Goal: Task Accomplishment & Management: Complete application form

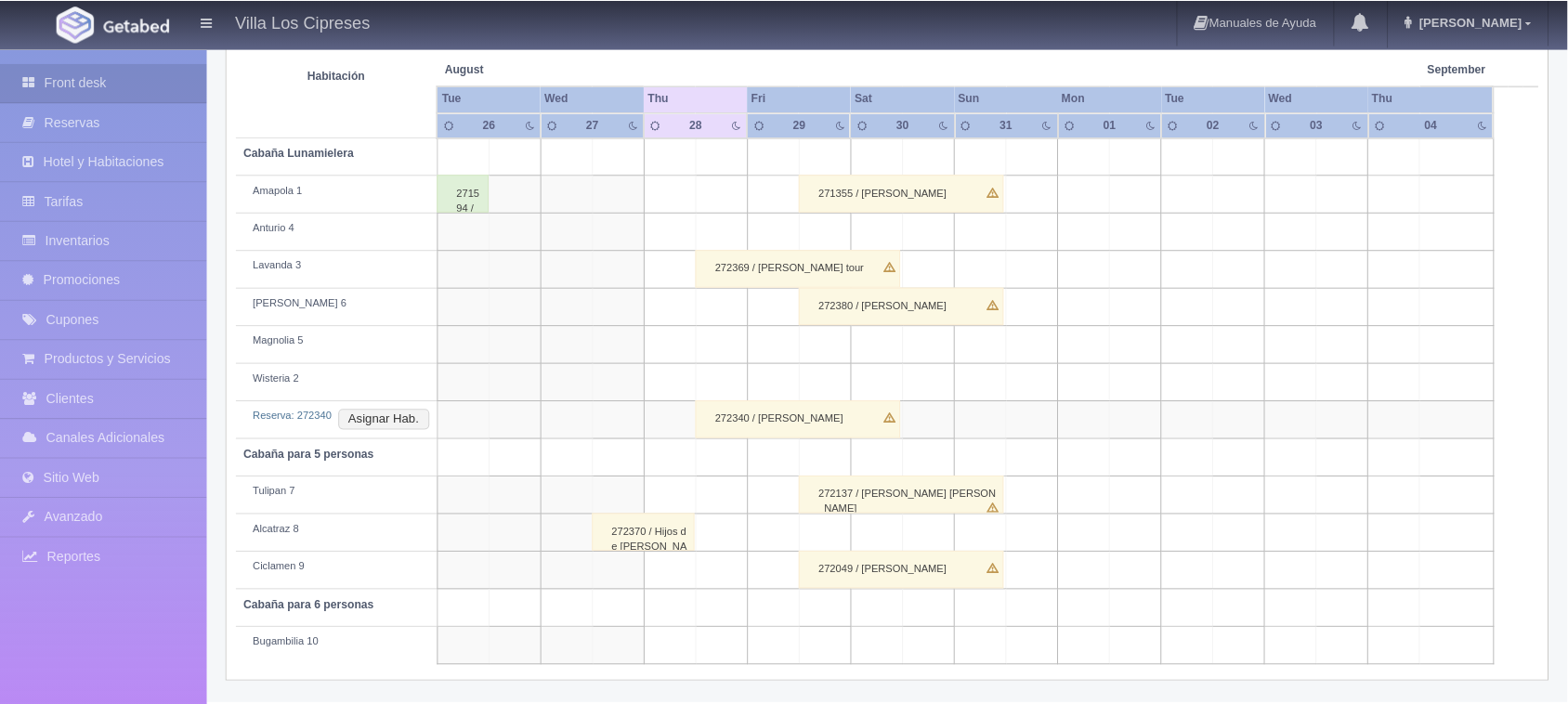
scroll to position [335, 0]
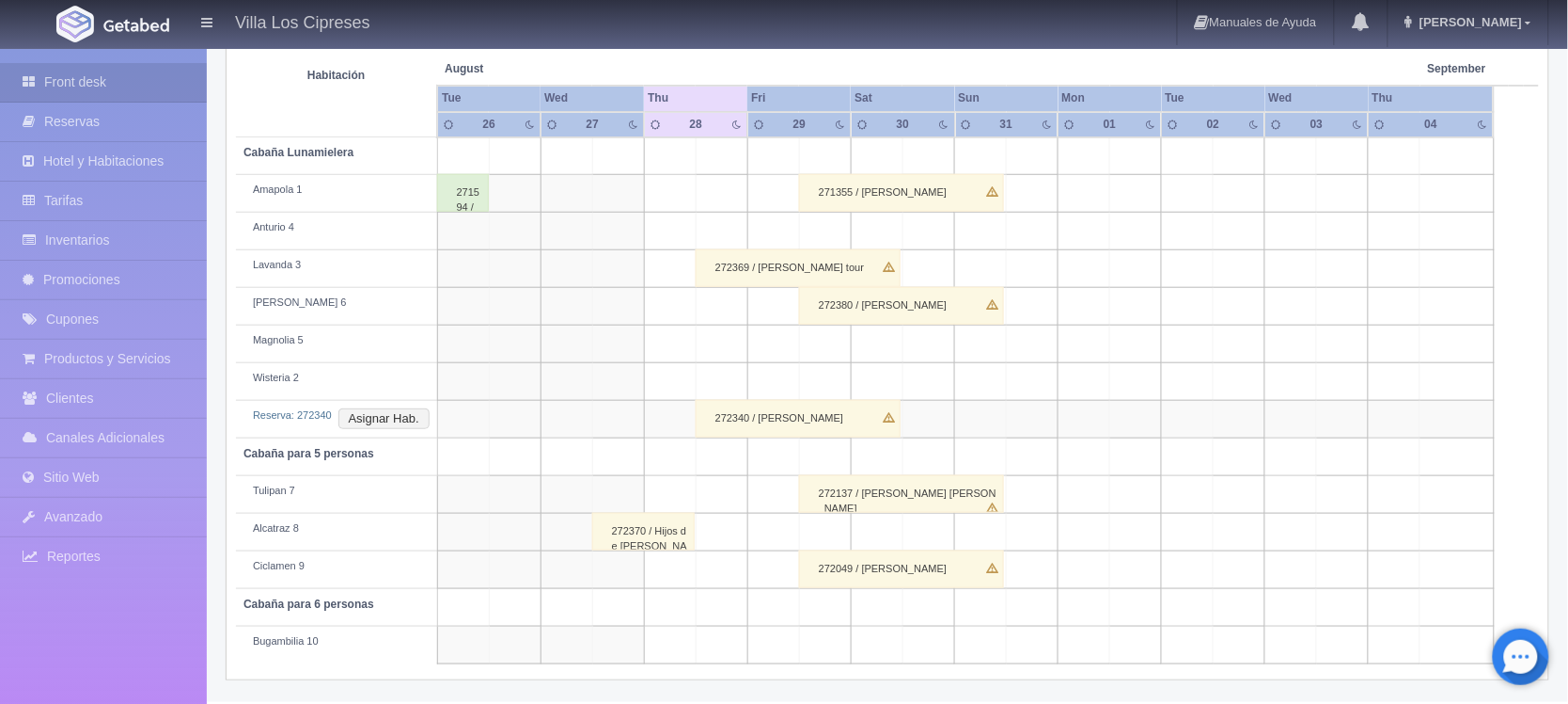
drag, startPoint x: 715, startPoint y: 538, endPoint x: 731, endPoint y: 530, distance: 17.9
click at [731, 530] on td at bounding box center [722, 533] width 51 height 38
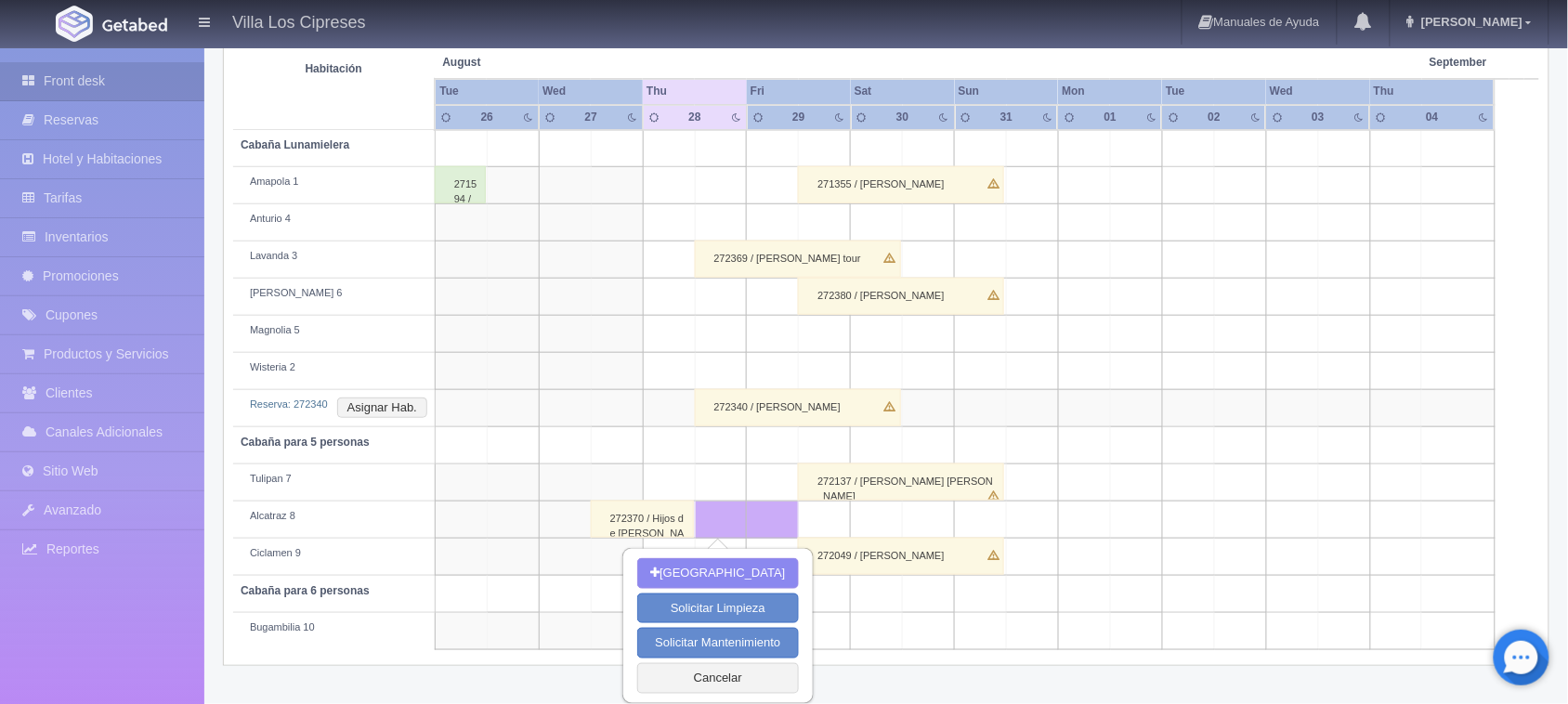
scroll to position [341, 0]
click at [729, 521] on td at bounding box center [721, 521] width 52 height 38
click at [715, 676] on button "Cancelar" at bounding box center [724, 679] width 161 height 31
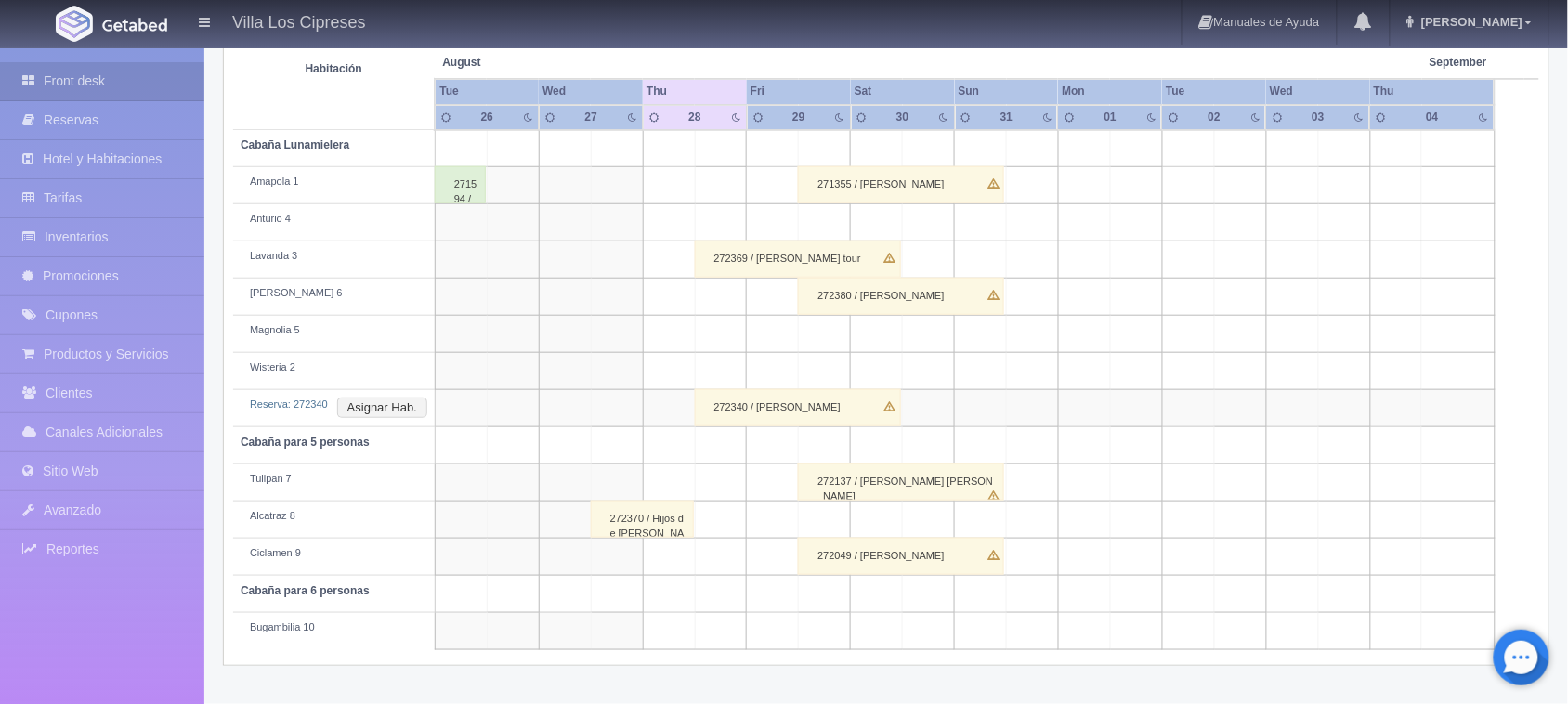
scroll to position [339, 0]
click at [785, 526] on td at bounding box center [772, 522] width 52 height 38
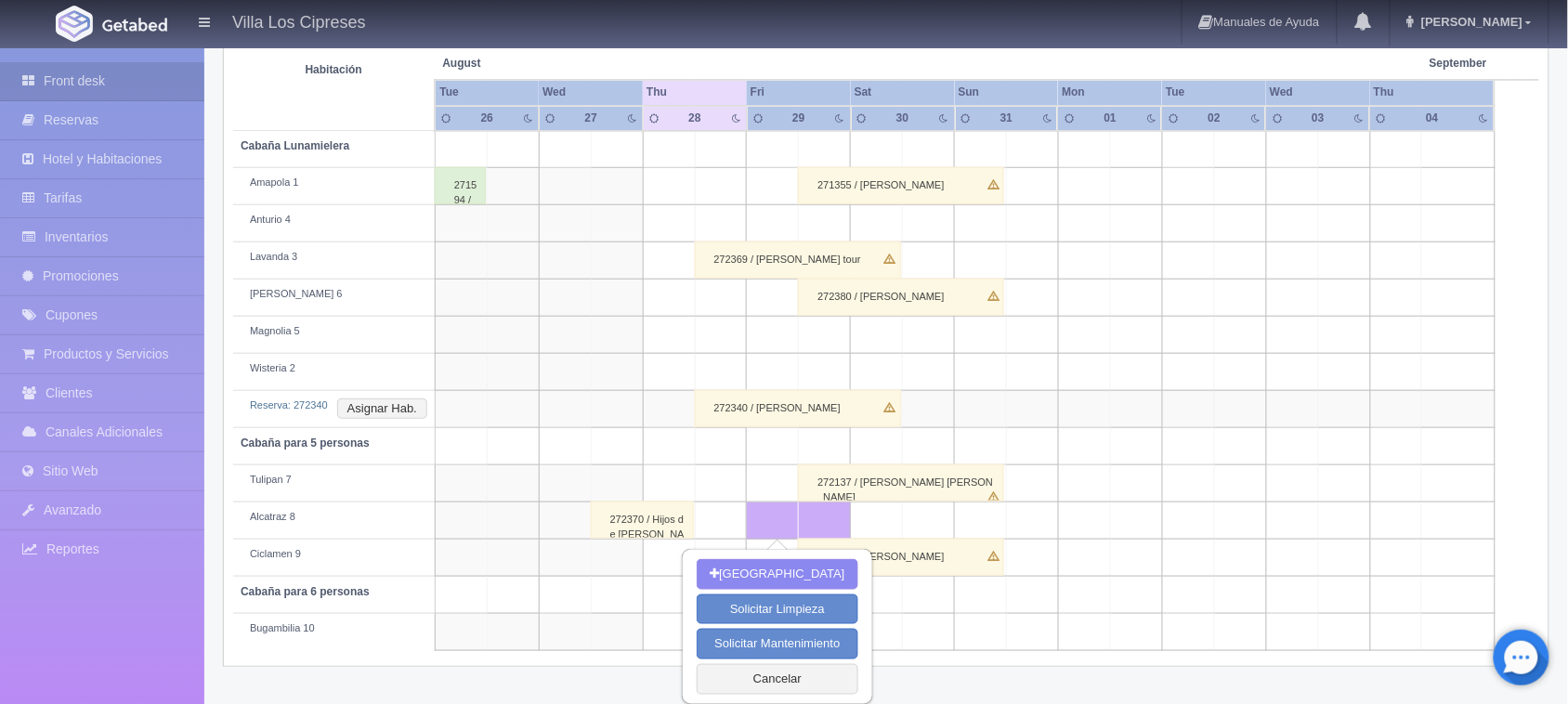
scroll to position [341, 0]
click at [861, 521] on td at bounding box center [877, 521] width 52 height 38
click at [785, 523] on td at bounding box center [772, 521] width 52 height 38
click at [779, 674] on button "Cancelar" at bounding box center [777, 679] width 161 height 31
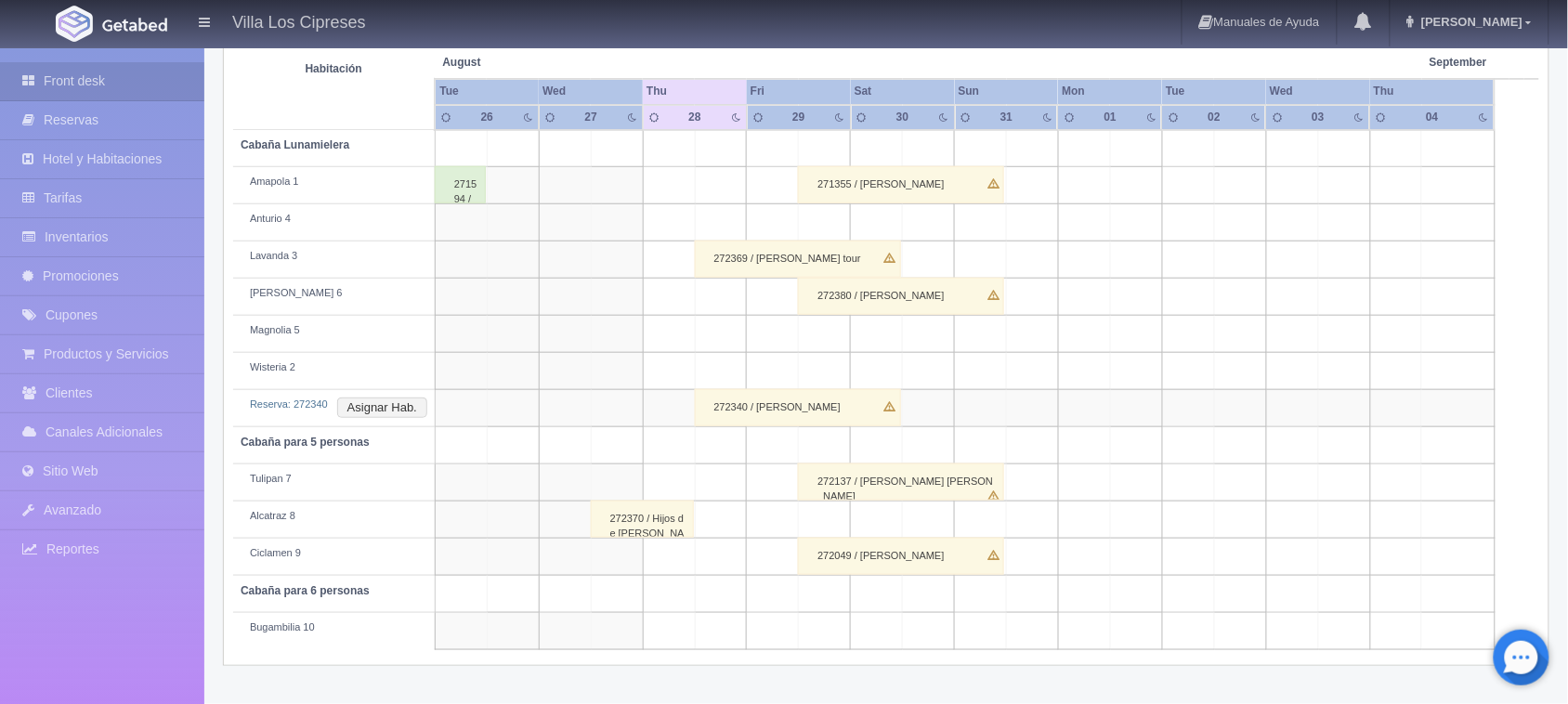
scroll to position [339, 0]
click at [870, 521] on td at bounding box center [877, 522] width 52 height 38
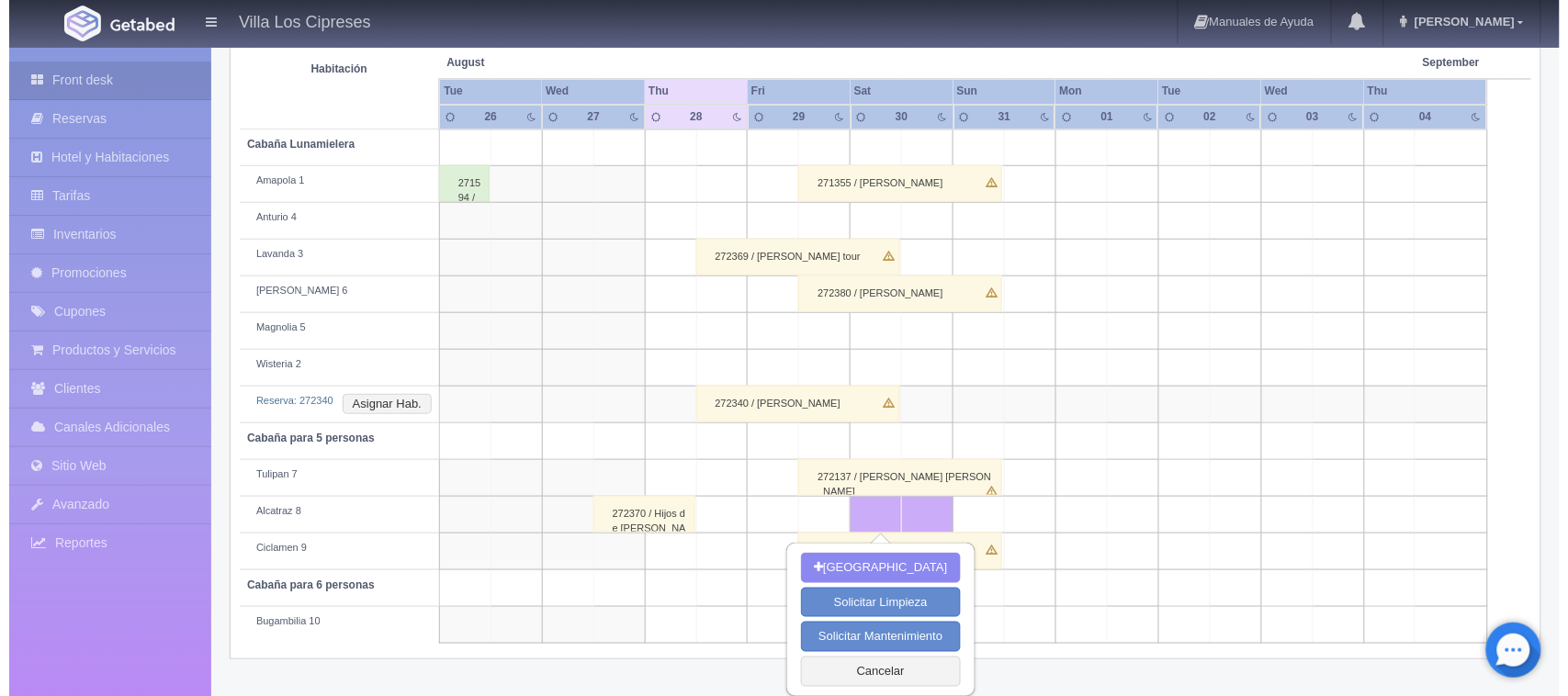
scroll to position [337, 0]
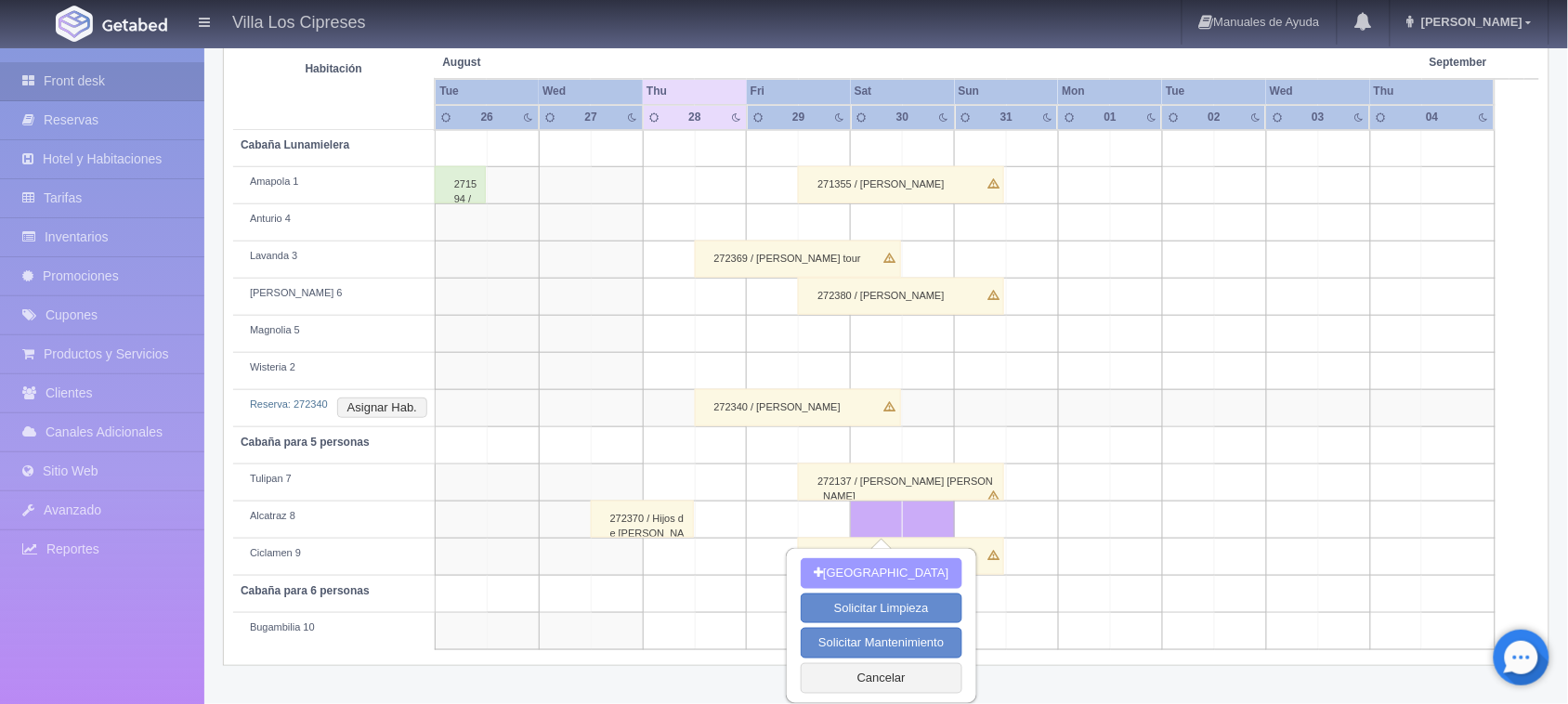
click at [873, 565] on button "[GEOGRAPHIC_DATA]" at bounding box center [880, 573] width 161 height 31
type input "30-08-2025"
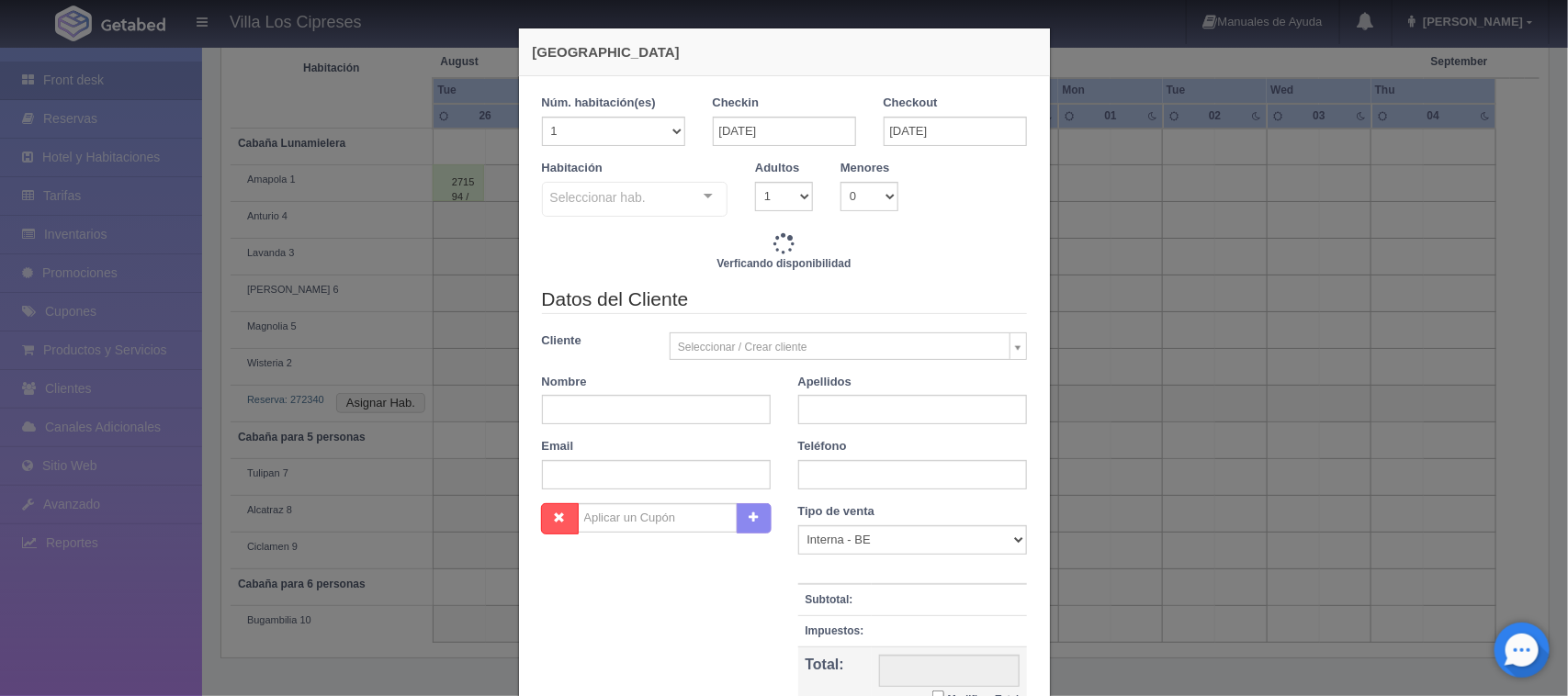
checkbox input "false"
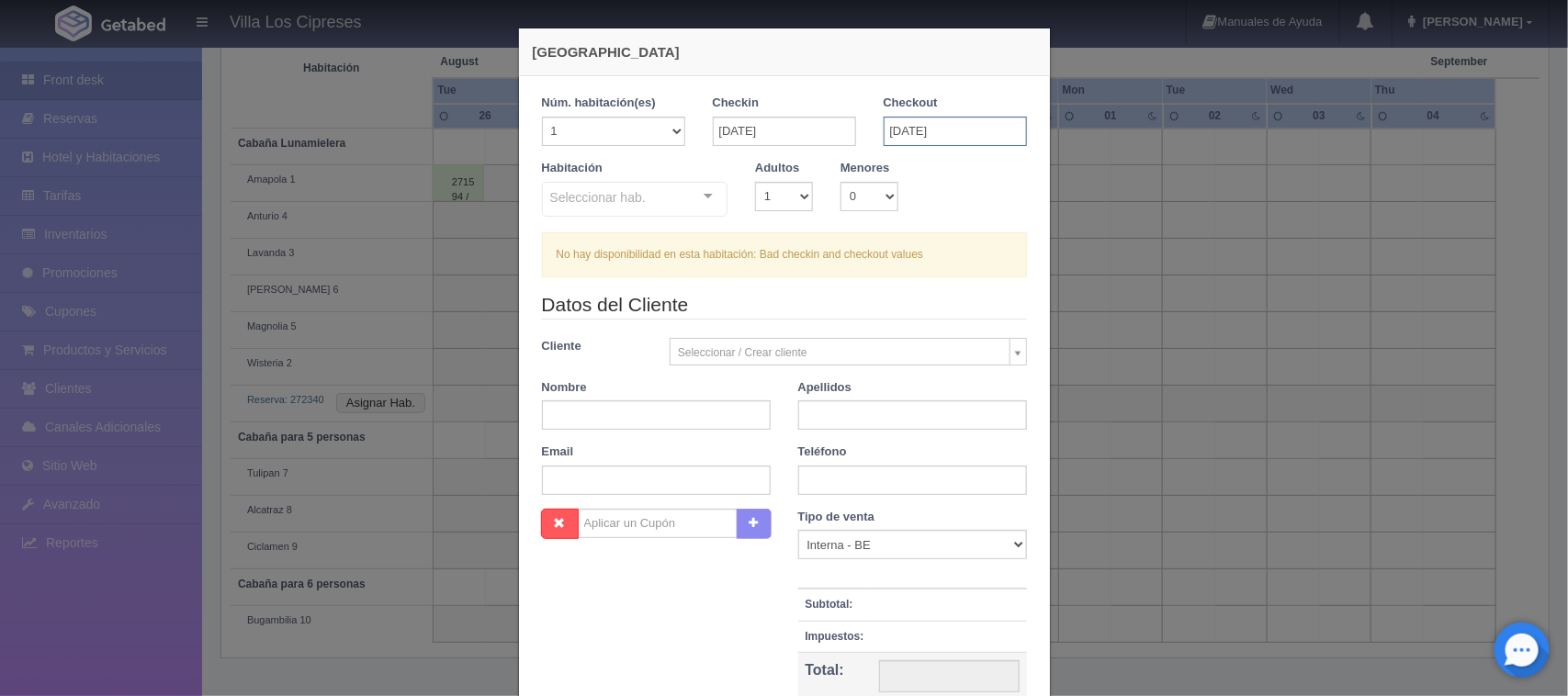
click at [896, 130] on input "30-08-2025" at bounding box center [955, 132] width 143 height 30
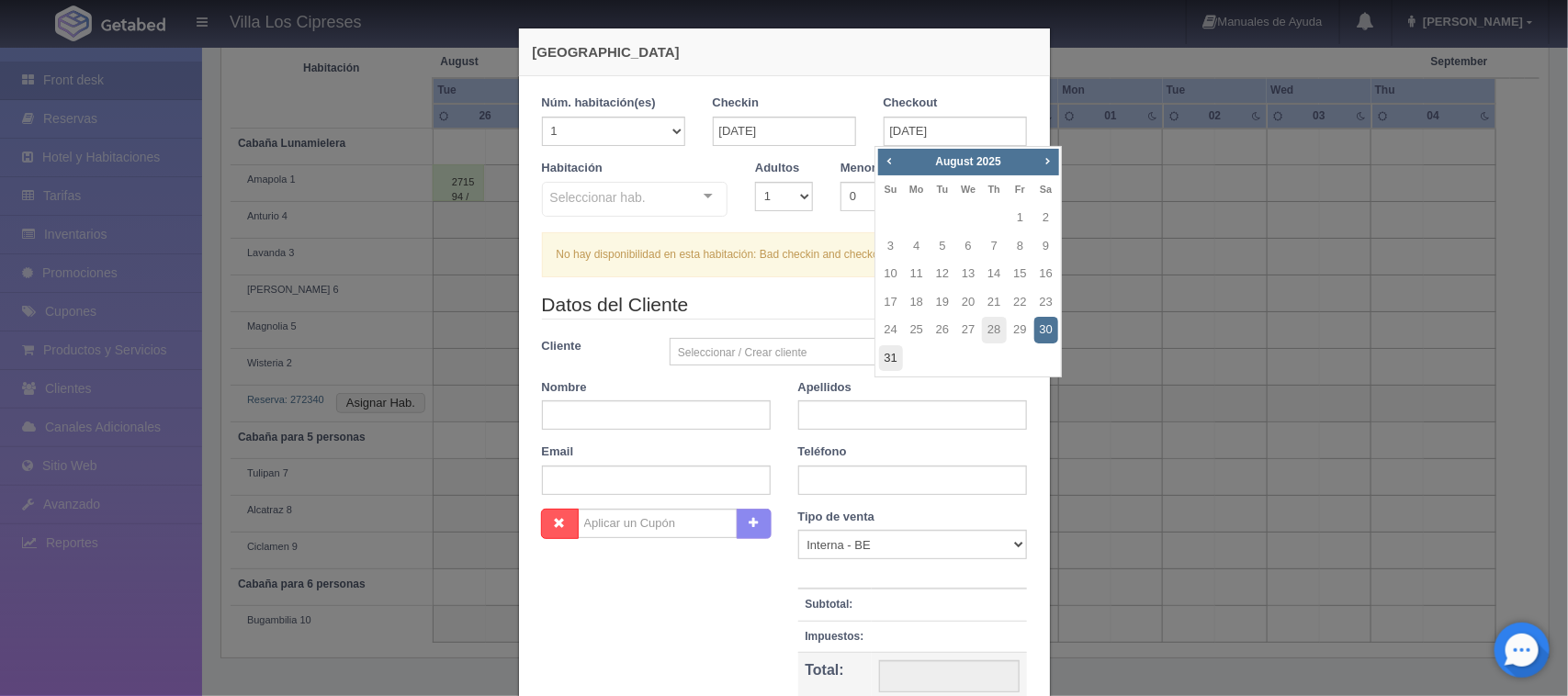
click at [880, 352] on link "31" at bounding box center [891, 359] width 24 height 27
type input "31-08-2025"
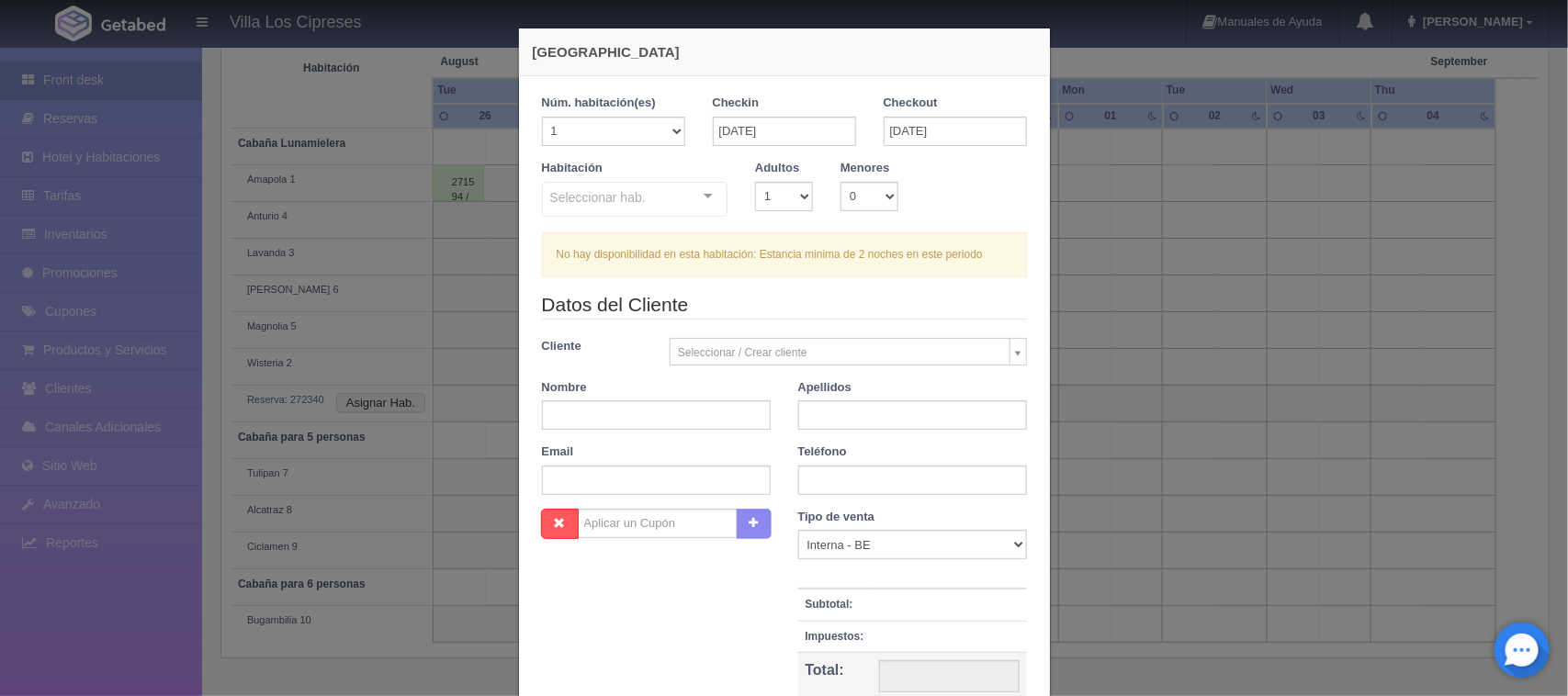
click at [687, 198] on div "Seleccionar hab. Cabaña Lunamielera Cabaña Lunamielera - Sin asignar Anturio 4 …" at bounding box center [634, 201] width 187 height 37
click at [550, 194] on input "text" at bounding box center [550, 196] width 0 height 19
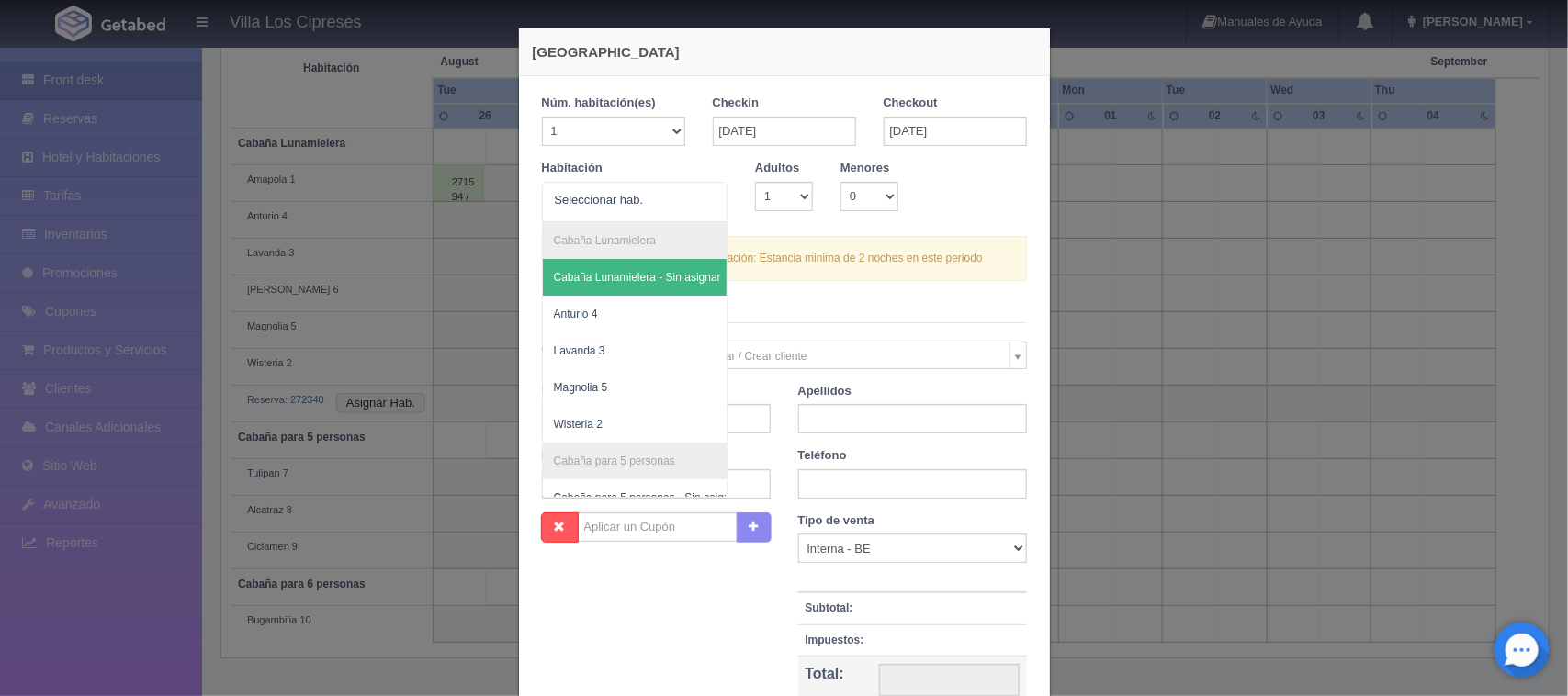
click at [699, 199] on div at bounding box center [709, 197] width 37 height 28
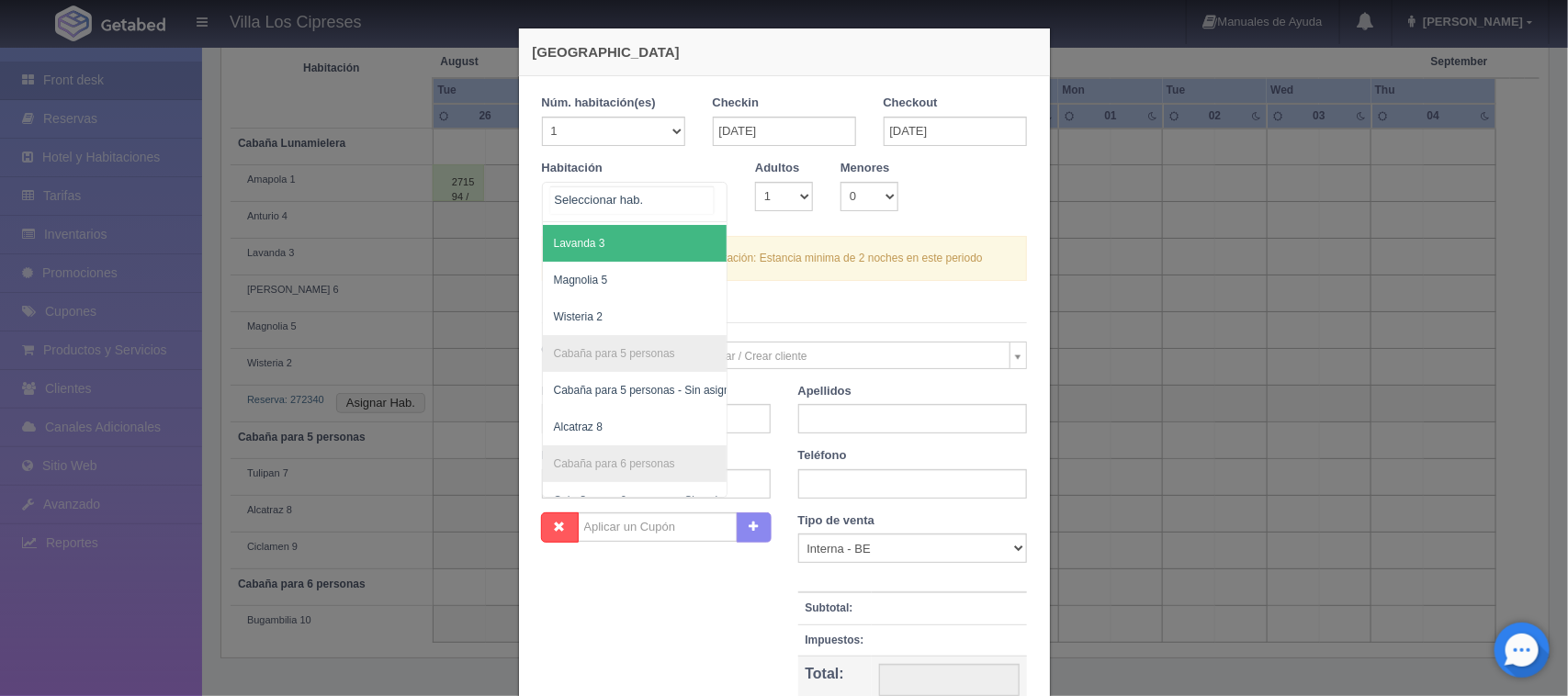
scroll to position [184, 0]
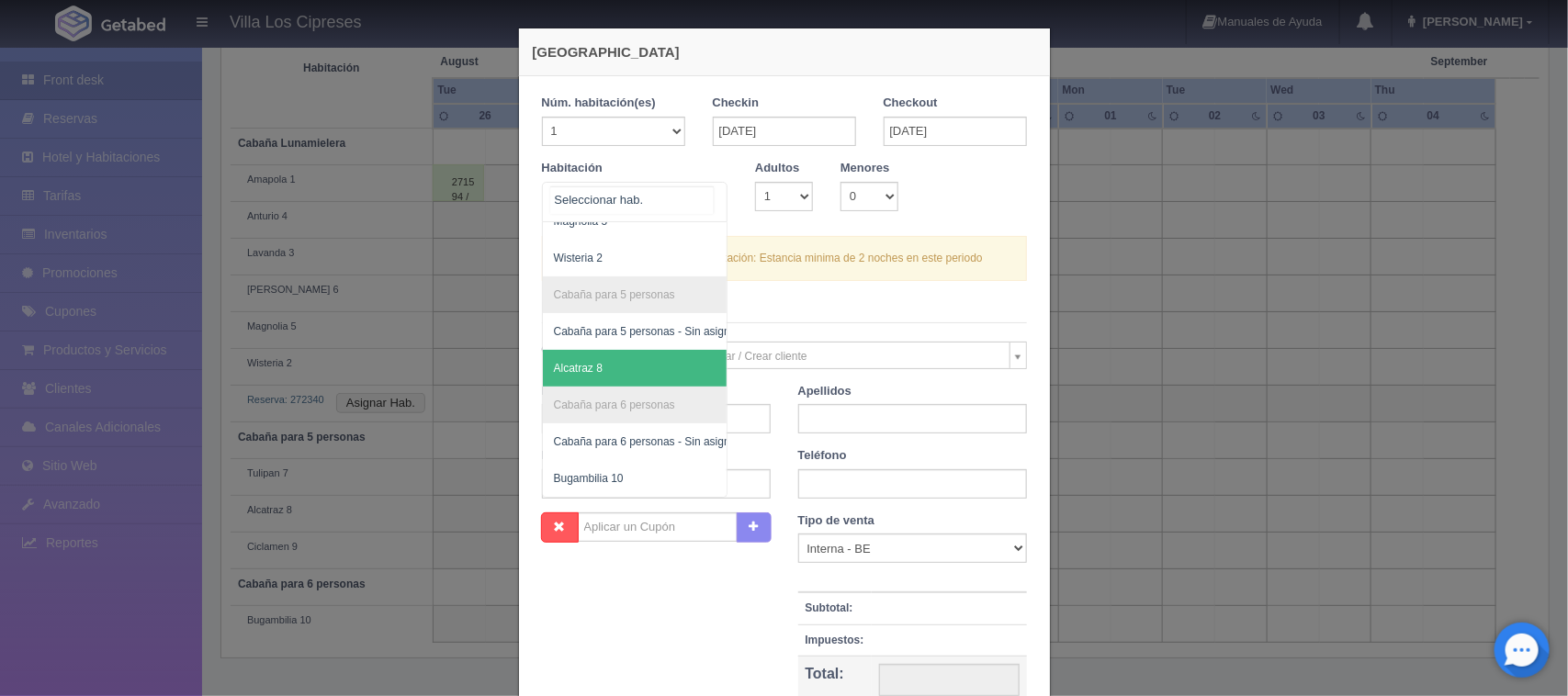
click at [604, 350] on span "Alcatraz 8" at bounding box center [647, 369] width 208 height 37
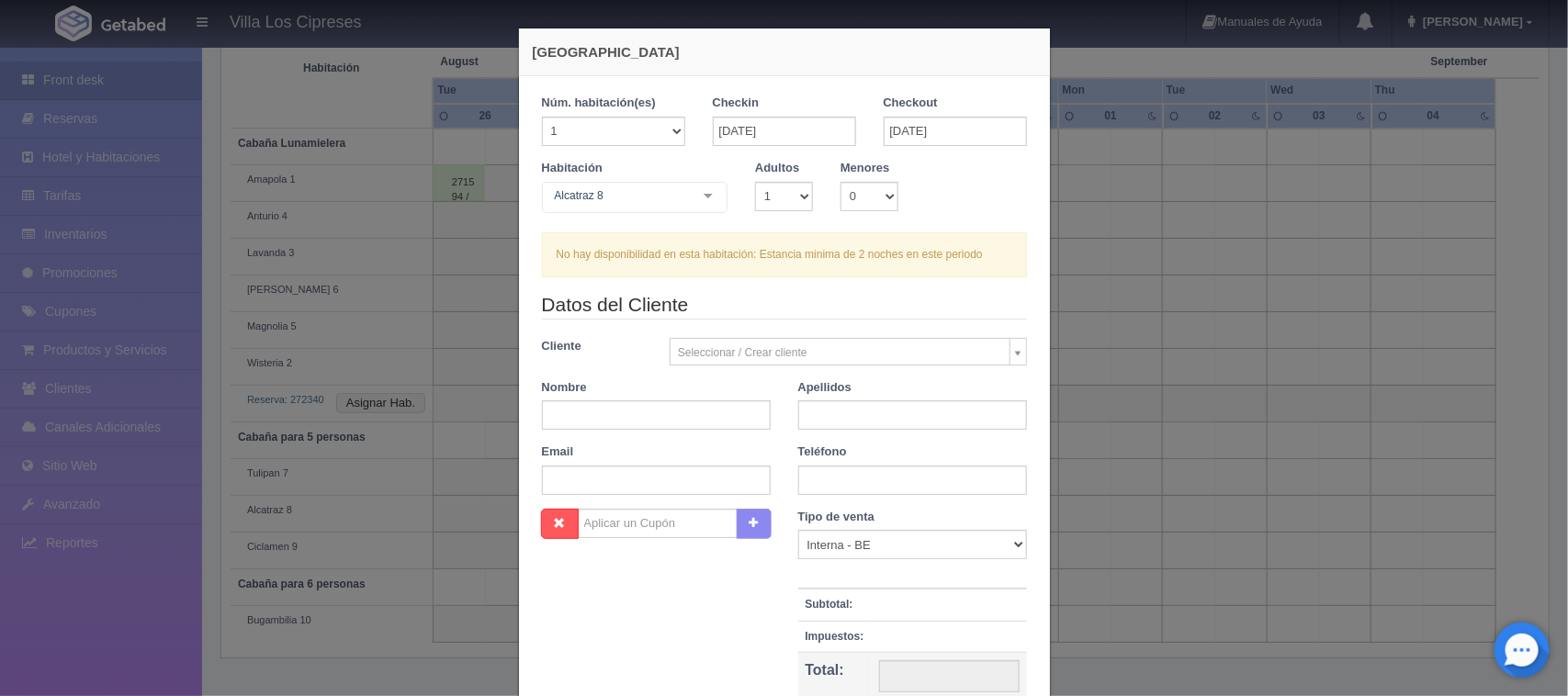
checkbox input "false"
click at [603, 347] on span "Alcatraz 8" at bounding box center [647, 360] width 208 height 37
click at [739, 342] on body "Villa Los Cipreses Manuales de Ayuda Actualizaciones recientes Hugo Mi Perfil S…" at bounding box center [784, 204] width 1568 height 987
drag, startPoint x: 739, startPoint y: 342, endPoint x: 704, endPoint y: 410, distance: 76.5
click at [739, 354] on body "Villa Los Cipreses Manuales de Ayuda Actualizaciones recientes Hugo Mi Perfil S…" at bounding box center [784, 204] width 1568 height 987
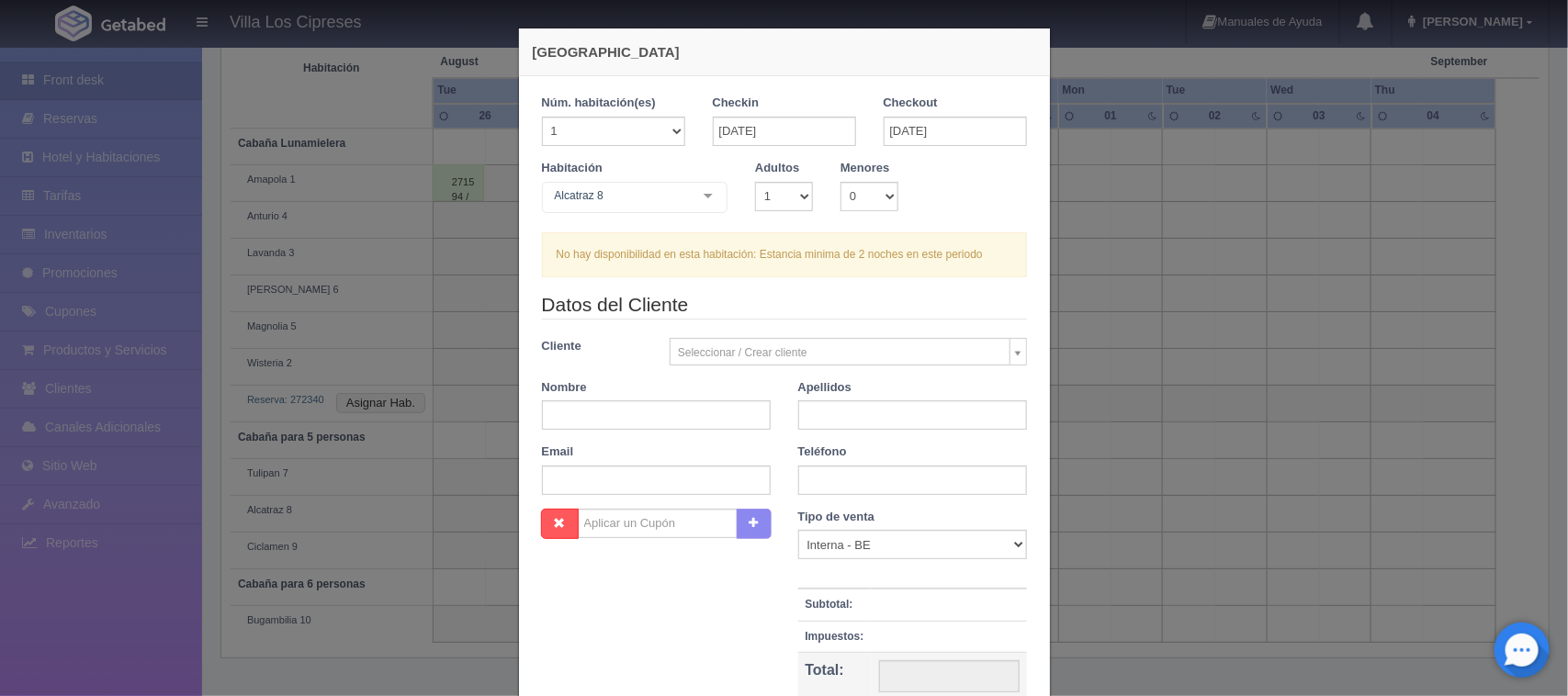
click at [1007, 354] on body "Villa Los Cipreses Manuales de Ayuda Actualizaciones recientes Hugo Mi Perfil S…" at bounding box center [784, 204] width 1568 height 987
click at [892, 360] on body "Villa Los Cipreses Manuales de Ayuda Actualizaciones recientes Hugo Mi Perfil S…" at bounding box center [784, 204] width 1568 height 987
click at [887, 356] on body "Villa Los Cipreses Manuales de Ayuda Actualizaciones recientes Hugo Mi Perfil S…" at bounding box center [784, 204] width 1568 height 987
click at [884, 356] on body "Villa Los Cipreses Manuales de Ayuda Actualizaciones recientes Hugo Mi Perfil S…" at bounding box center [784, 204] width 1568 height 987
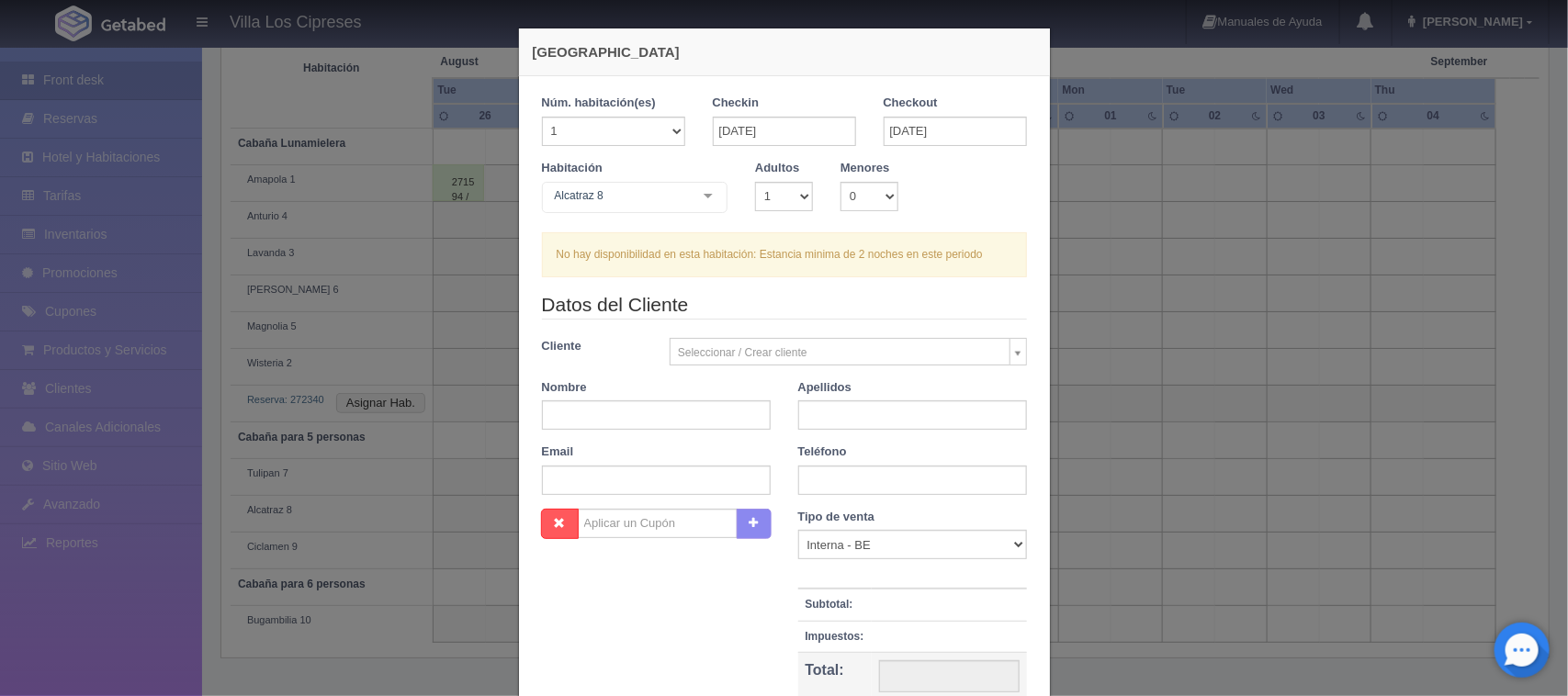
click at [586, 412] on body "Villa Los Cipreses Manuales de Ayuda Actualizaciones recientes Hugo Mi Perfil S…" at bounding box center [784, 204] width 1568 height 987
click at [586, 412] on input "text" at bounding box center [656, 415] width 229 height 30
click at [591, 415] on input "text" at bounding box center [656, 415] width 229 height 30
click at [704, 410] on input "text" at bounding box center [656, 415] width 229 height 30
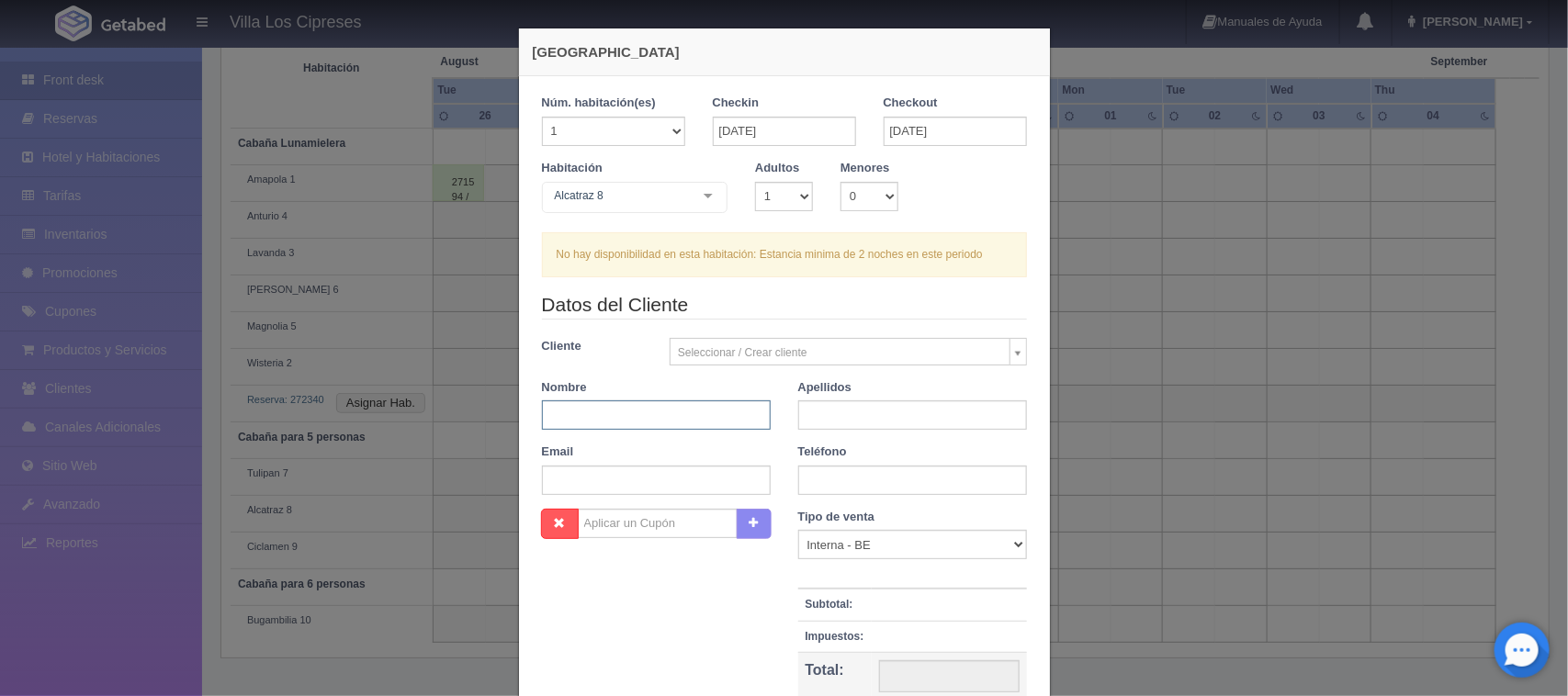
click at [608, 418] on input "text" at bounding box center [656, 415] width 229 height 30
click at [886, 363] on body "Villa Los Cipreses Manuales de Ayuda Actualizaciones recientes Hugo Mi Perfil S…" at bounding box center [784, 204] width 1568 height 987
click at [1008, 349] on body "Villa Los Cipreses Manuales de Ayuda Actualizaciones recientes Hugo Mi Perfil S…" at bounding box center [784, 204] width 1568 height 987
click at [830, 357] on body "Villa Los Cipreses Manuales de Ayuda Actualizaciones recientes Hugo Mi Perfil S…" at bounding box center [784, 204] width 1568 height 987
click at [774, 349] on body "Villa Los Cipreses Manuales de Ayuda Actualizaciones recientes Hugo Mi Perfil S…" at bounding box center [784, 204] width 1568 height 987
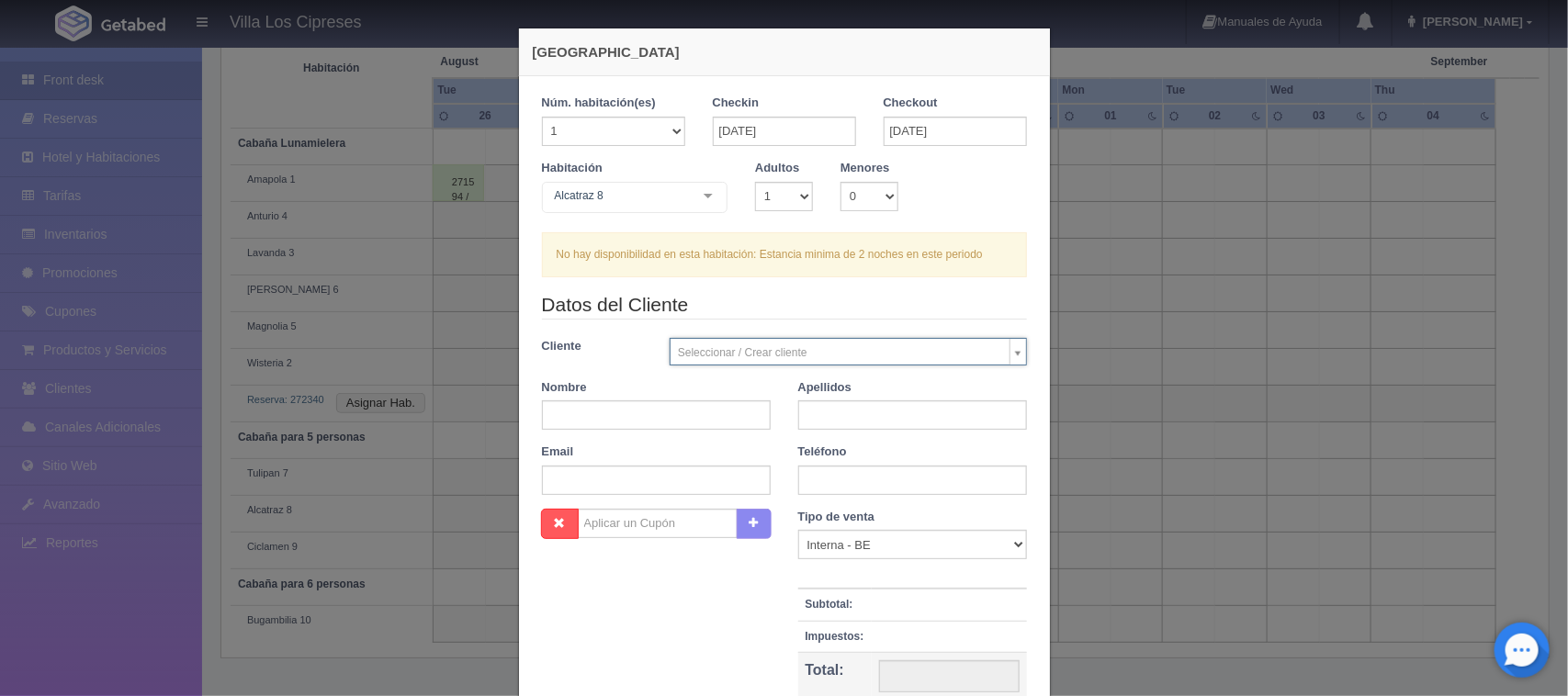
click at [745, 350] on body "Villa Los Cipreses Manuales de Ayuda Actualizaciones recientes Hugo Mi Perfil S…" at bounding box center [784, 204] width 1568 height 987
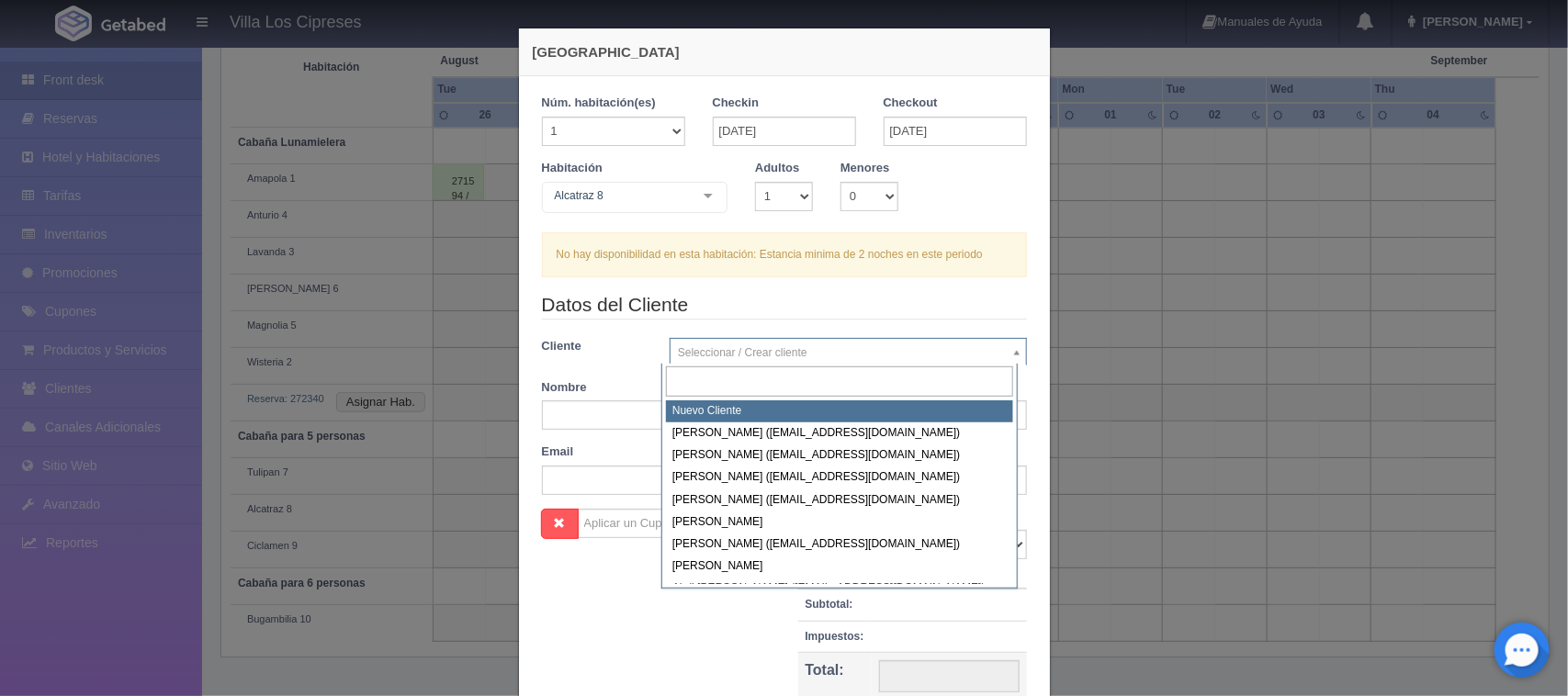
select select "-1"
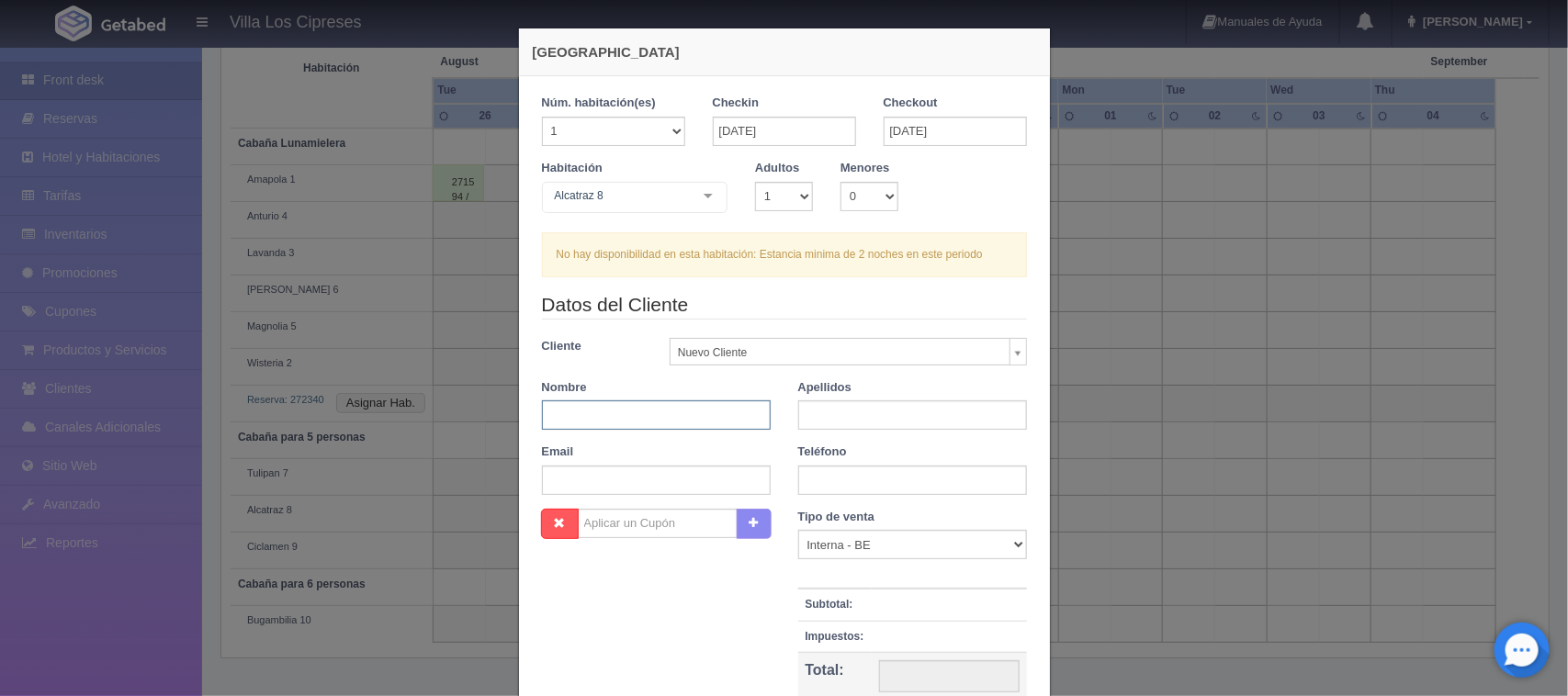
click at [668, 407] on input "text" at bounding box center [656, 415] width 229 height 30
click at [639, 416] on input "text" at bounding box center [656, 415] width 229 height 30
type input "u"
type input "jose de jesus"
click at [798, 411] on input "text" at bounding box center [912, 415] width 229 height 30
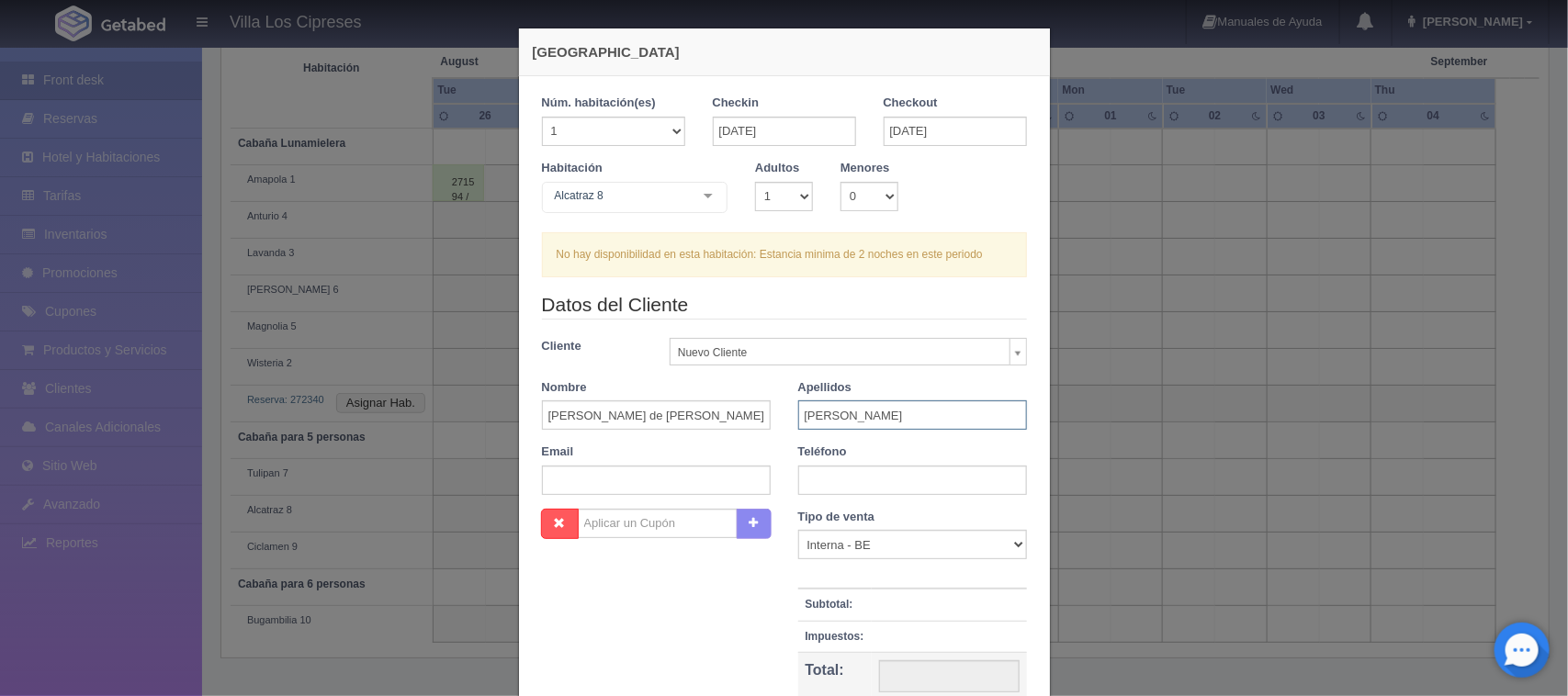
type input "mendez"
click at [603, 469] on input "text" at bounding box center [656, 480] width 229 height 30
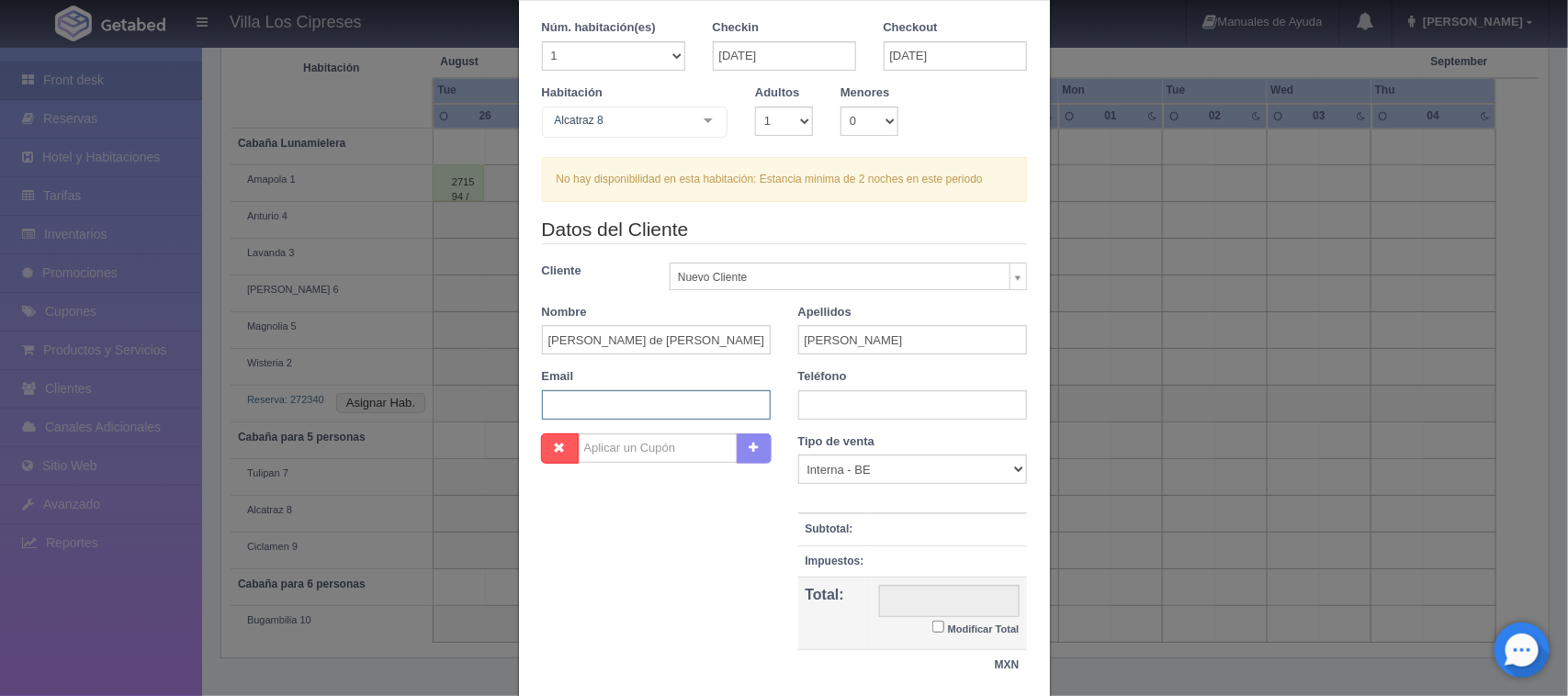
scroll to position [207, 0]
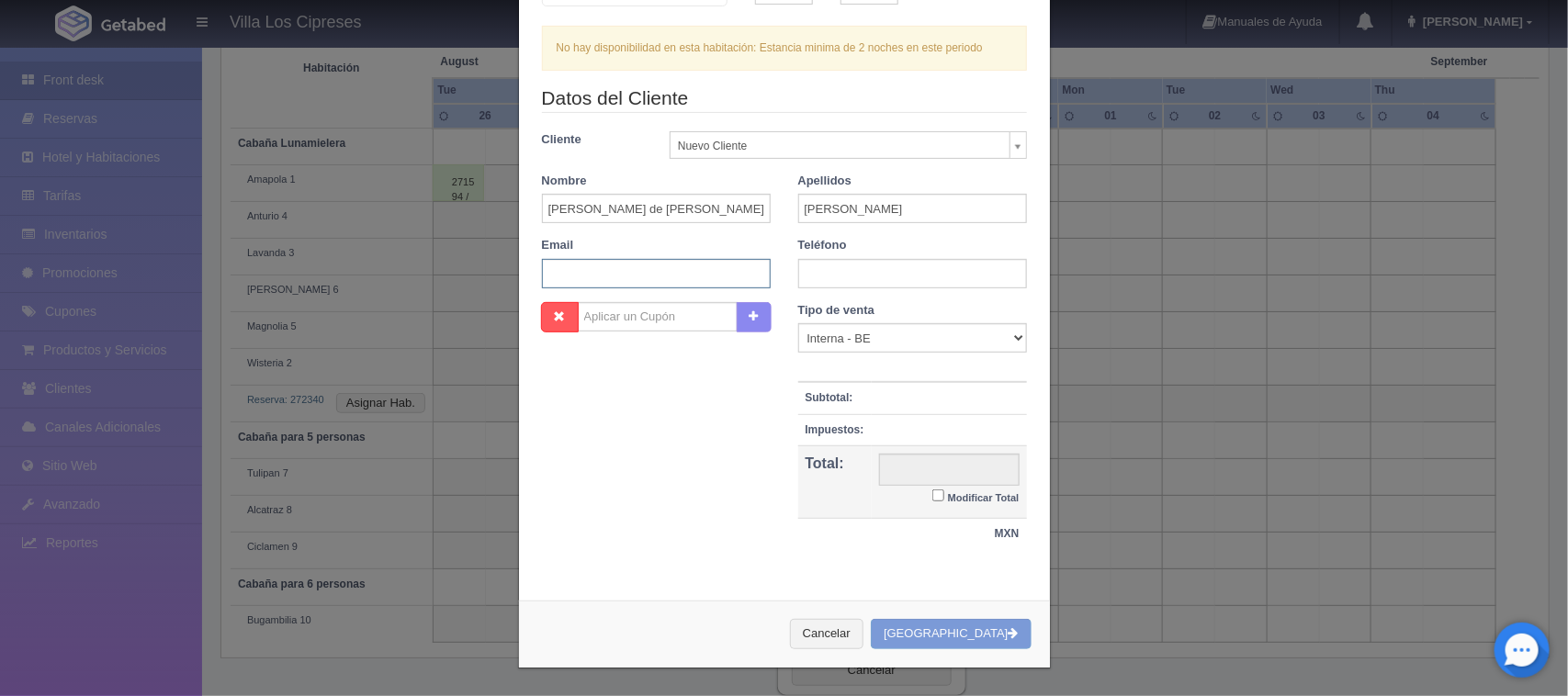
click at [575, 282] on input "text" at bounding box center [656, 274] width 229 height 30
type input "josedejesusmendez@gmail.com"
click at [848, 269] on input "text" at bounding box center [912, 274] width 229 height 30
type input "3535367782"
click at [886, 337] on select "Correo Electronico Interna - BE Llamada OTA Externa Otro WALK IN" at bounding box center [912, 338] width 229 height 30
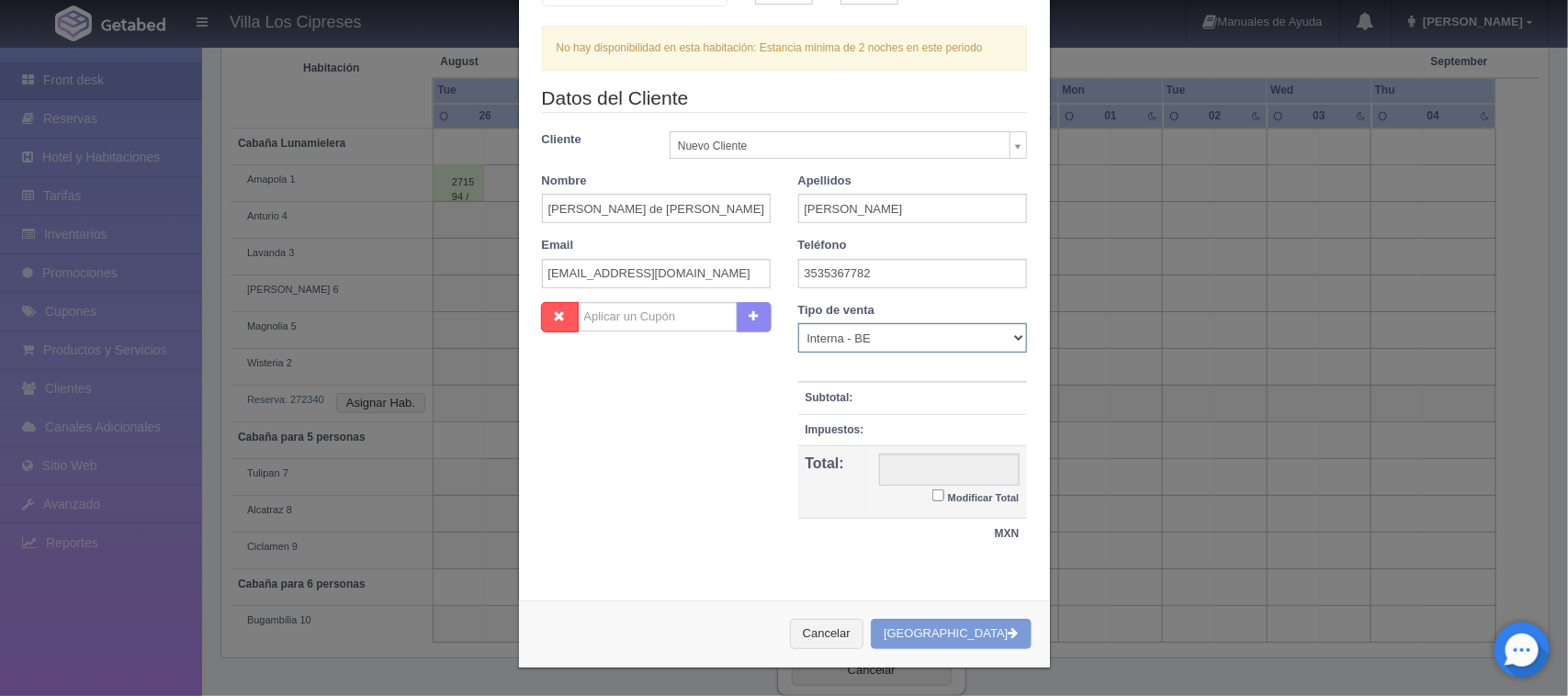
click at [962, 341] on select "Correo Electronico Interna - BE Llamada OTA Externa Otro WALK IN" at bounding box center [912, 338] width 229 height 30
click at [953, 471] on input "text" at bounding box center [948, 469] width 140 height 33
click at [917, 406] on td at bounding box center [948, 398] width 155 height 33
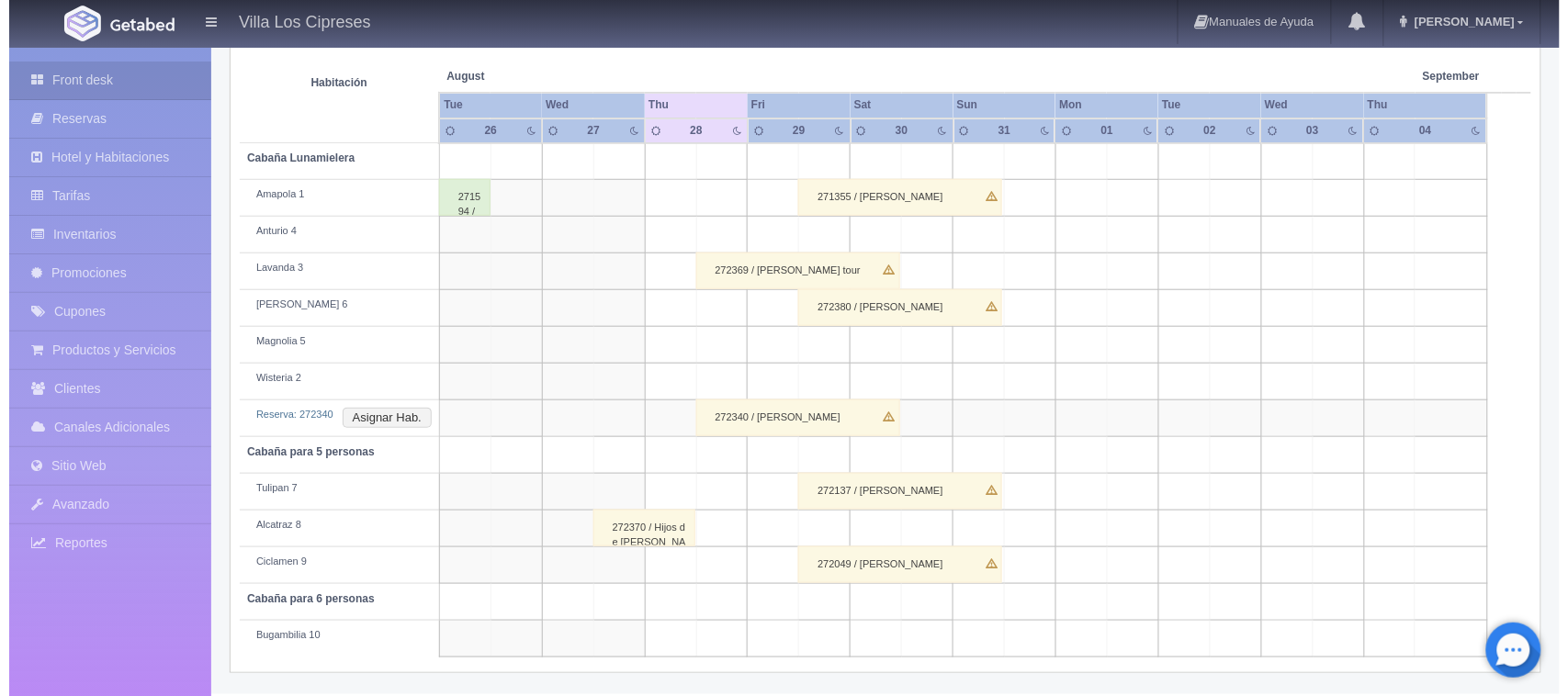
scroll to position [322, 0]
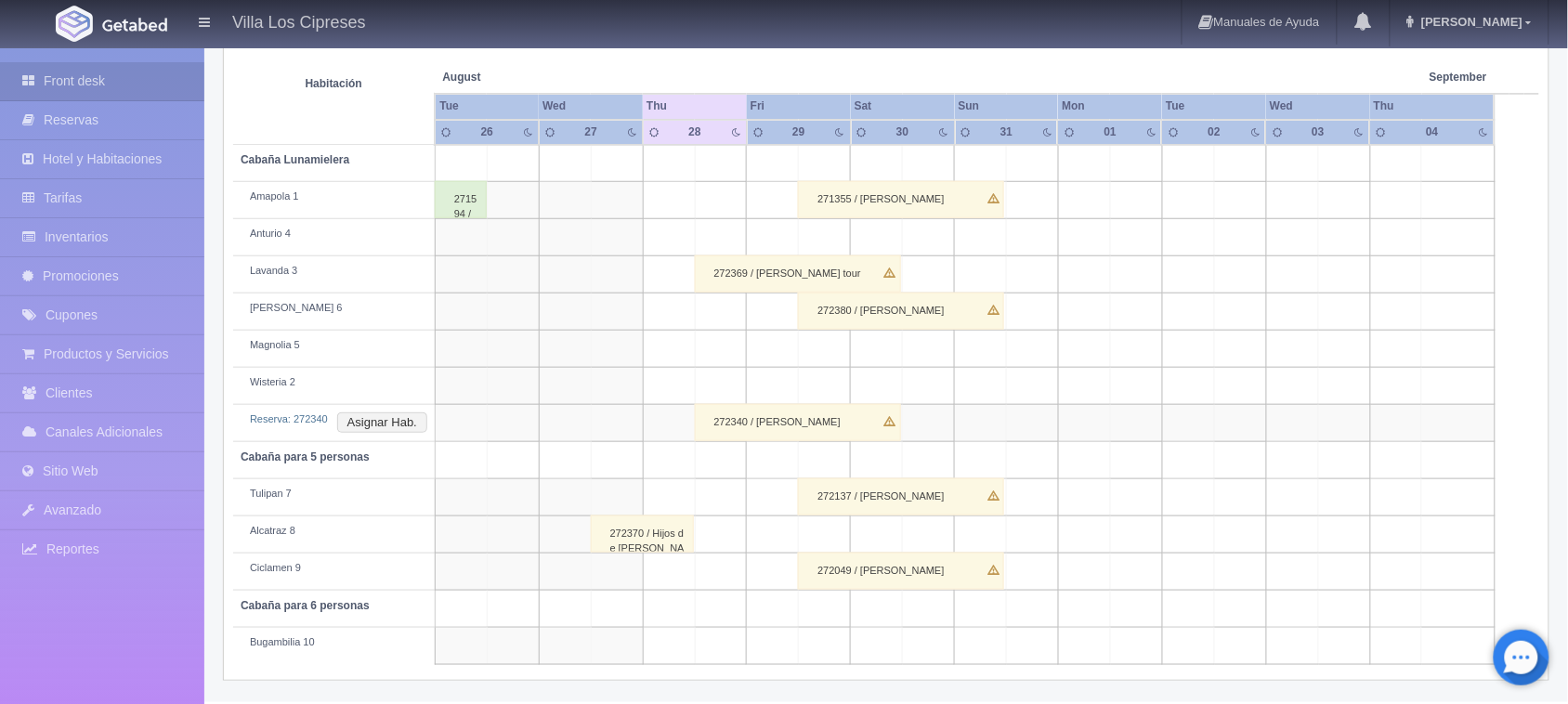
click at [824, 544] on td at bounding box center [824, 536] width 52 height 38
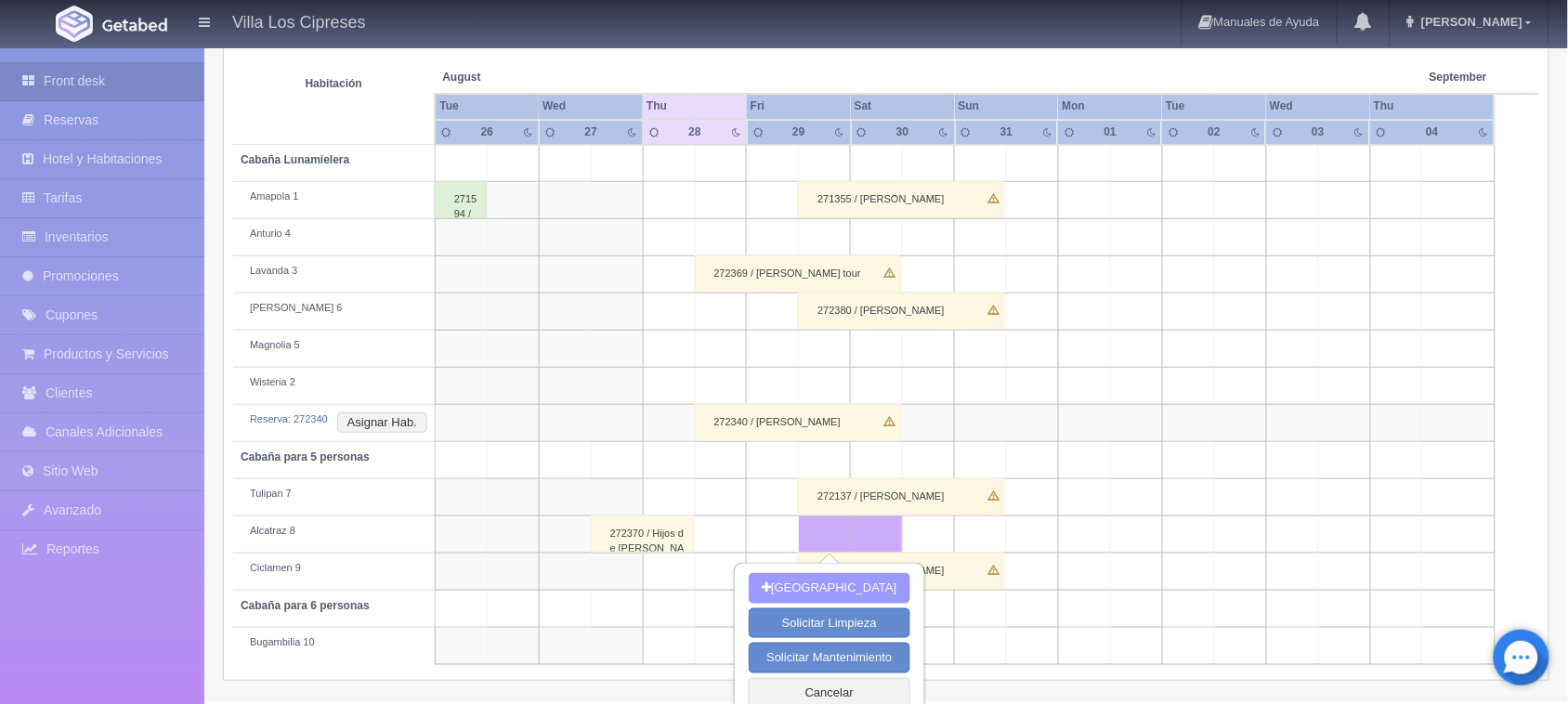
click at [828, 583] on button "[GEOGRAPHIC_DATA]" at bounding box center [829, 588] width 161 height 31
type input "29-08-2025"
type input "[DATE]"
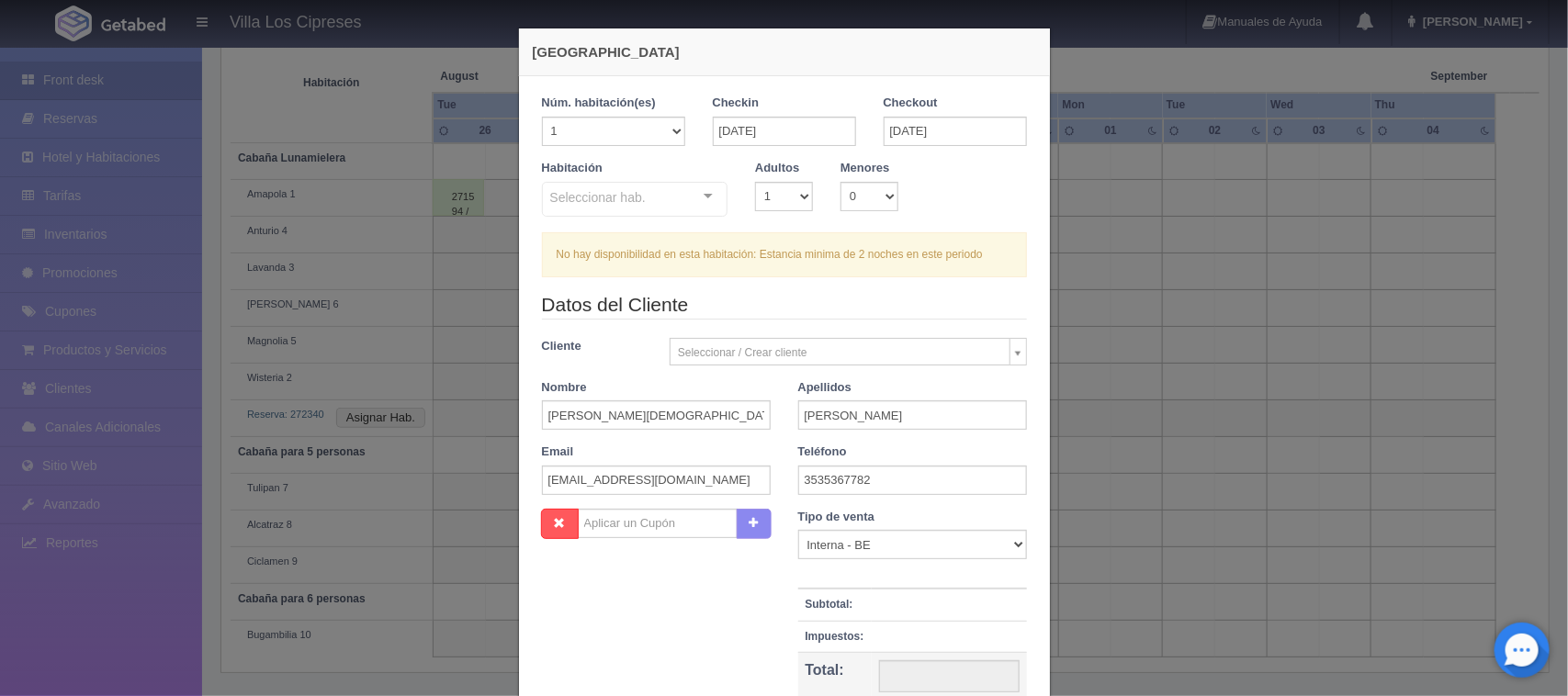
click at [675, 200] on div "Seleccionar hab." at bounding box center [634, 200] width 187 height 35
click at [550, 196] on input "text" at bounding box center [550, 196] width 0 height 19
click at [700, 194] on div at bounding box center [709, 197] width 37 height 28
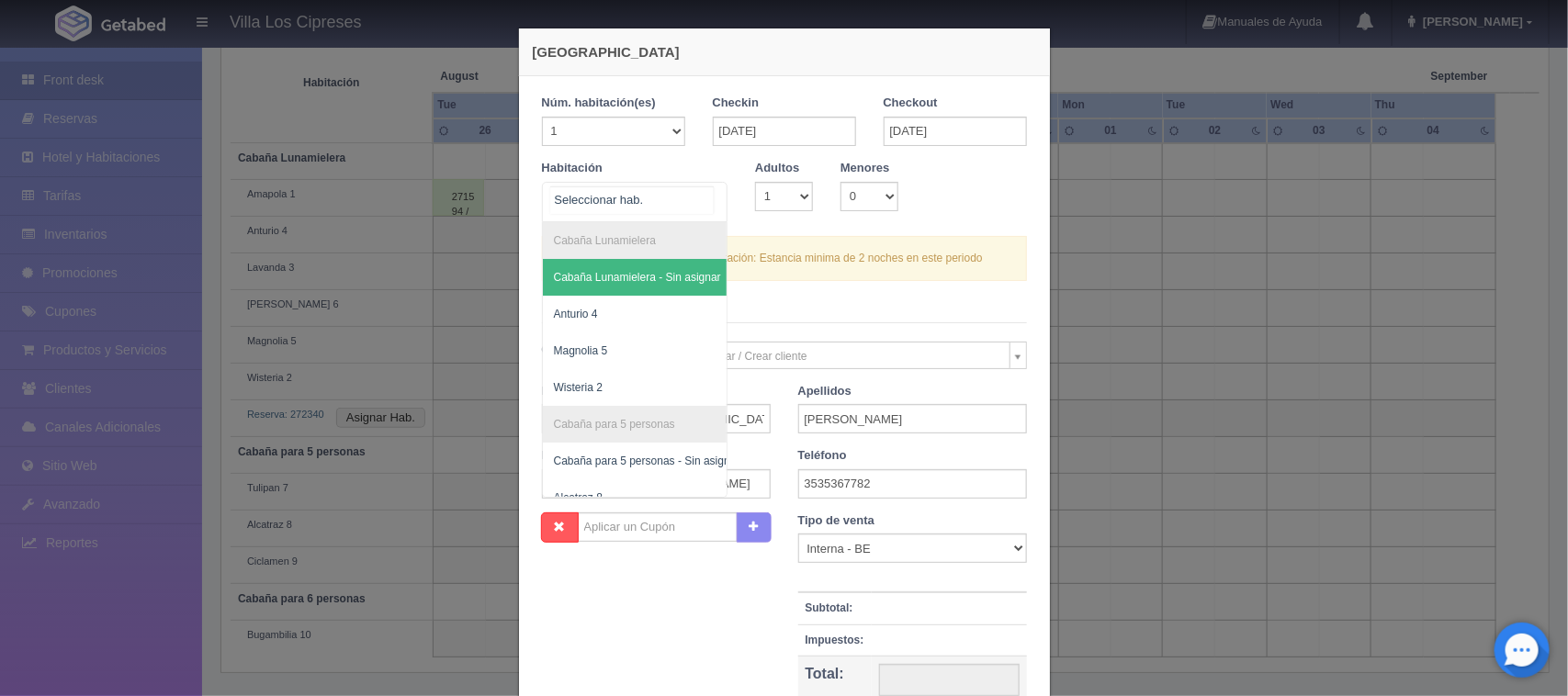
click at [661, 204] on input "text" at bounding box center [632, 201] width 163 height 28
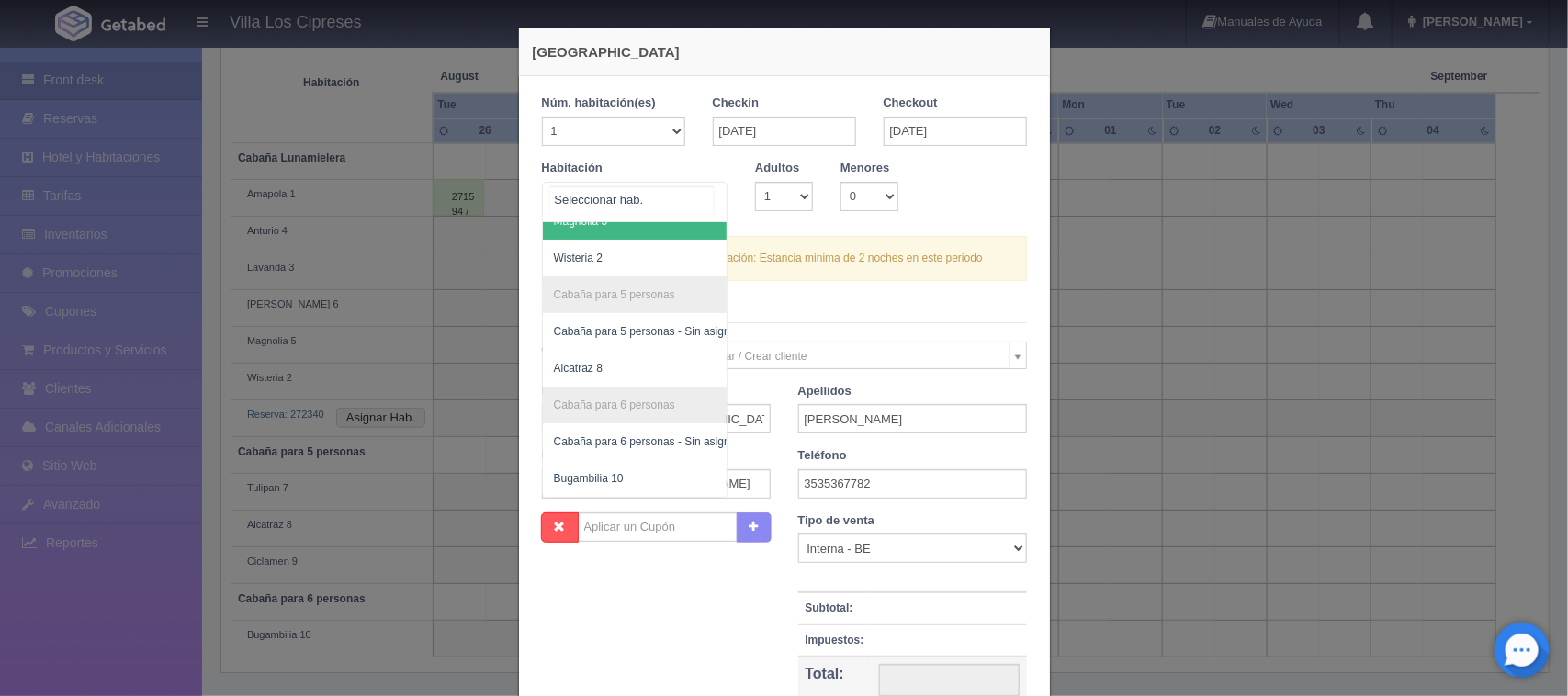
scroll to position [147, 0]
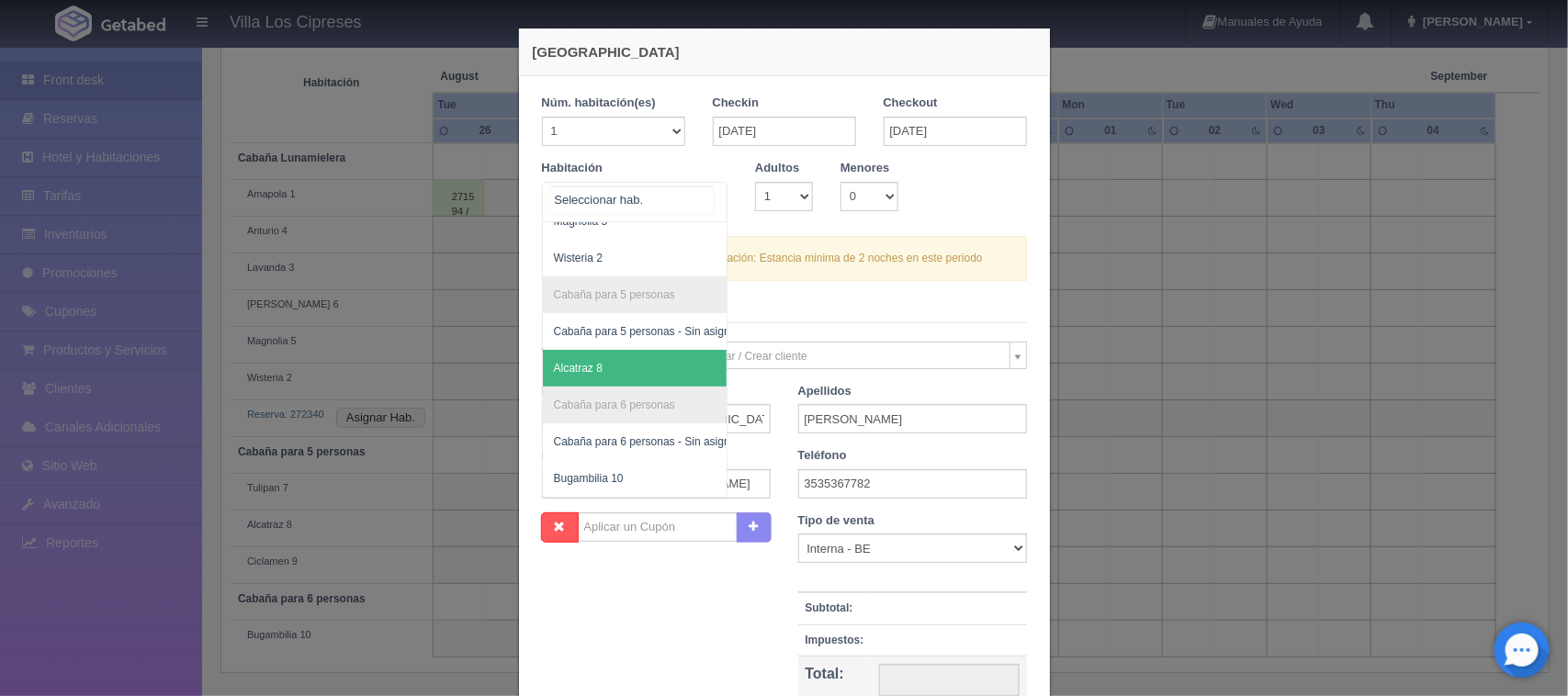
click at [589, 362] on span "Alcatraz 8" at bounding box center [578, 369] width 48 height 13
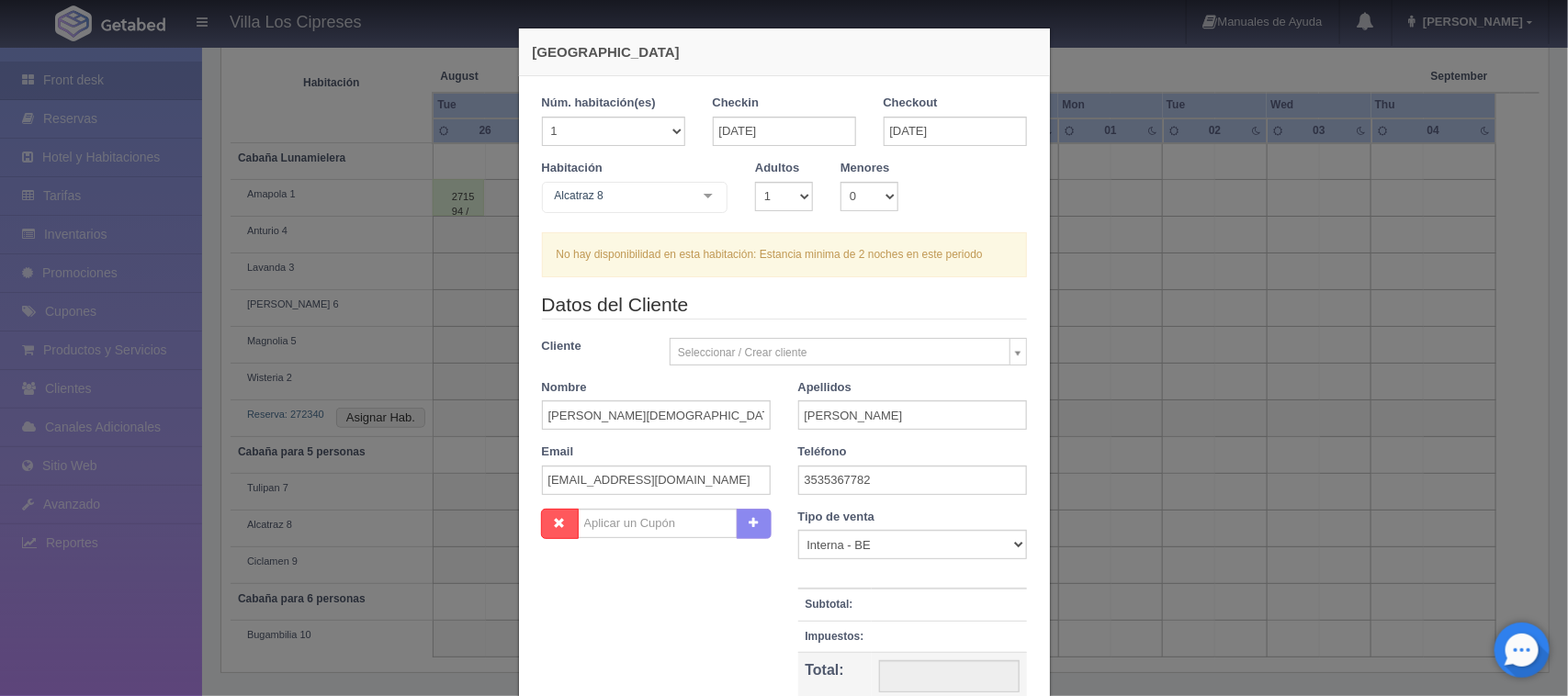
checkbox input "false"
click at [612, 343] on span "Alcatraz 8" at bounding box center [647, 360] width 208 height 37
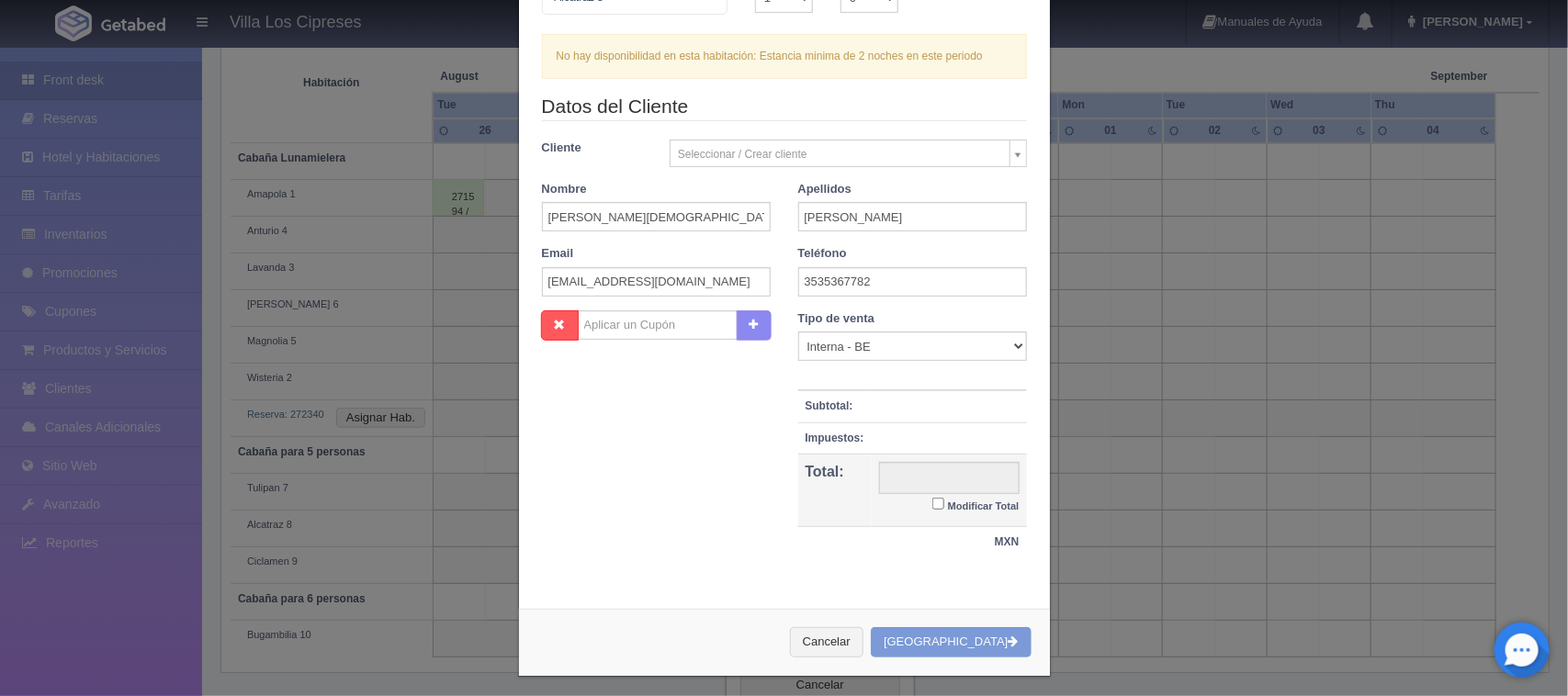
scroll to position [207, 0]
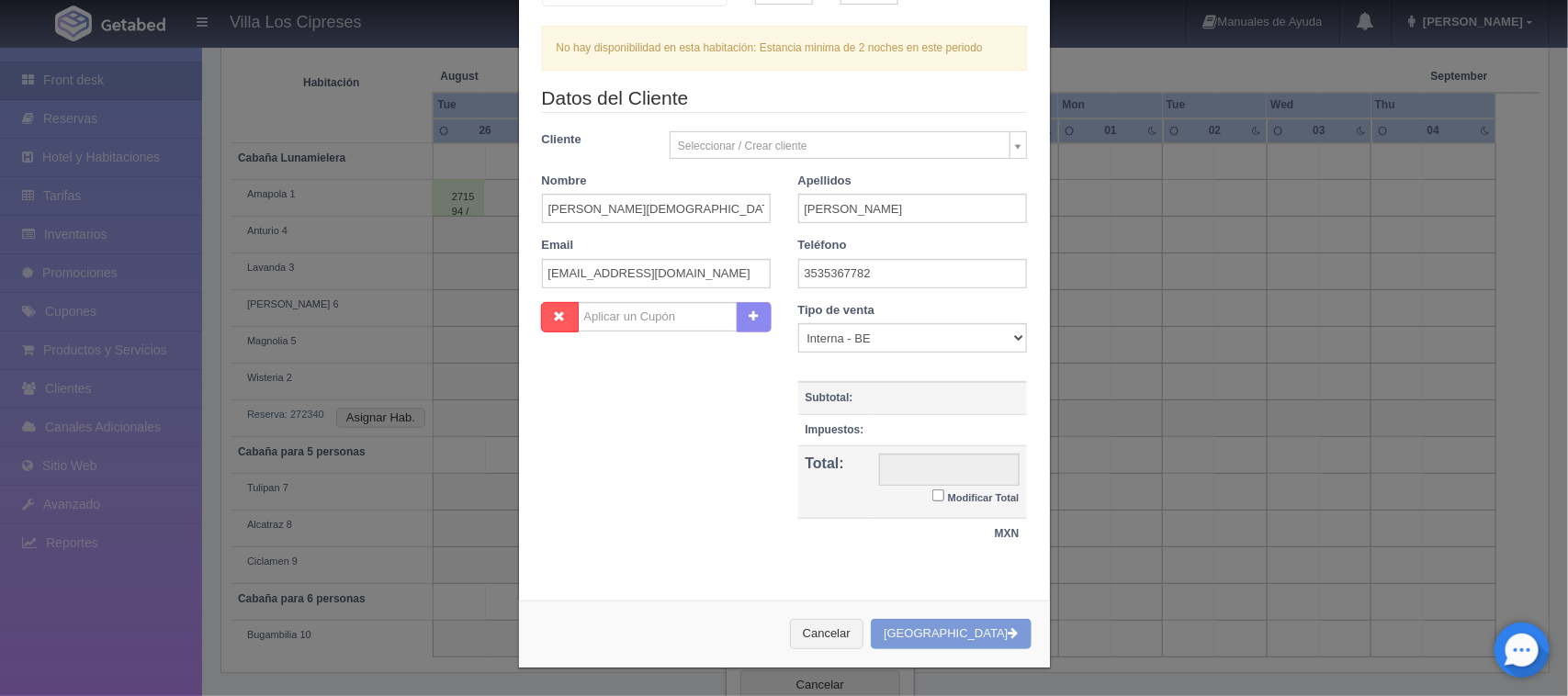
click at [871, 400] on td at bounding box center [948, 398] width 155 height 33
click at [957, 635] on div "Cancelar Crear Reserva" at bounding box center [785, 635] width 531 height 67
click at [967, 634] on div "Cancelar Crear Reserva" at bounding box center [785, 635] width 531 height 67
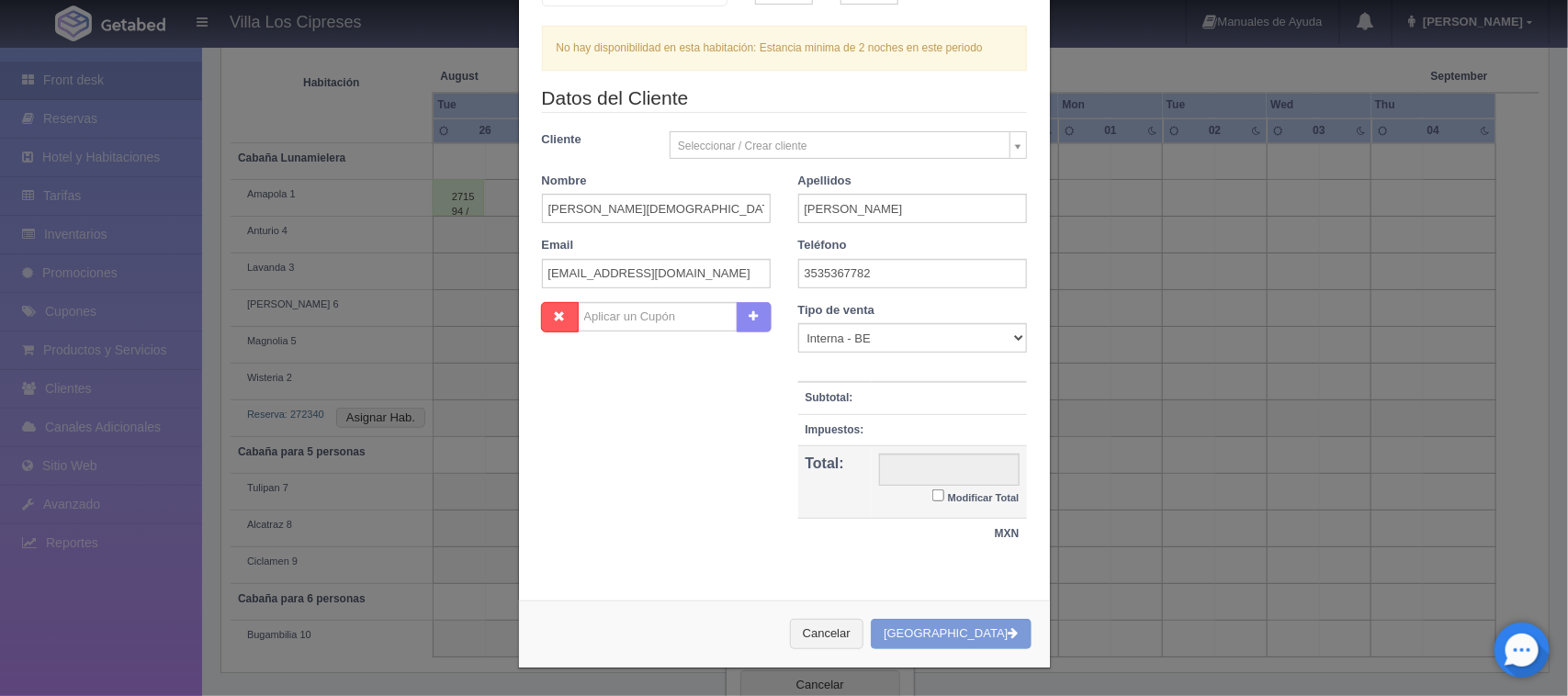
click at [1013, 143] on body "Villa Los Cipreses Manuales de Ayuda Actualizaciones recientes Hugo Mi Perfil S…" at bounding box center [784, 217] width 1568 height 987
click at [691, 204] on input "jose de jesus" at bounding box center [656, 209] width 229 height 30
type input "Jose de jesus"
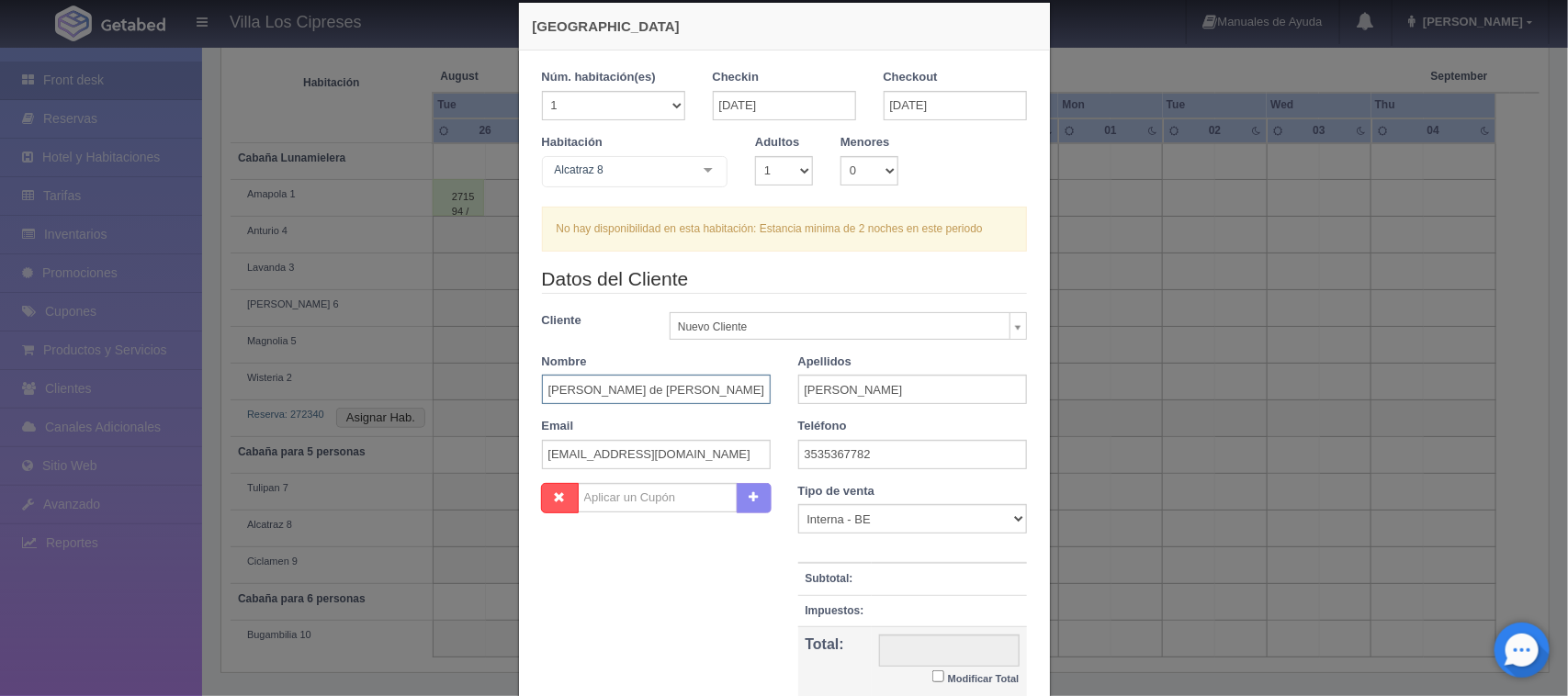
scroll to position [0, 0]
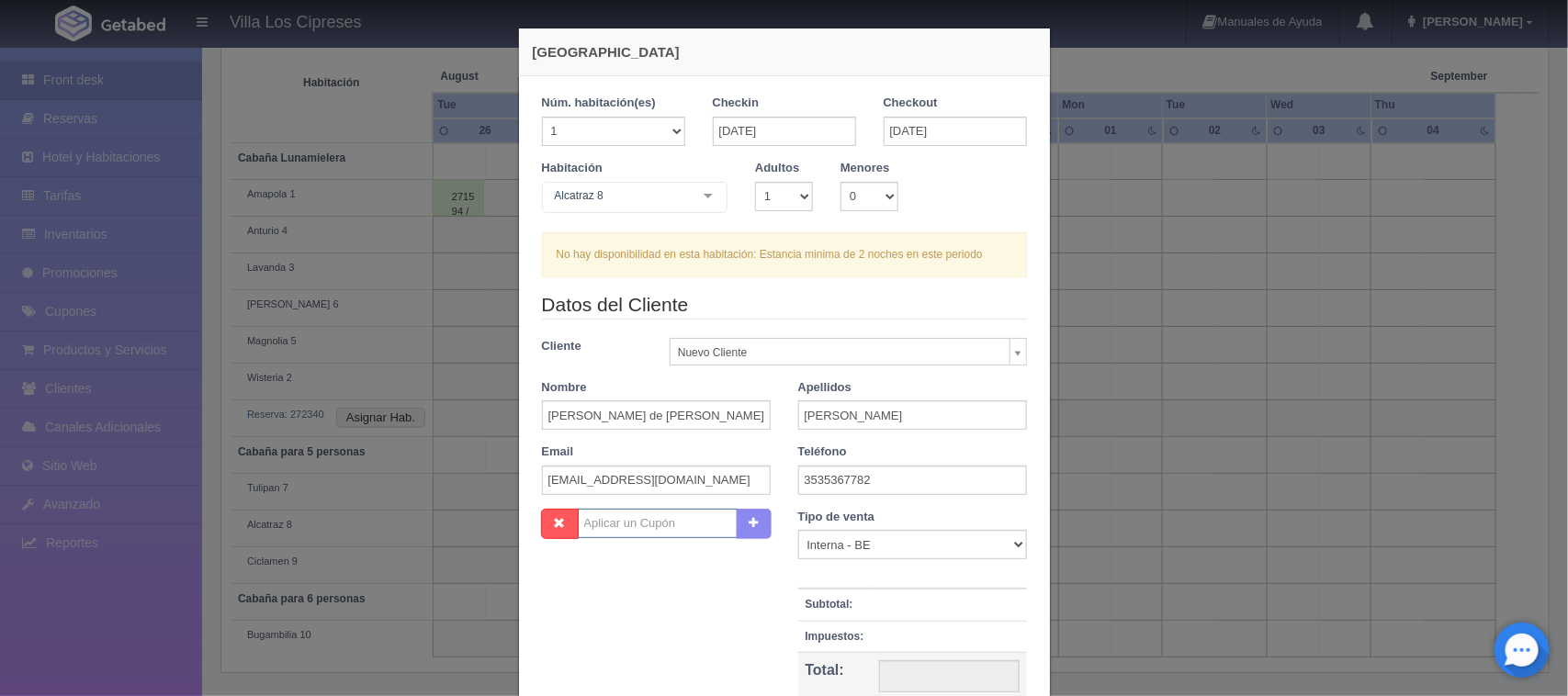
click at [625, 524] on input "text" at bounding box center [658, 524] width 160 height 30
click at [653, 527] on input "text" at bounding box center [658, 524] width 160 height 30
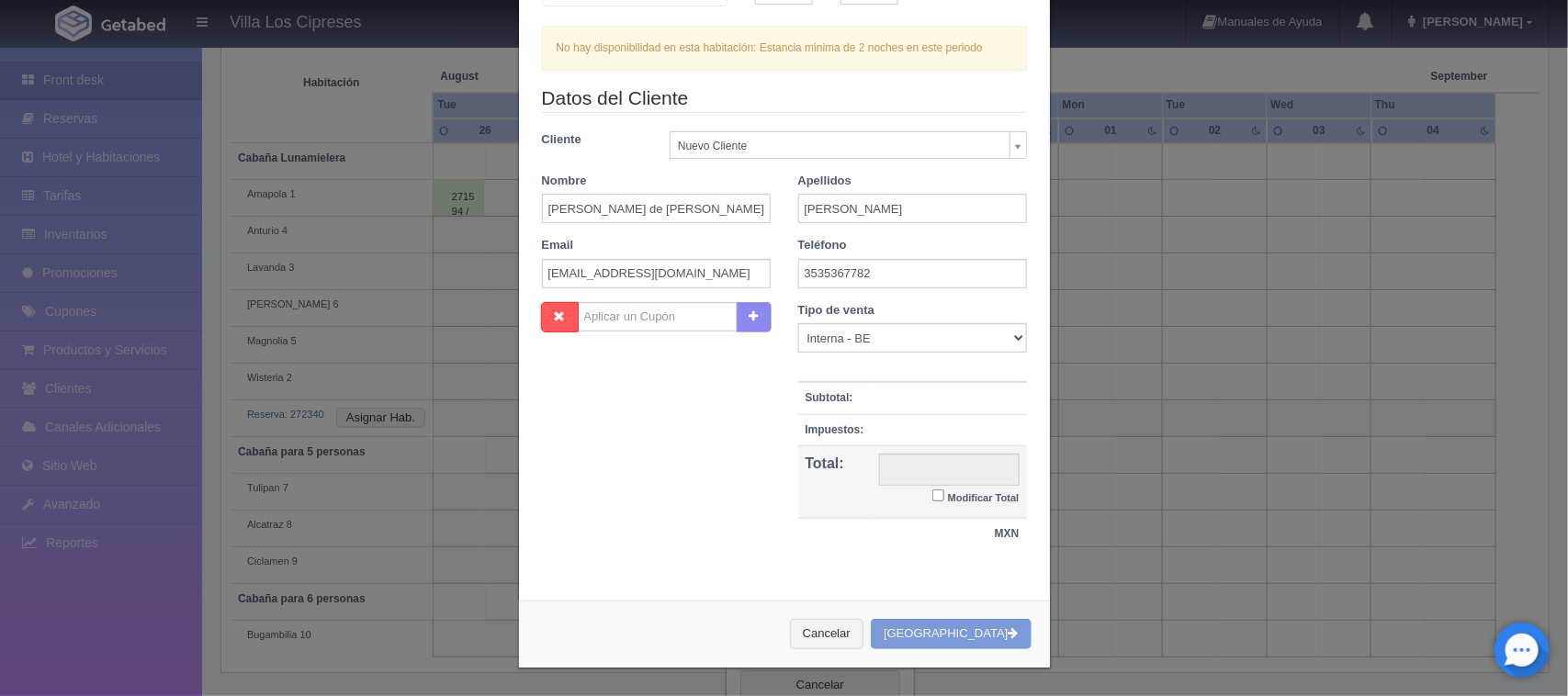
click at [947, 626] on div "Cancelar Crear Reserva" at bounding box center [785, 635] width 531 height 67
click at [912, 473] on input "text" at bounding box center [948, 469] width 140 height 33
click at [894, 410] on td at bounding box center [948, 398] width 155 height 33
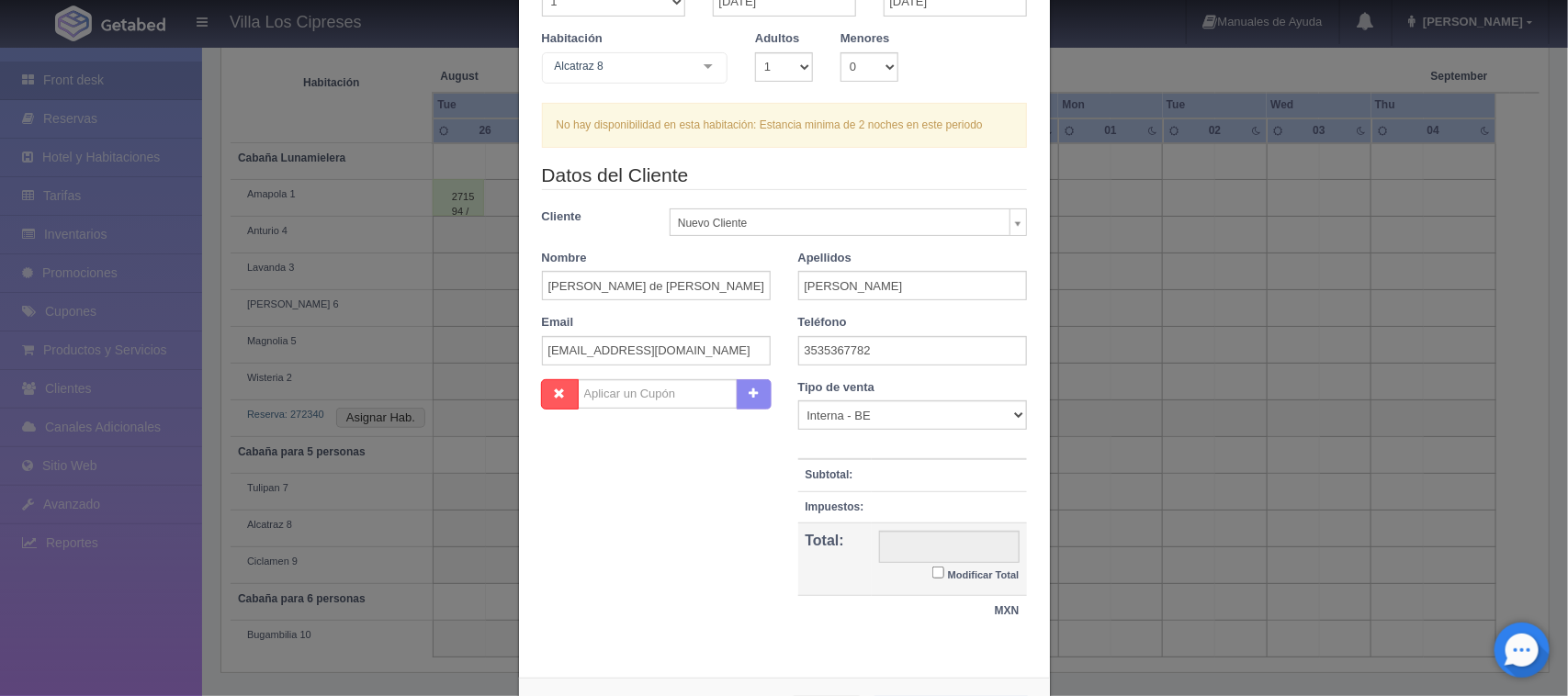
scroll to position [0, 0]
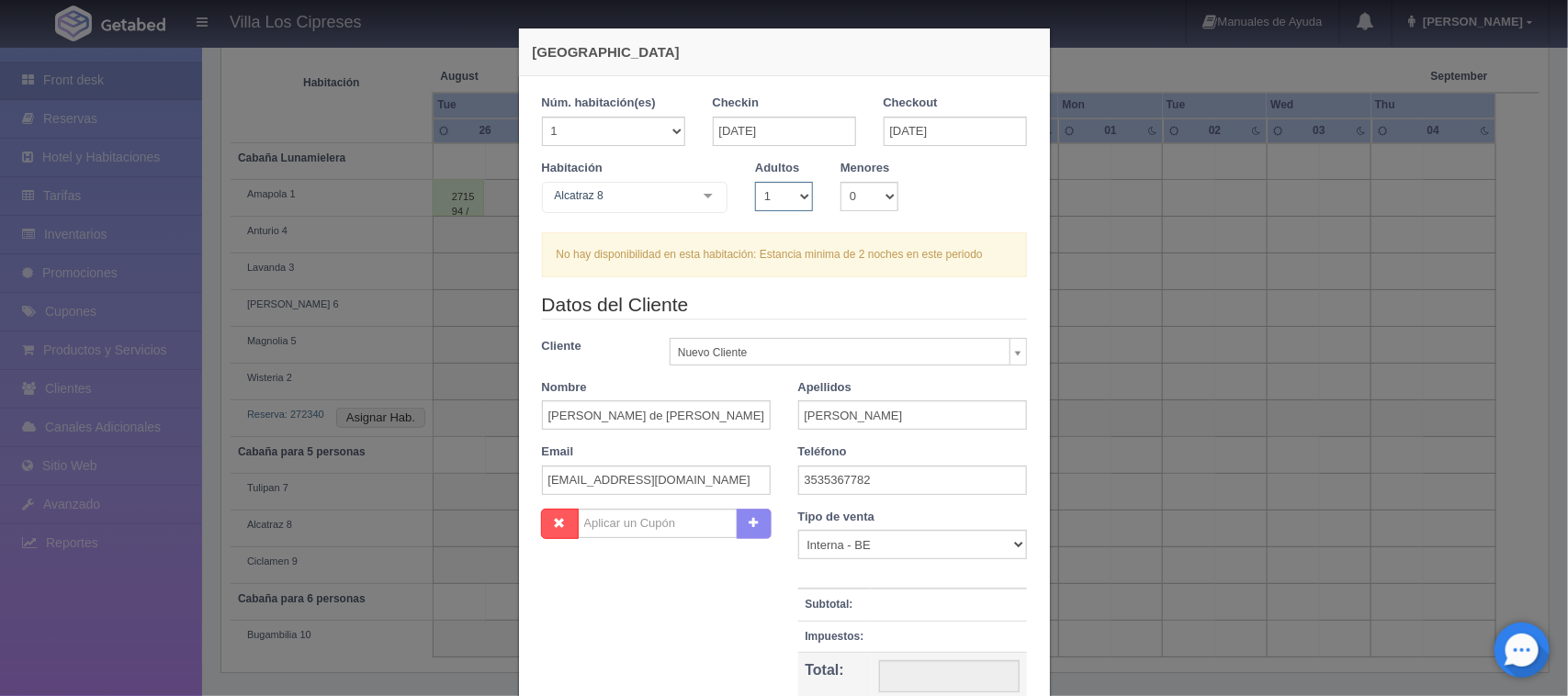
click at [791, 186] on select "1 2 3 4 5 6 7 8 9 10" at bounding box center [784, 197] width 58 height 30
select select "2"
click at [755, 182] on select "1 2 3 4 5 6 7 8 9 10" at bounding box center [784, 197] width 58 height 30
checkbox input "false"
click at [880, 191] on select "0 1 2 3 4 5 6 7 8 9 10" at bounding box center [869, 197] width 58 height 30
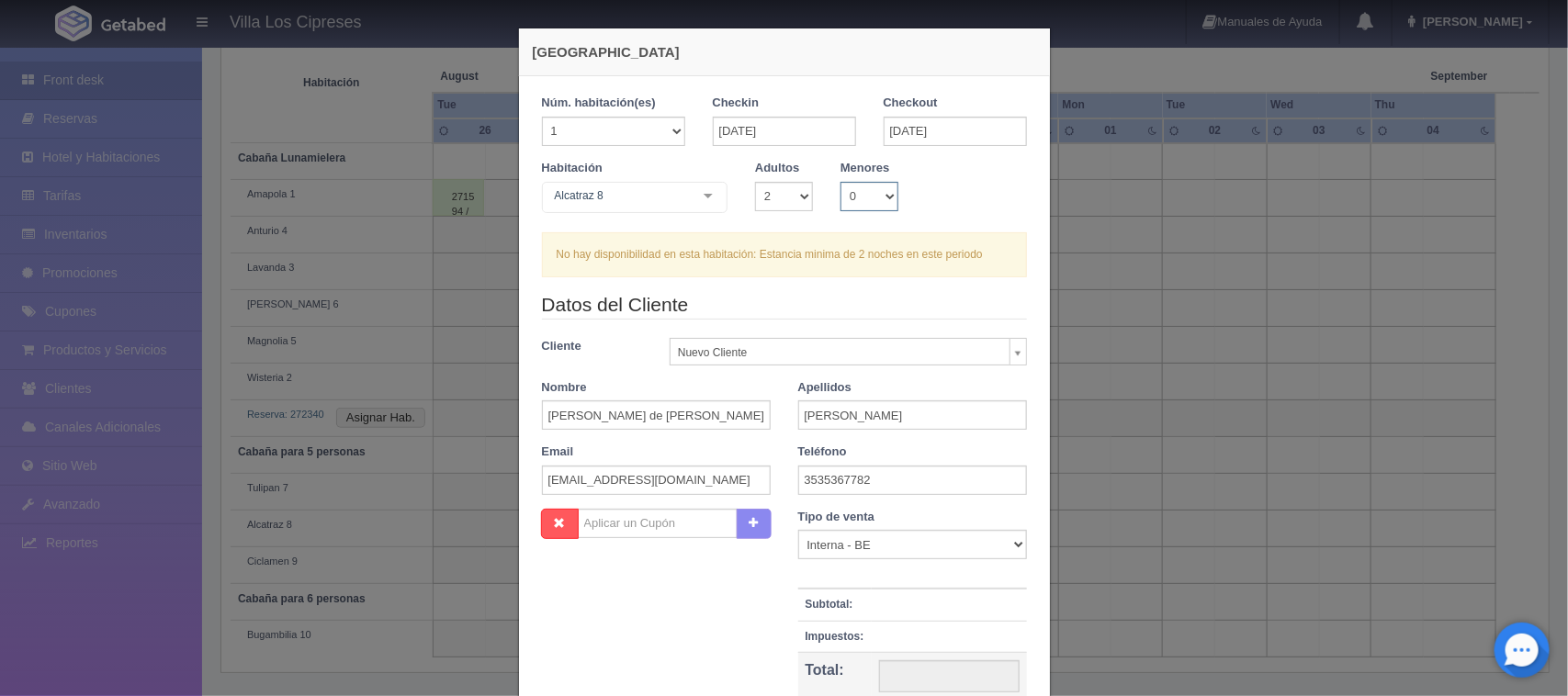
select select "3"
click at [841, 182] on select "0 1 2 3 4 5 6 7 8 9 10" at bounding box center [869, 197] width 58 height 30
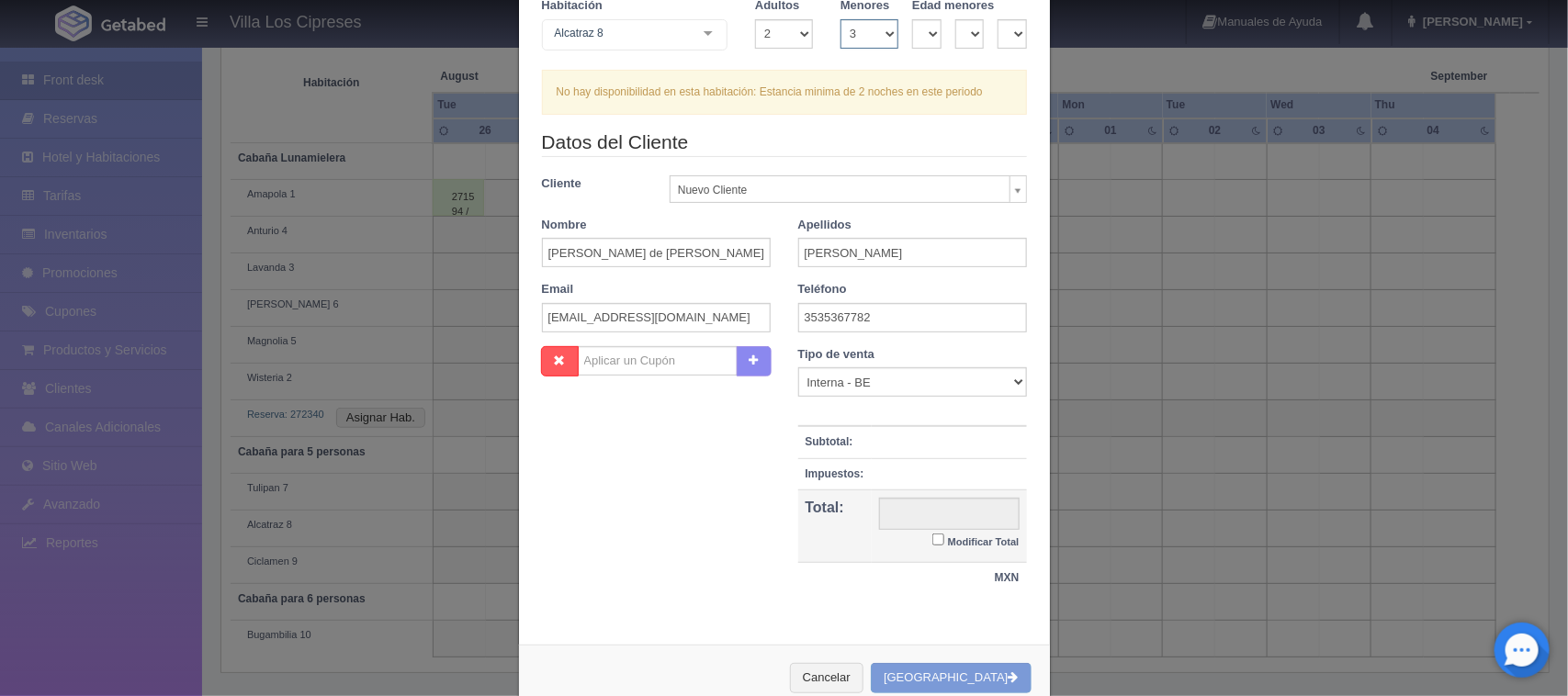
scroll to position [207, 0]
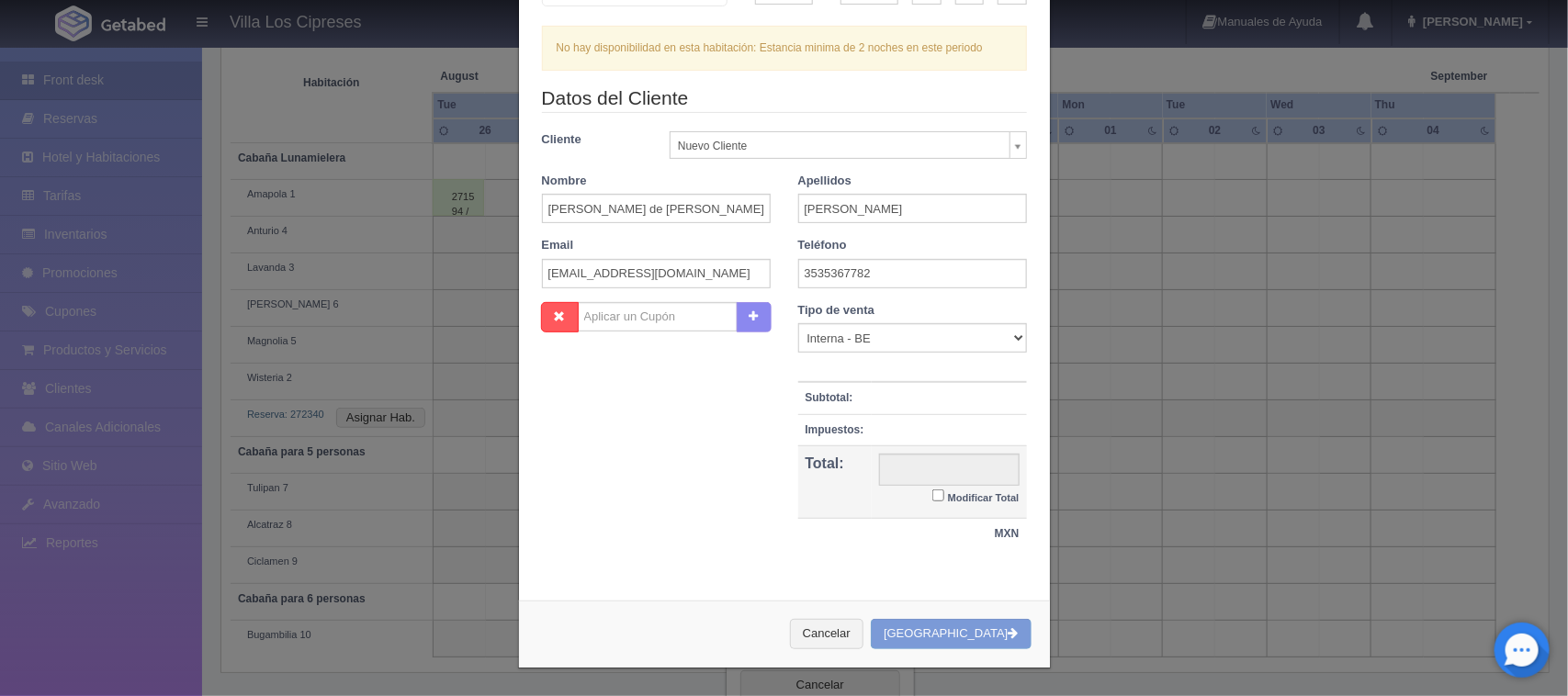
click at [934, 496] on input "Modificar Total" at bounding box center [938, 495] width 12 height 12
checkbox input "true"
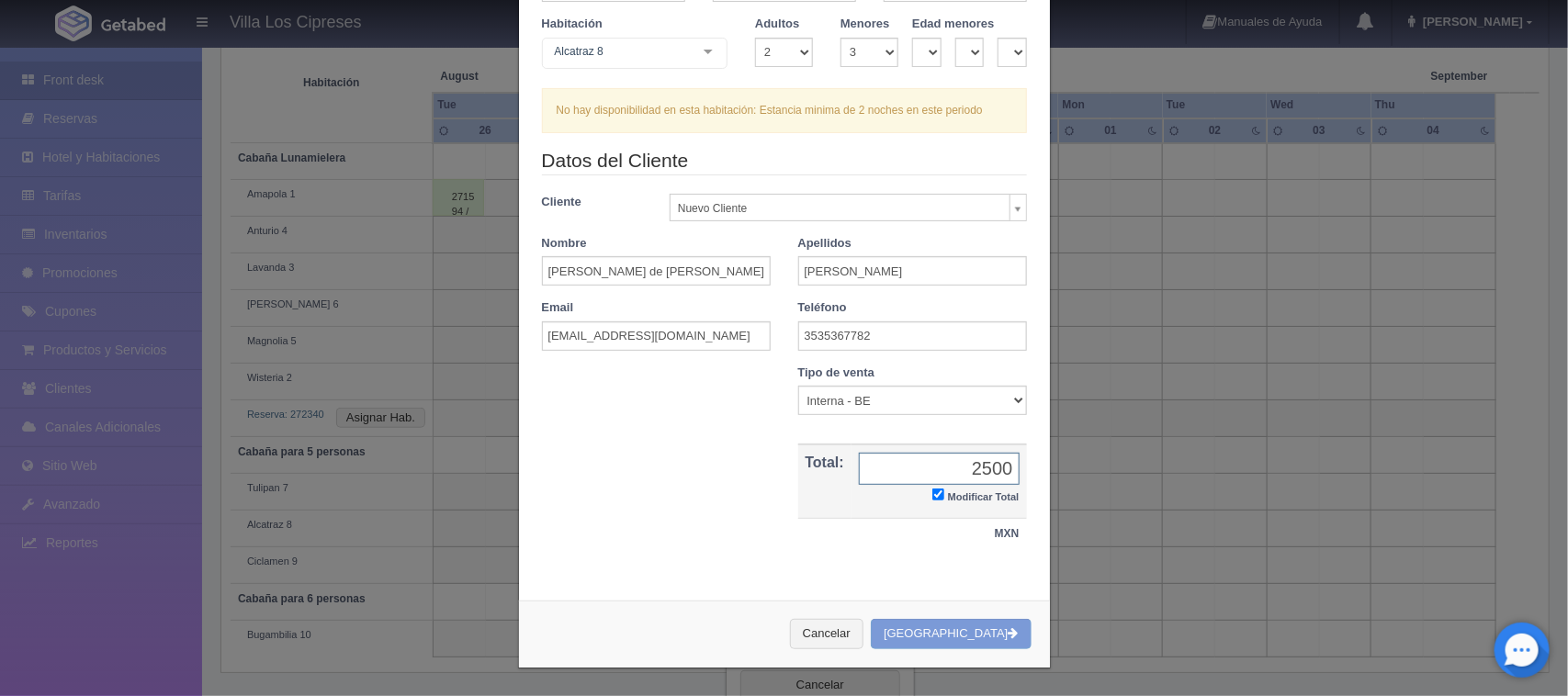
type input "2500"
click at [957, 638] on div "Cancelar Crear Reserva" at bounding box center [785, 635] width 531 height 67
click at [958, 629] on div "Cancelar Crear Reserva" at bounding box center [785, 635] width 531 height 67
click at [960, 635] on div "Cancelar Crear Reserva" at bounding box center [785, 635] width 531 height 67
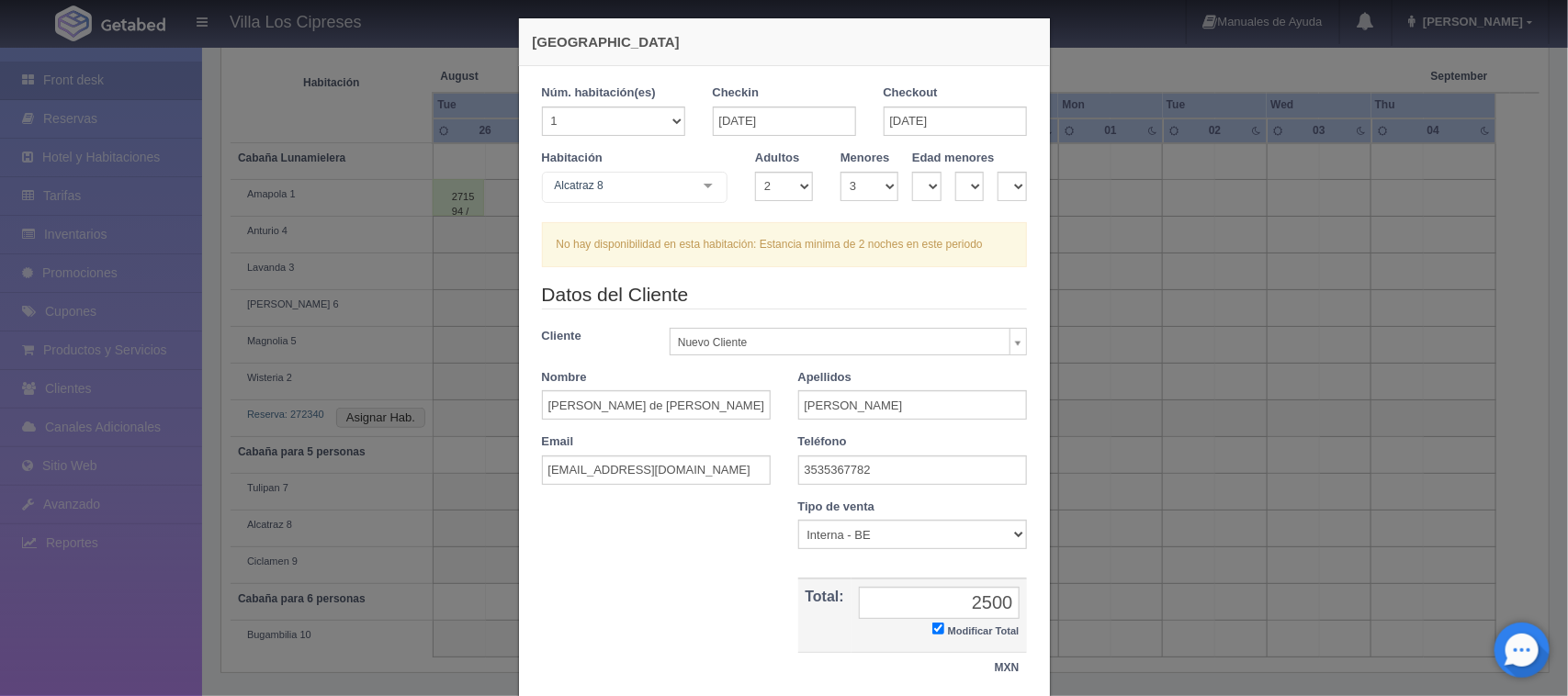
scroll to position [0, 0]
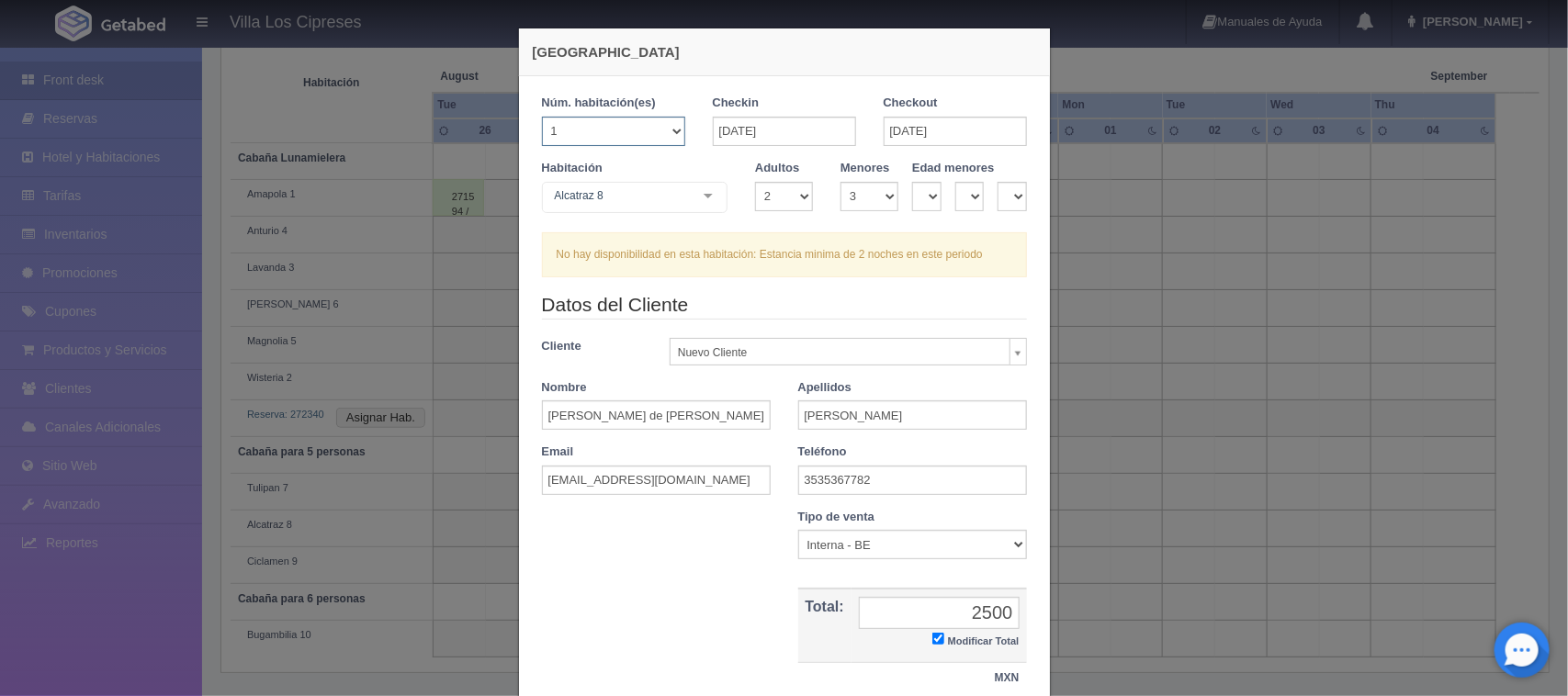
click at [661, 124] on select "1 2 3 4 5 6 7 8 9 10 11 12 13 14 15 16 17 18 19 20" at bounding box center [613, 132] width 143 height 30
select select "2"
click at [542, 117] on select "1 2 3 4 5 6 7 8 9 10 11 12 13 14 15 16 17 18 19 20" at bounding box center [613, 132] width 143 height 30
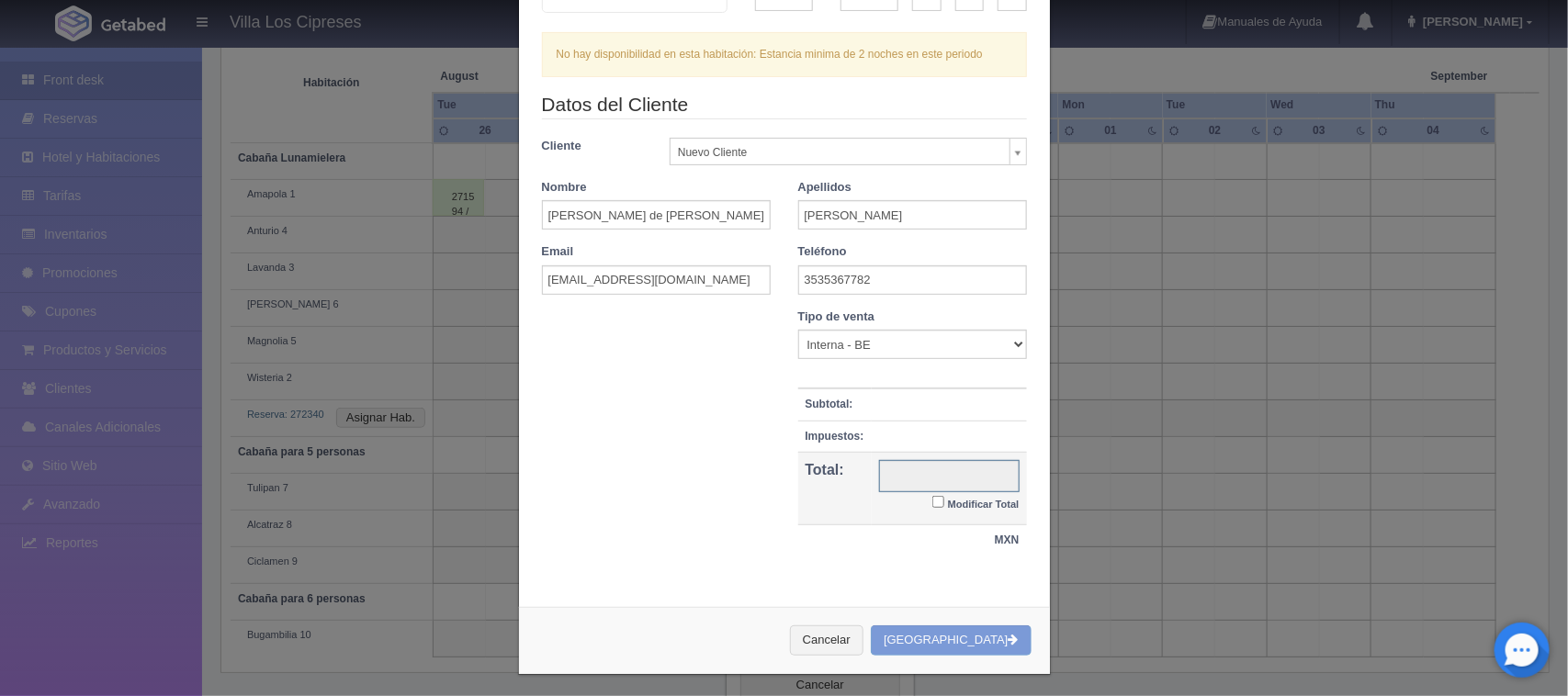
click at [917, 470] on input "text" at bounding box center [948, 476] width 140 height 33
click at [933, 499] on input "Modificar Total" at bounding box center [938, 502] width 12 height 12
checkbox input "true"
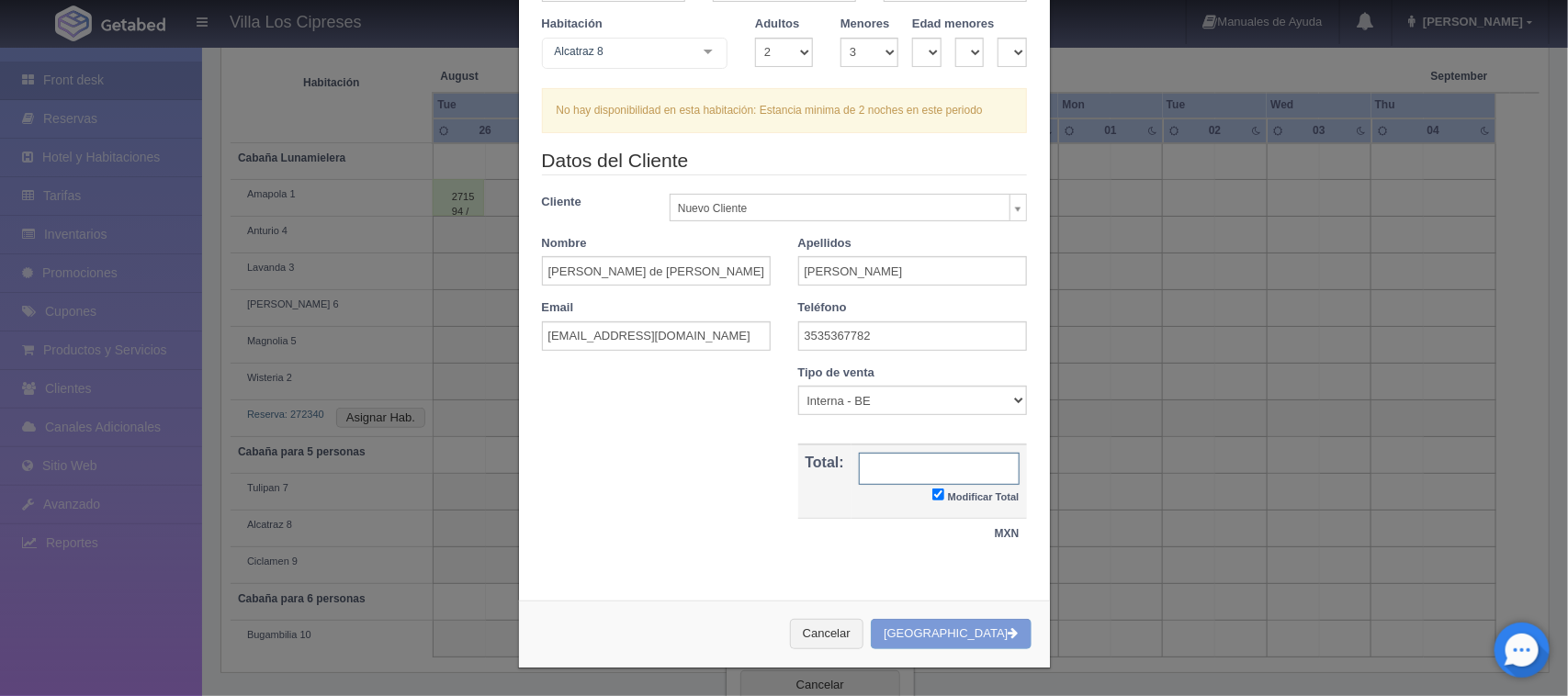
scroll to position [144, 0]
click at [914, 474] on input "text" at bounding box center [938, 468] width 161 height 33
type input "2500"
click at [961, 625] on div "Cancelar Crear Reserva" at bounding box center [785, 635] width 531 height 67
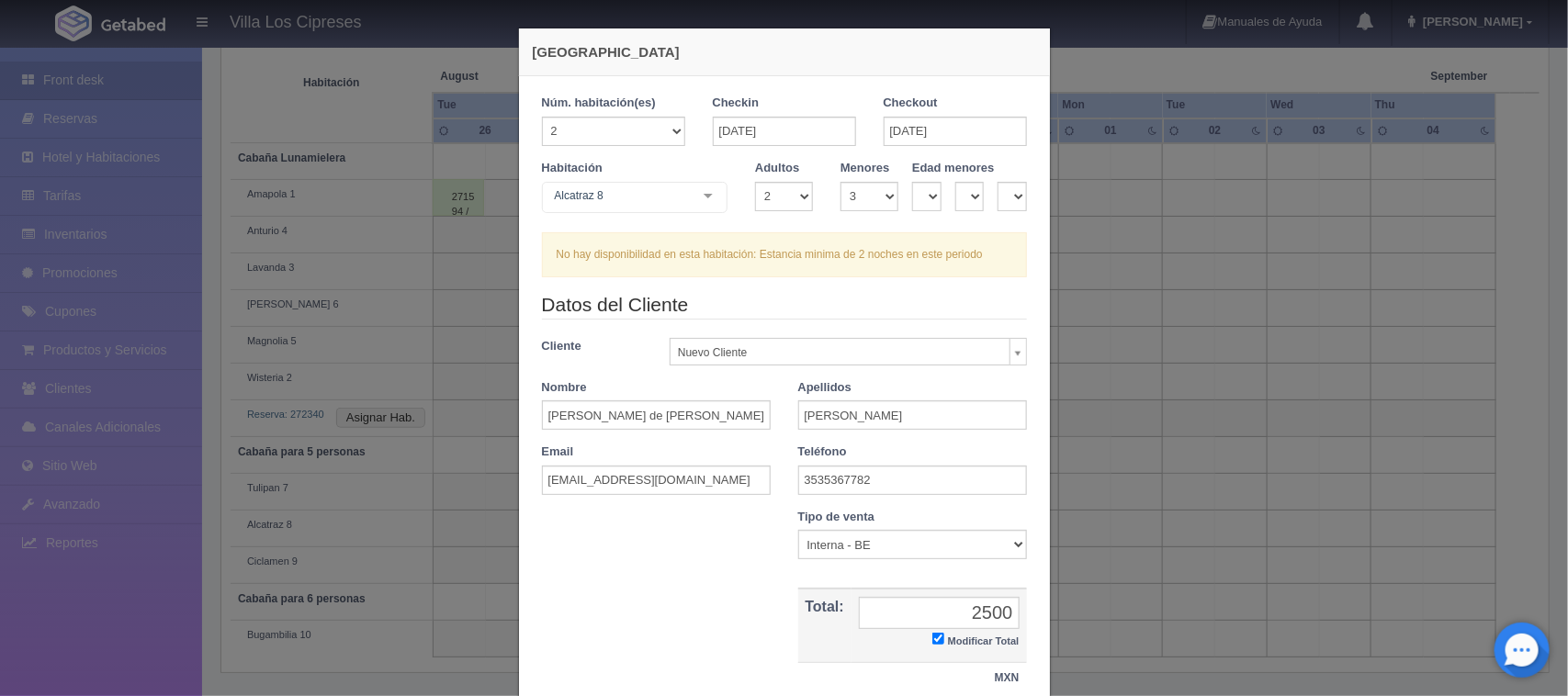
scroll to position [115, 0]
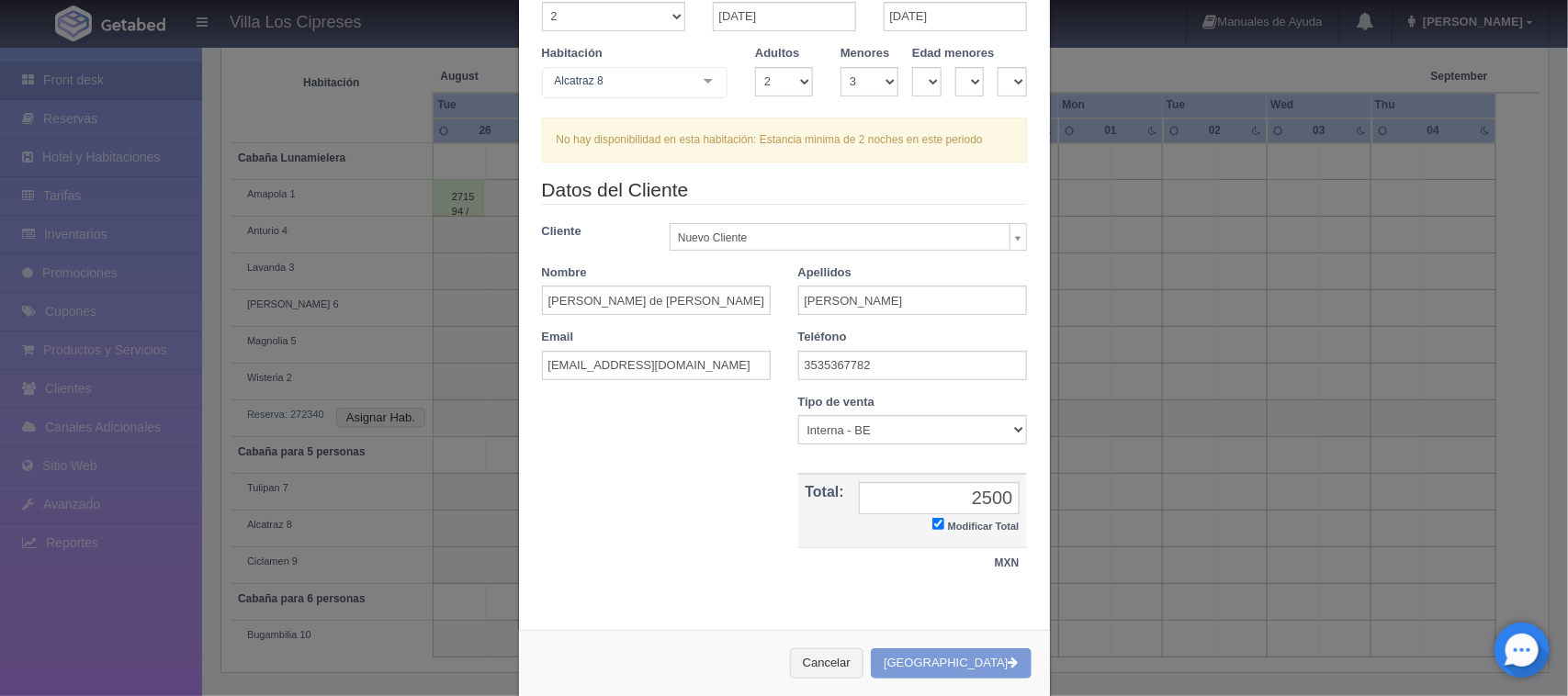
click at [973, 655] on div "Cancelar Crear Reserva" at bounding box center [785, 663] width 531 height 67
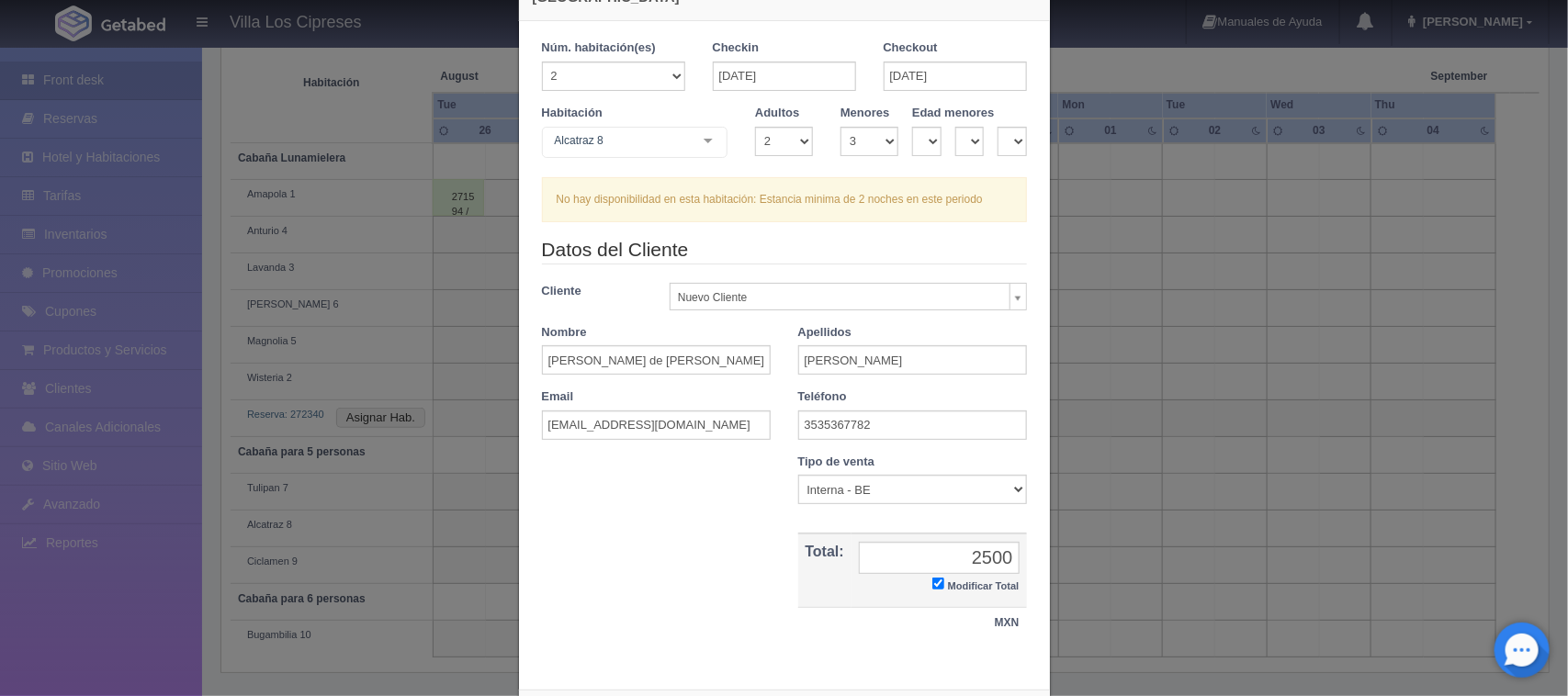
scroll to position [0, 0]
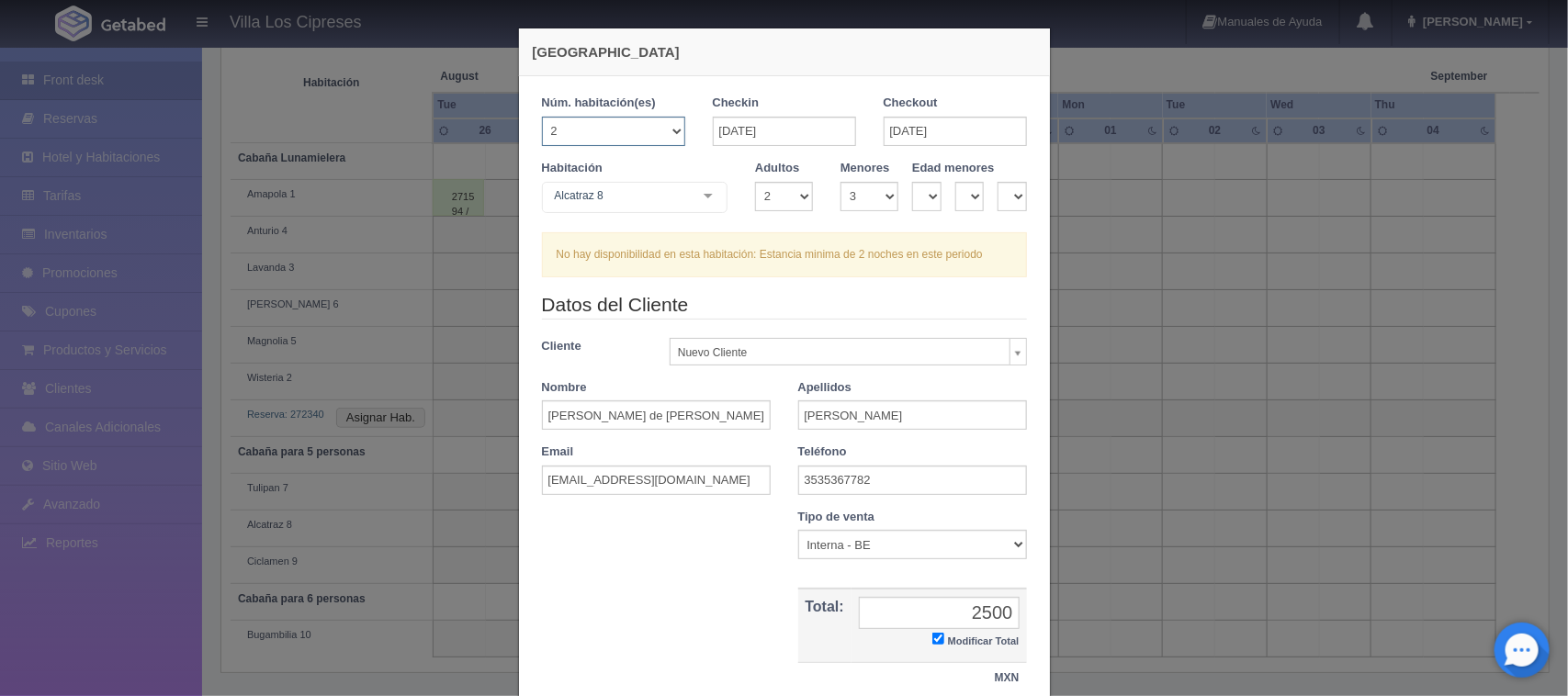
drag, startPoint x: 652, startPoint y: 129, endPoint x: 664, endPoint y: 130, distance: 12.0
click at [653, 129] on select "1 2 3 4 5 6 7 8 9 10 11 12 13 14 15 16 17 18 19 20" at bounding box center [613, 132] width 143 height 30
select select "1"
click at [542, 117] on select "1 2 3 4 5 6 7 8 9 10 11 12 13 14 15 16 17 18 19 20" at bounding box center [613, 132] width 143 height 30
checkbox input "false"
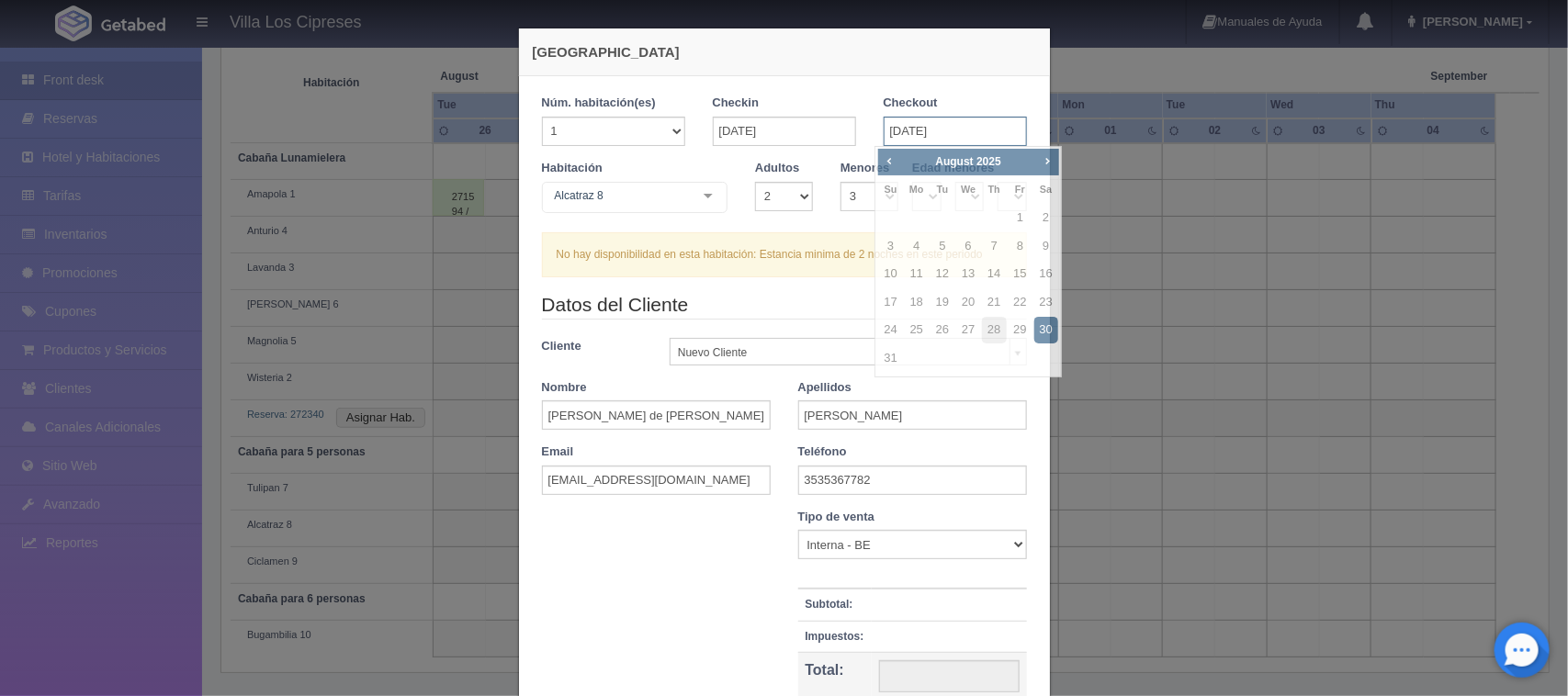
click at [887, 125] on input "30-08-2025" at bounding box center [955, 132] width 143 height 30
click at [886, 354] on link "31" at bounding box center [891, 359] width 24 height 27
type input "31-08-2025"
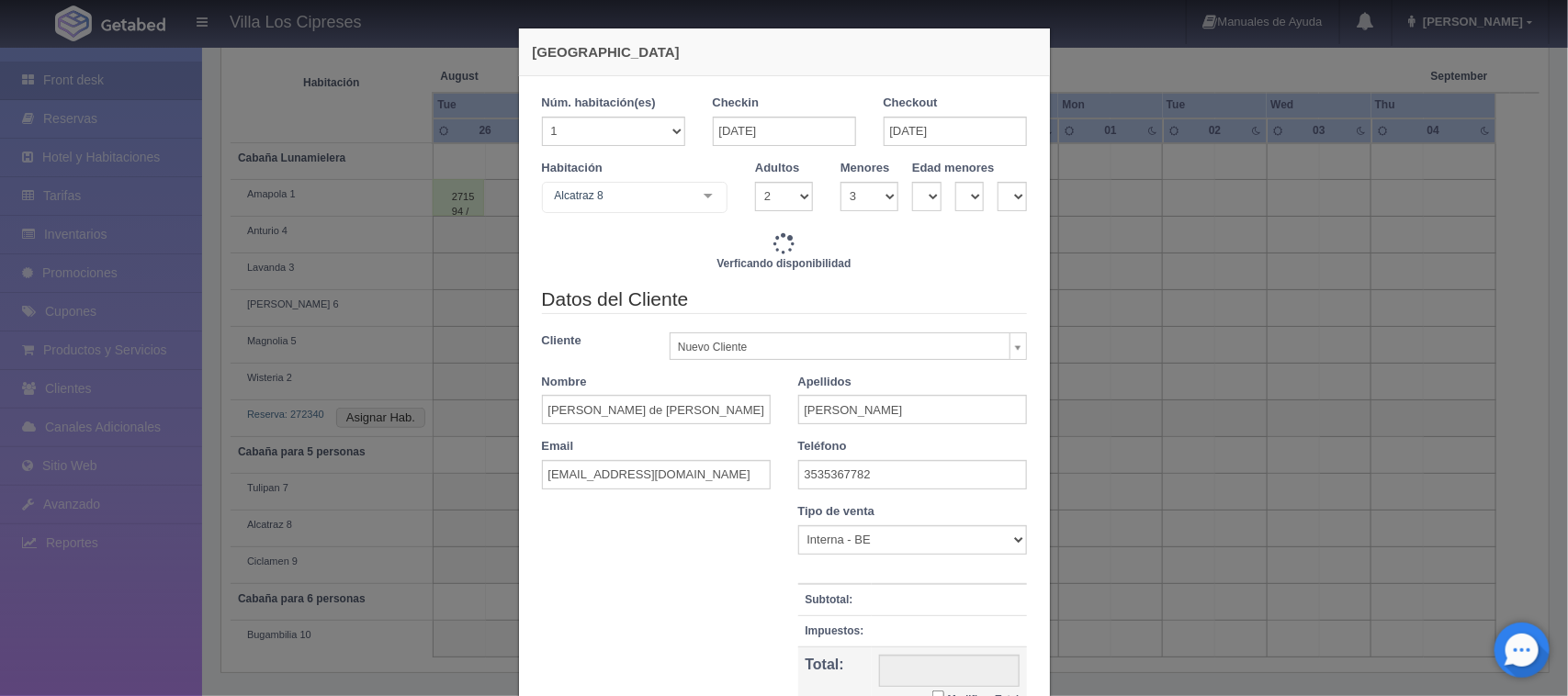
scroll to position [201, 0]
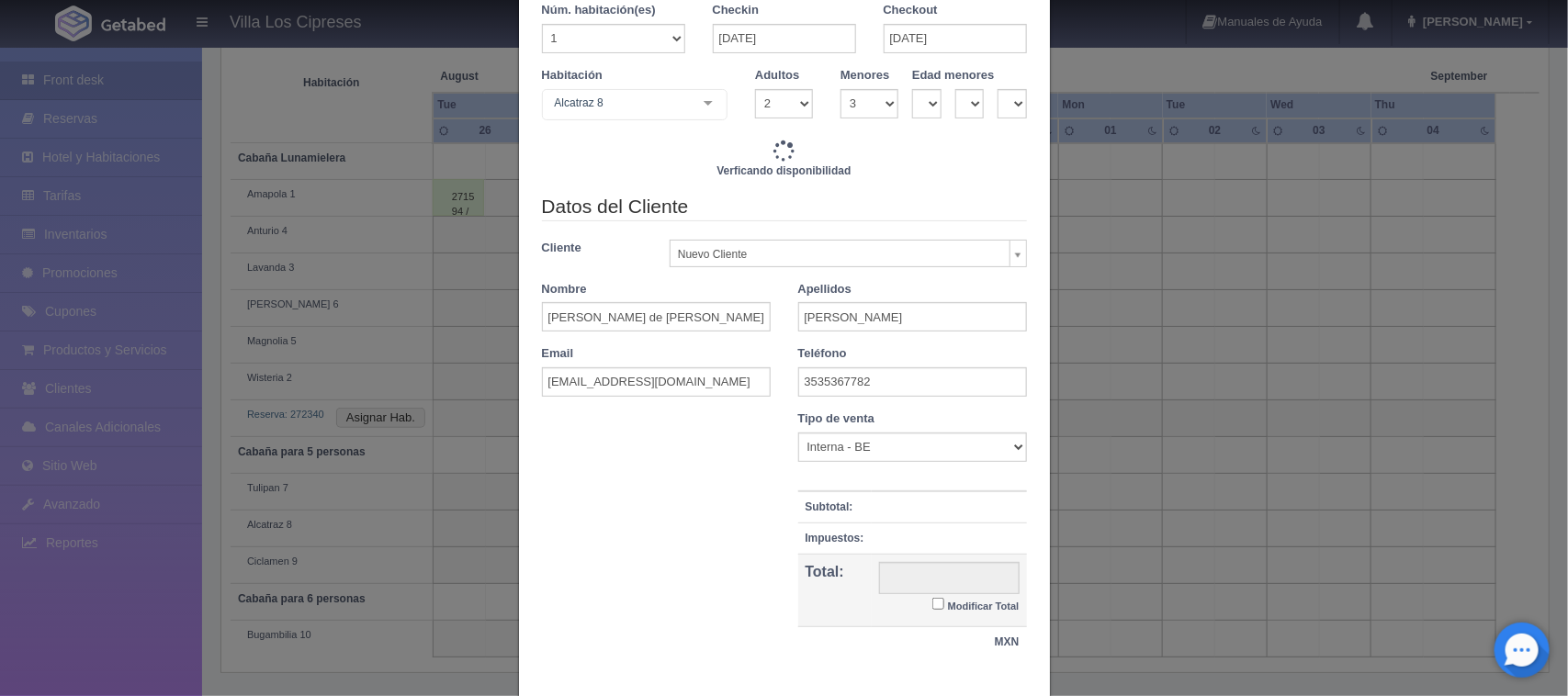
checkbox input "false"
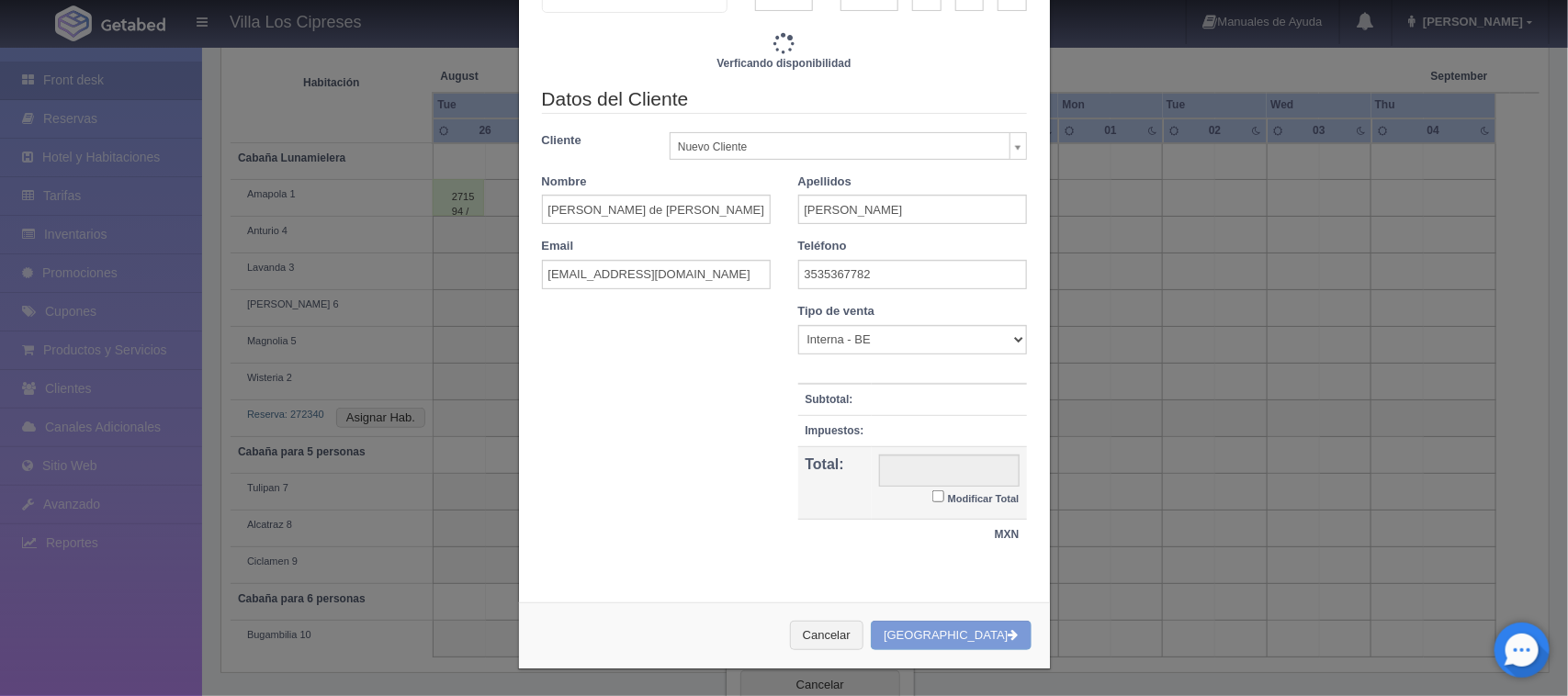
click at [921, 447] on td at bounding box center [948, 431] width 155 height 32
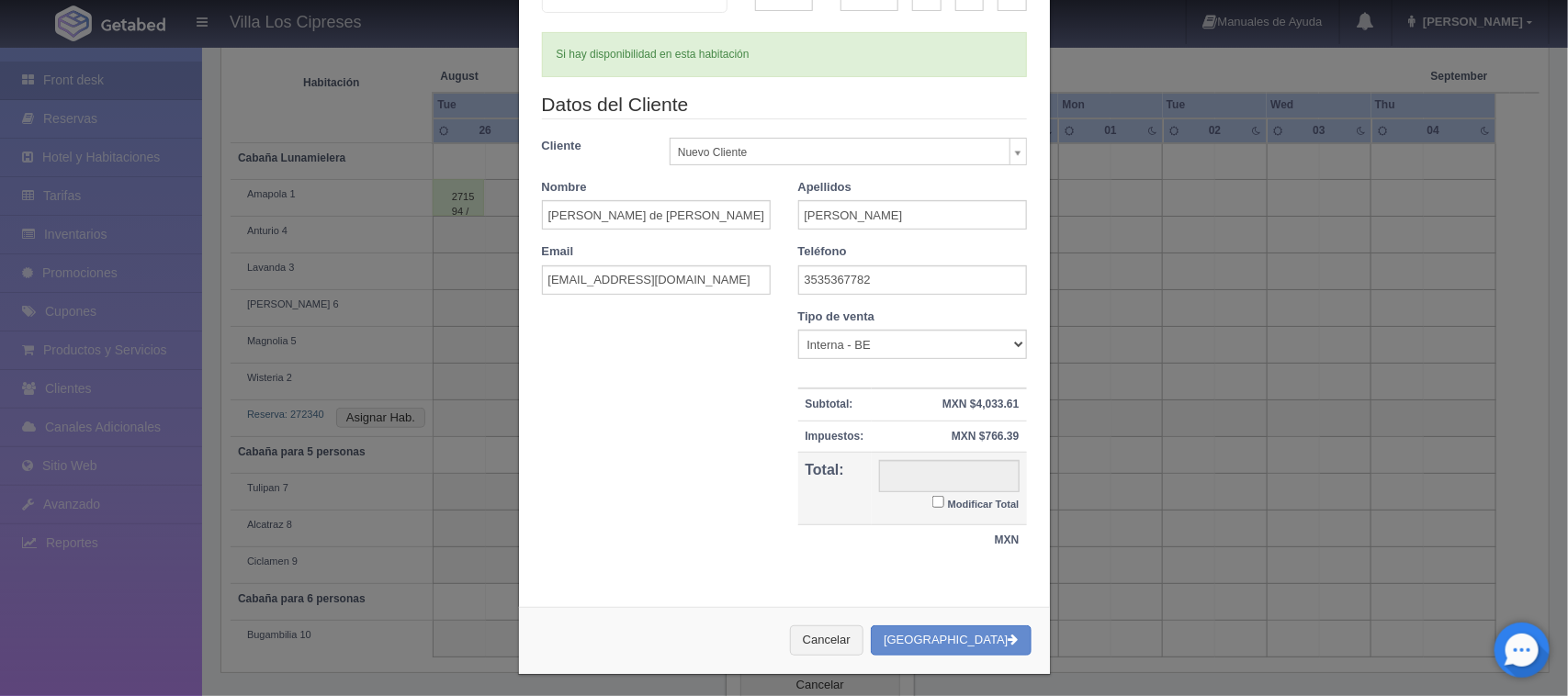
type input "4800.00"
click at [933, 498] on input "Modificar Total" at bounding box center [938, 502] width 12 height 12
checkbox input "true"
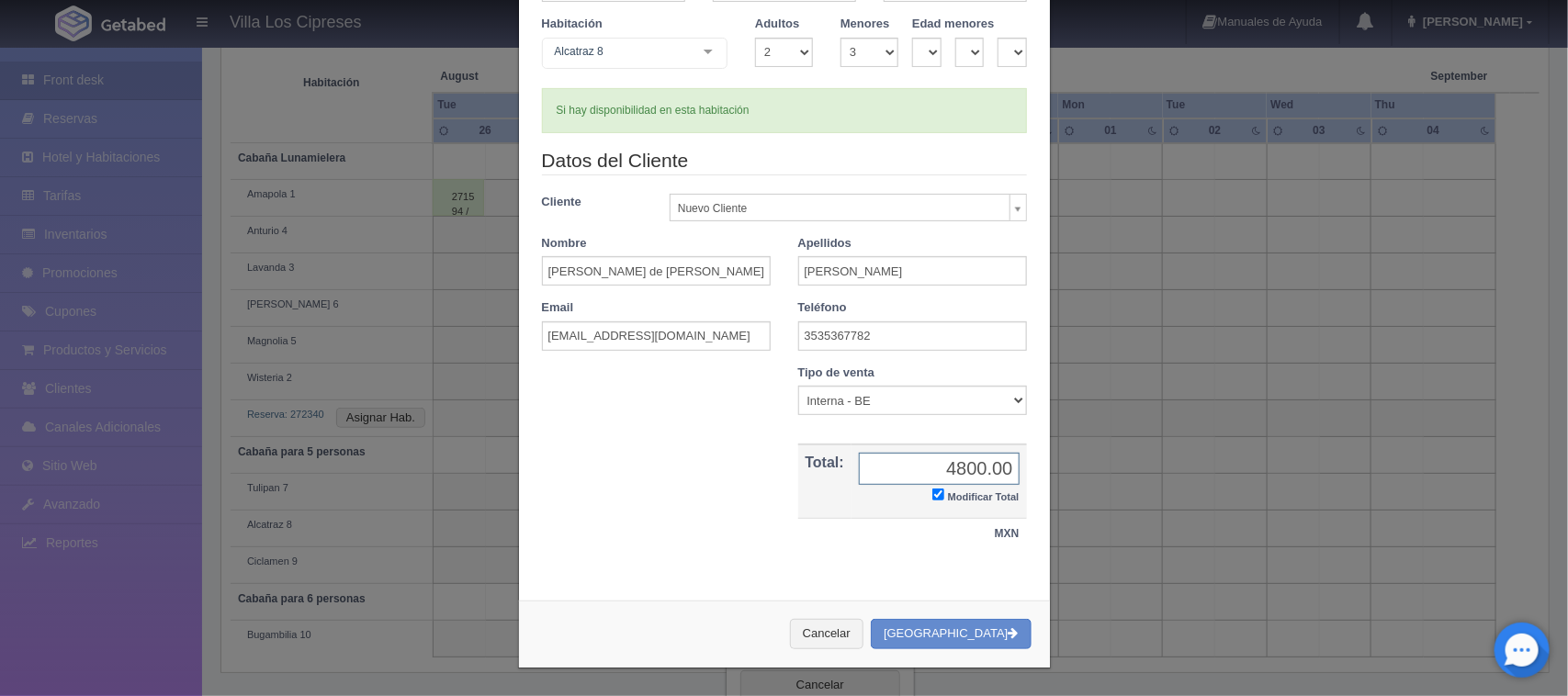
scroll to position [144, 0]
type input "2500"
click at [953, 630] on button "[GEOGRAPHIC_DATA]" at bounding box center [950, 634] width 160 height 31
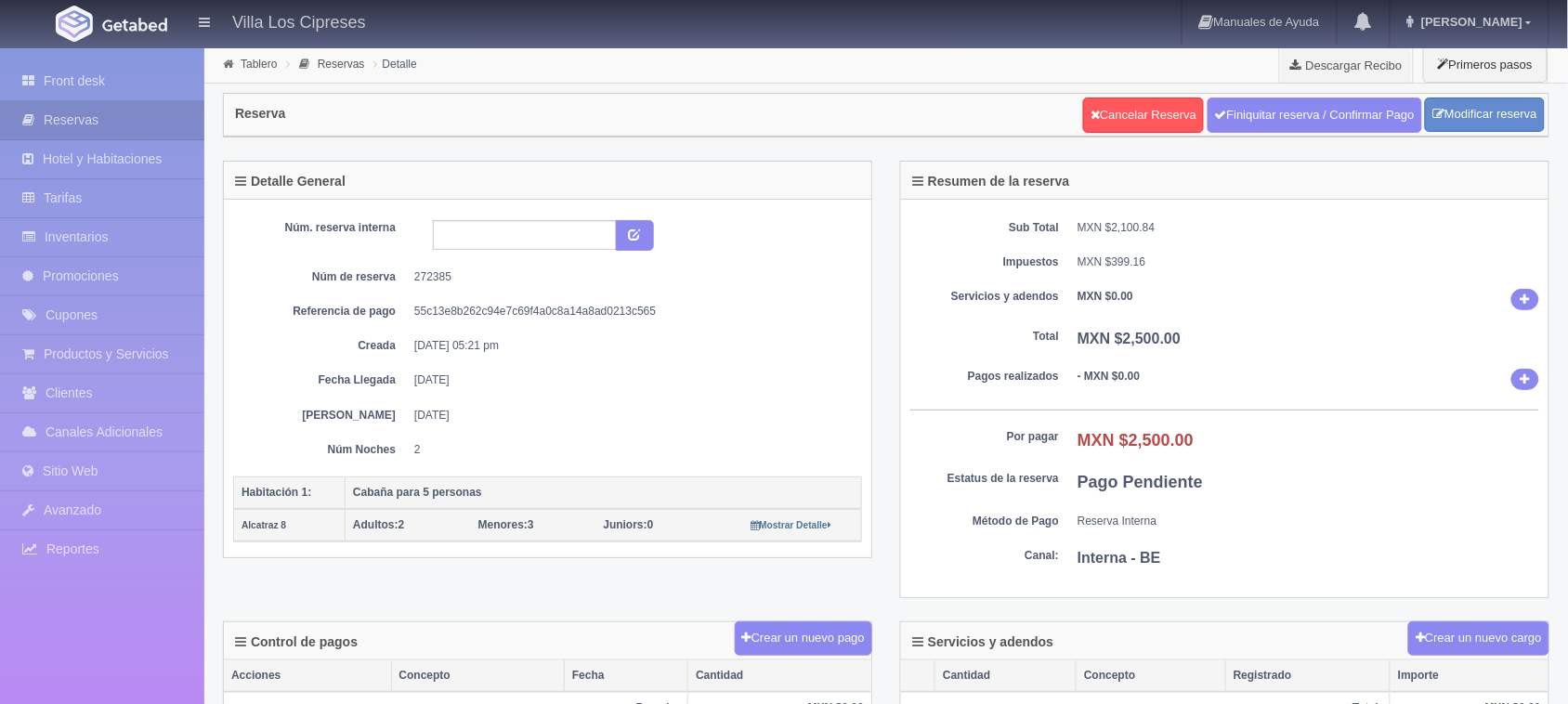
scroll to position [117, 0]
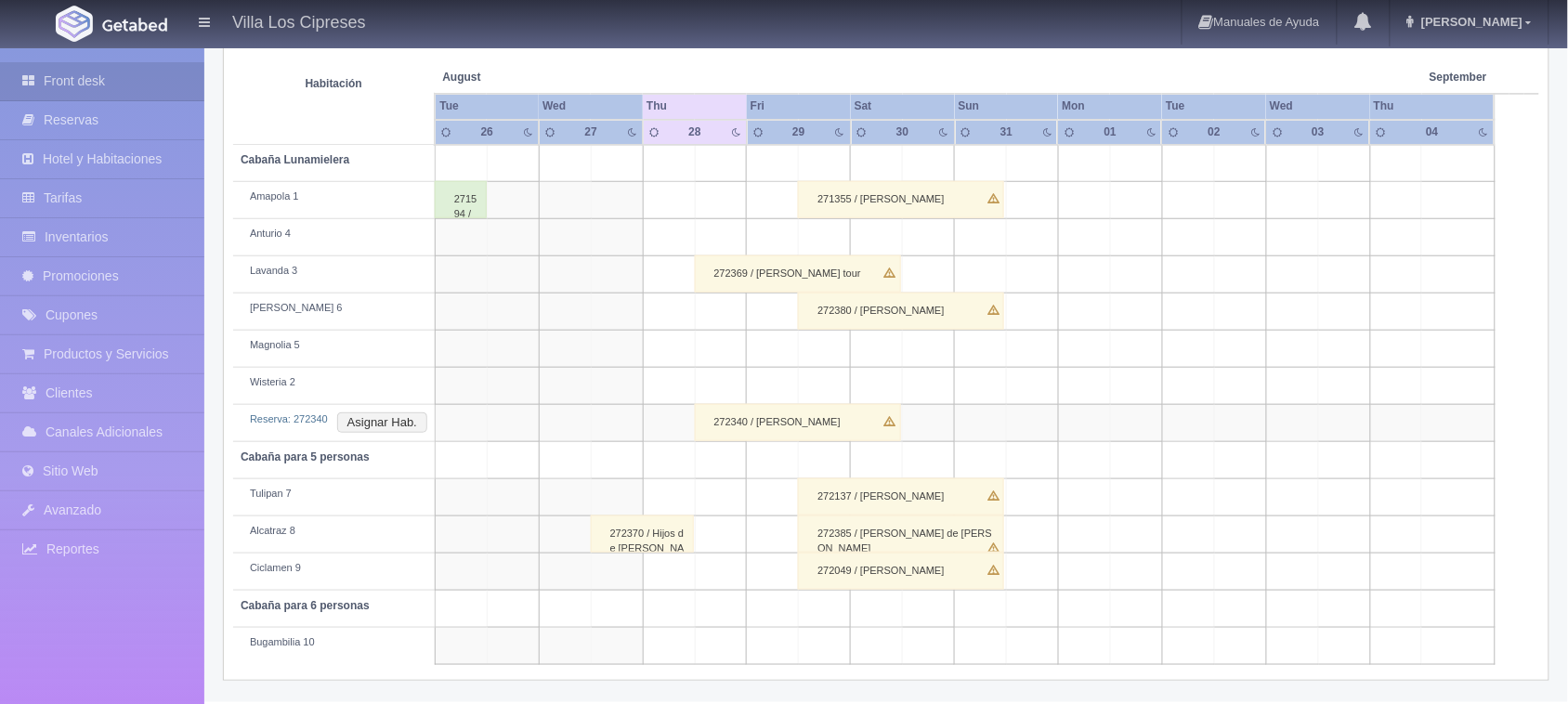
scroll to position [325, 0]
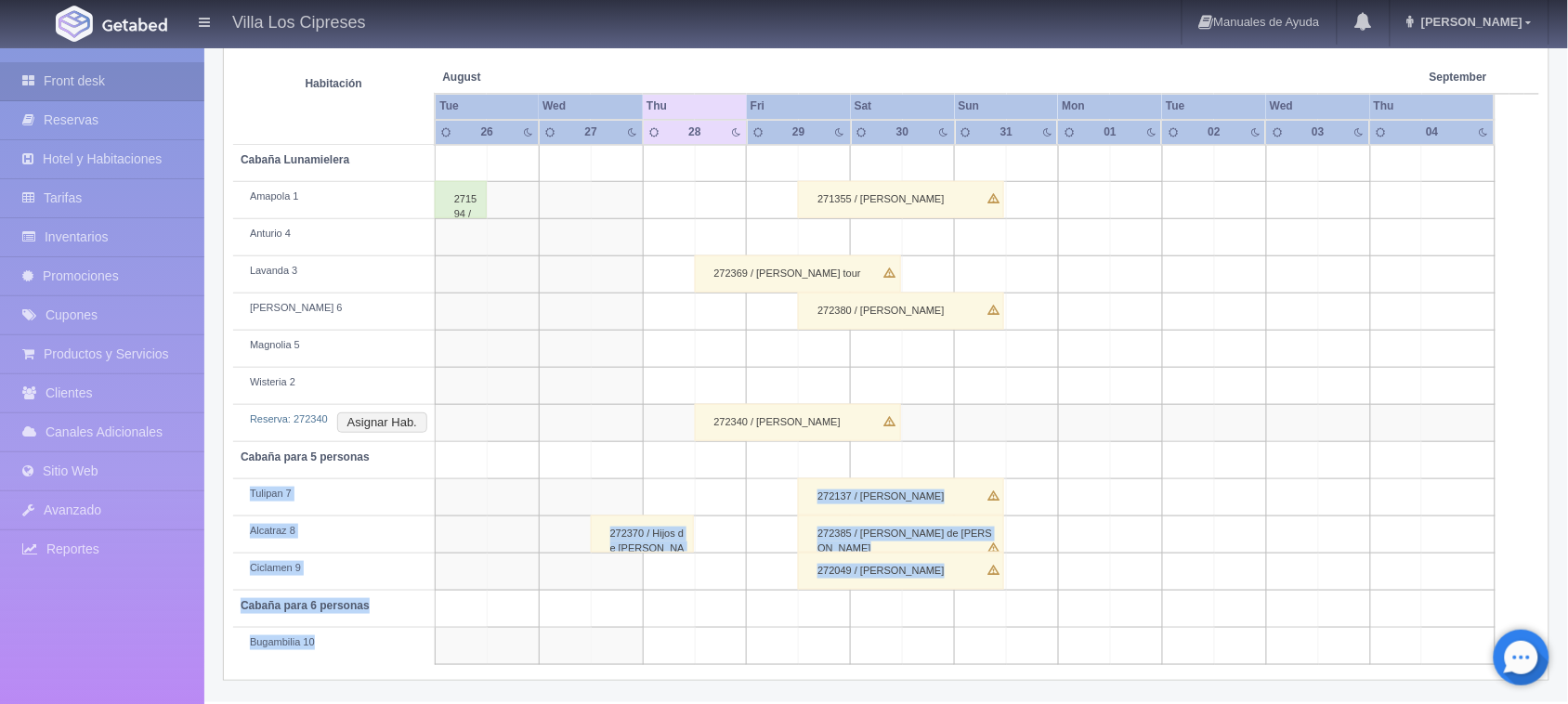
drag, startPoint x: 856, startPoint y: 559, endPoint x: 864, endPoint y: 630, distance: 71.4
click at [864, 630] on tbody "Cabaña Lunamielera Amapola 1 271594 / Juan Felipe Leñero Vazquez 271355 / Clara…" at bounding box center [886, 405] width 1306 height 521
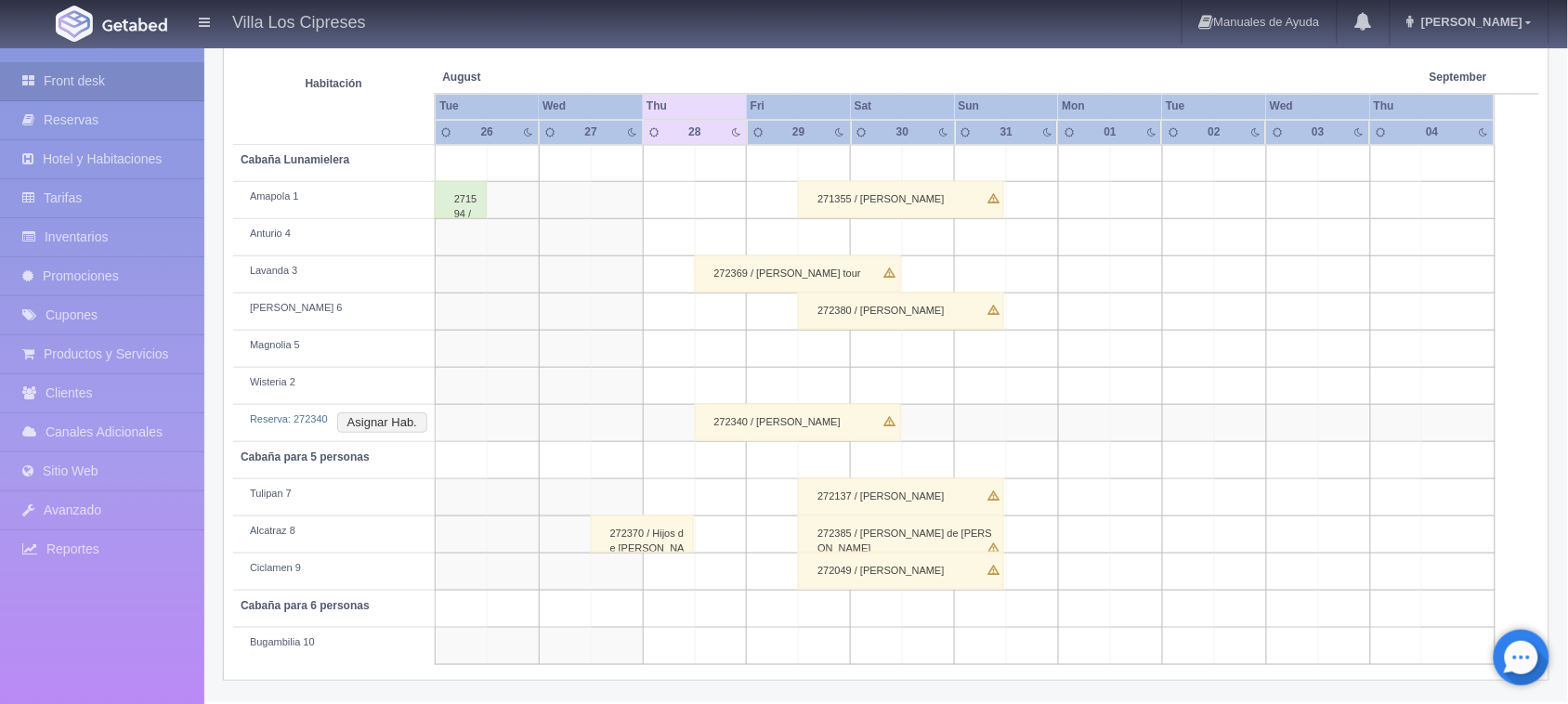
drag, startPoint x: 674, startPoint y: 480, endPoint x: 545, endPoint y: 112, distance: 390.0
click at [801, 385] on td at bounding box center [824, 387] width 52 height 38
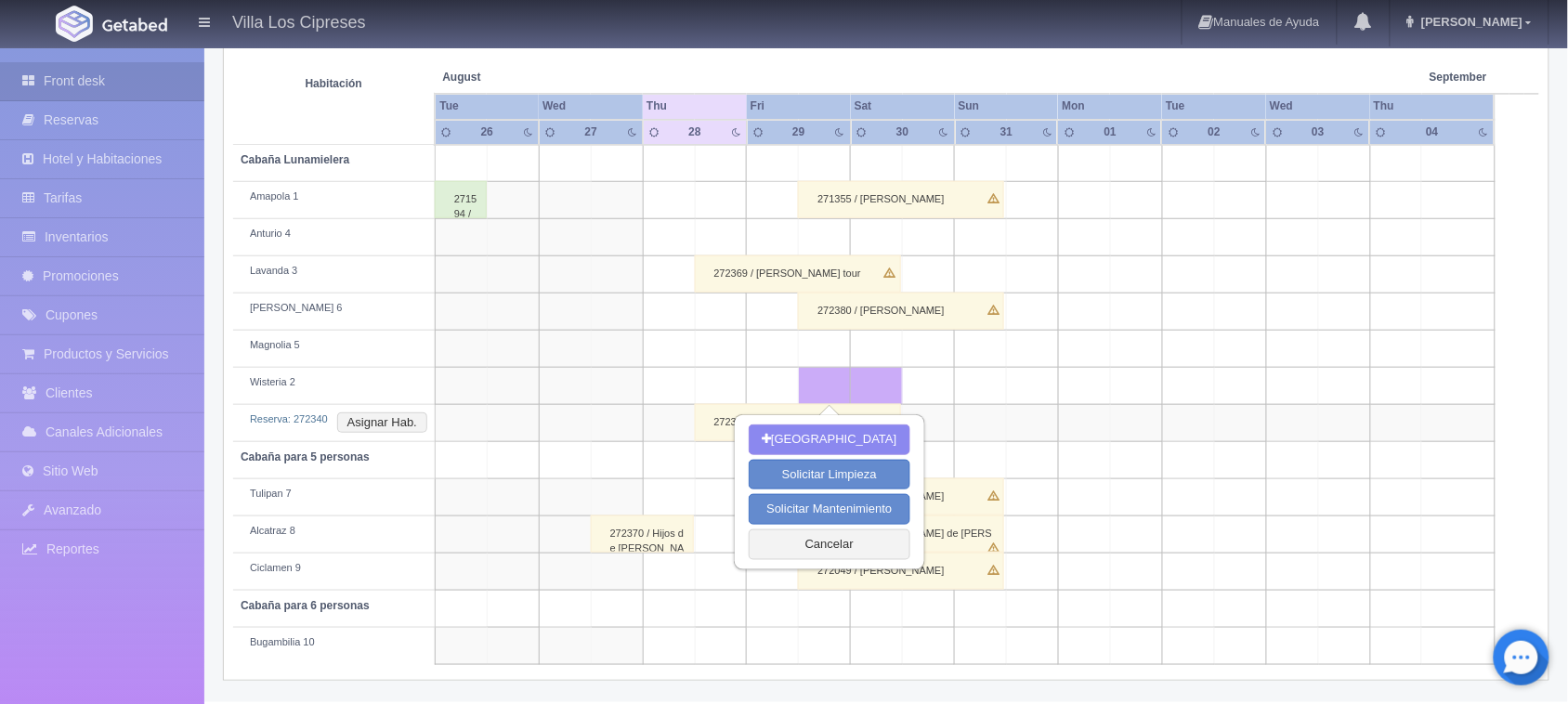
click at [754, 386] on td at bounding box center [772, 387] width 52 height 38
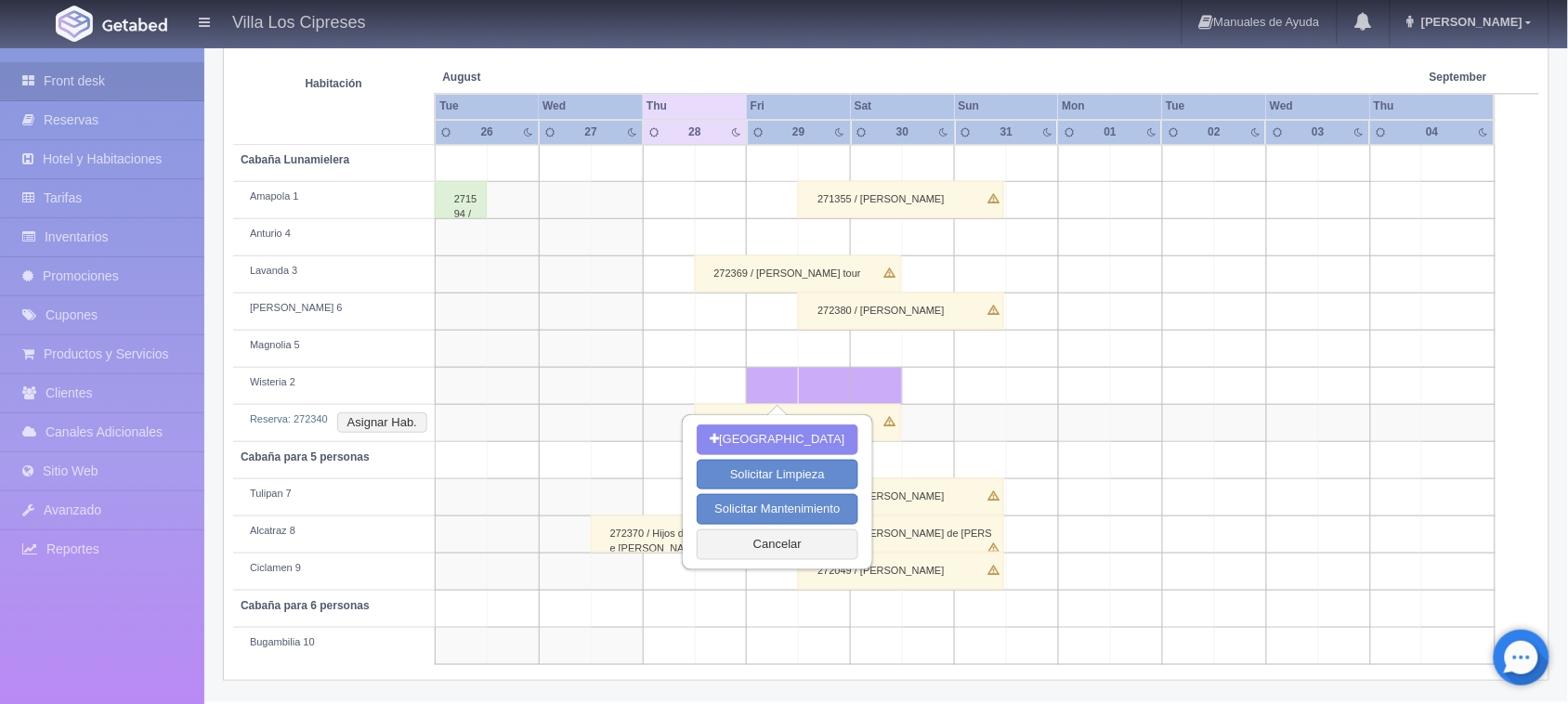
click at [754, 386] on td at bounding box center [772, 387] width 52 height 38
click at [784, 435] on button "[GEOGRAPHIC_DATA]" at bounding box center [777, 440] width 161 height 31
type input "29-08-2025"
type input "30-08-2025"
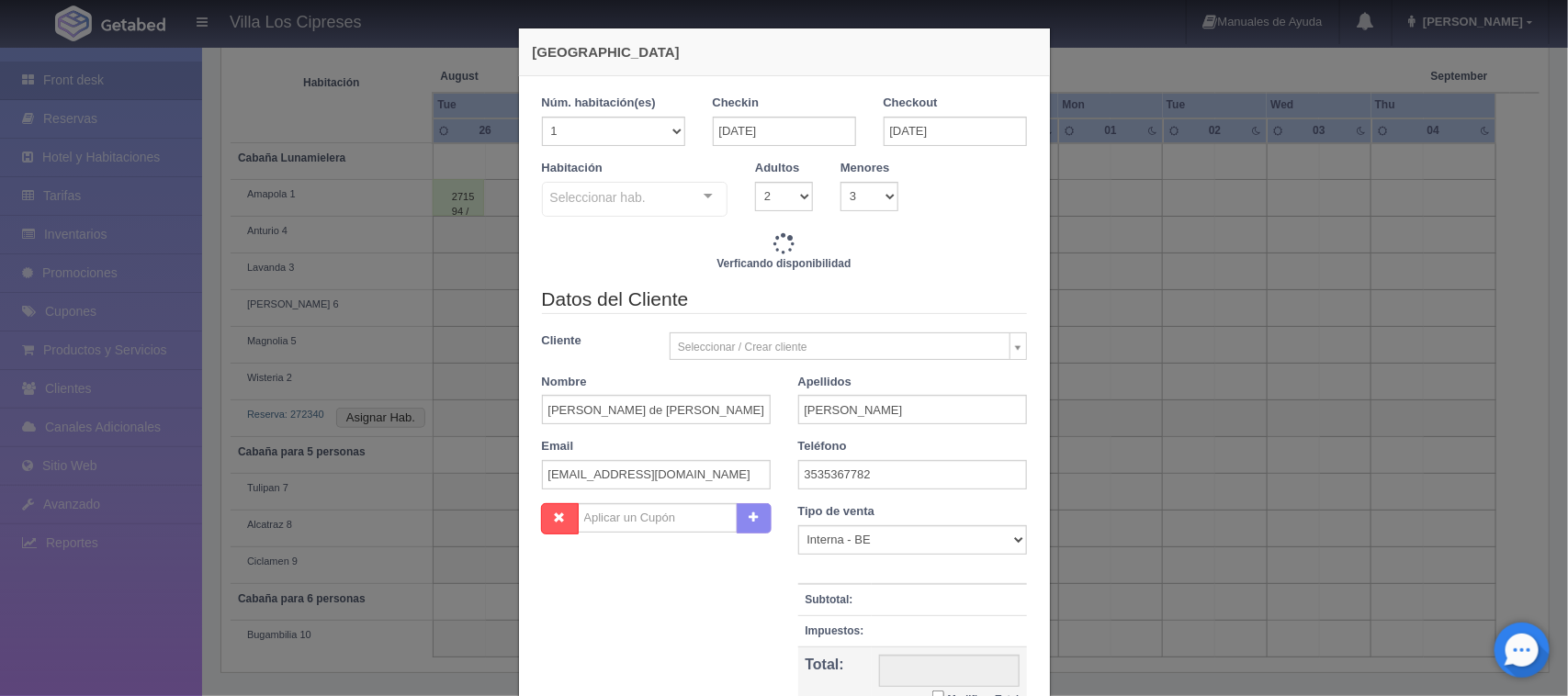
checkbox input "false"
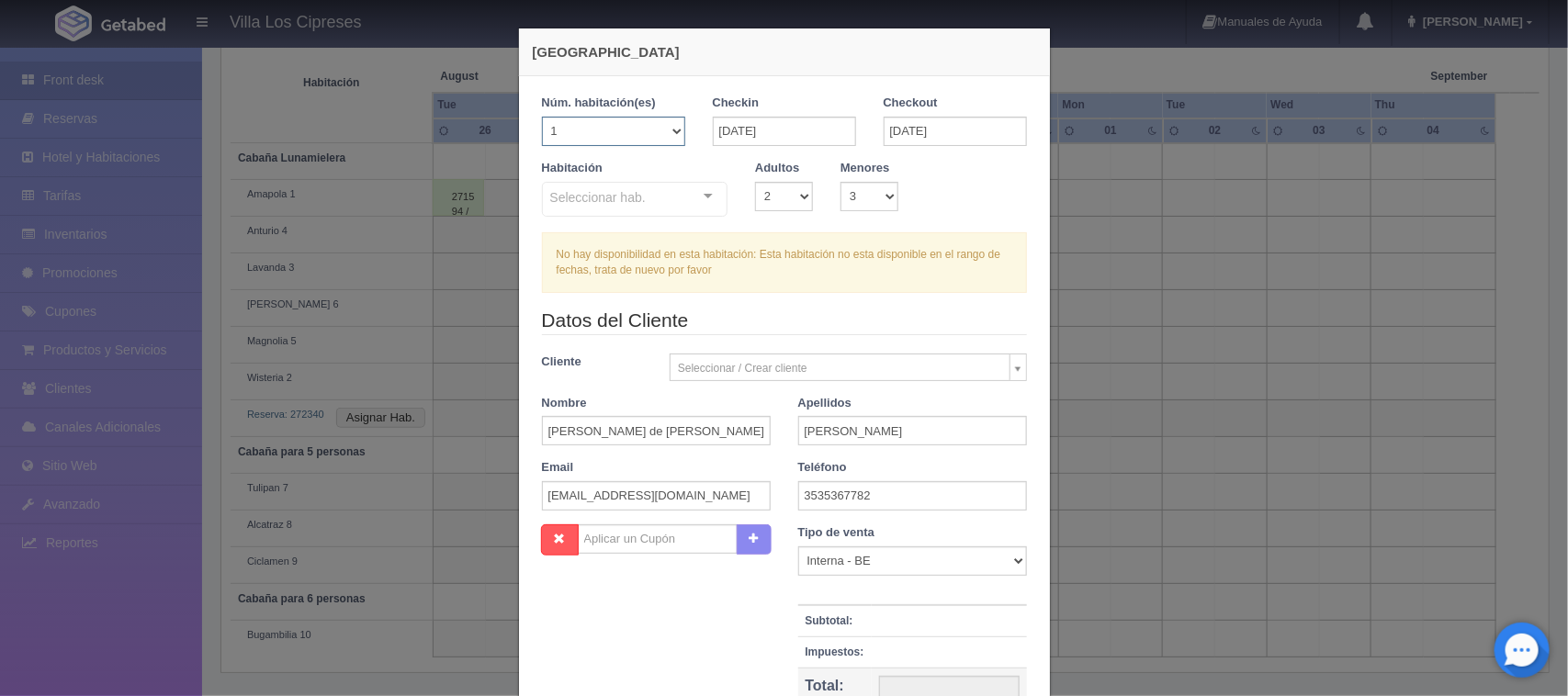
click at [663, 131] on select "1 2 3 4 5 6 7 8 9 10 11 12 13 14 15 16 17 18 19 20" at bounding box center [613, 132] width 143 height 30
click at [542, 117] on select "1 2 3 4 5 6 7 8 9 10 11 12 13 14 15 16 17 18 19 20" at bounding box center [613, 132] width 143 height 30
click at [625, 133] on select "1 2 3 4 5 6 7 8 9 10 11 12 13 14 15 16 17 18 19 20" at bounding box center [613, 132] width 143 height 30
click at [668, 121] on select "1 2 3 4 5 6 7 8 9 10 11 12 13 14 15 16 17 18 19 20" at bounding box center [613, 132] width 143 height 30
click at [646, 203] on div "Seleccionar hab." at bounding box center [634, 200] width 187 height 35
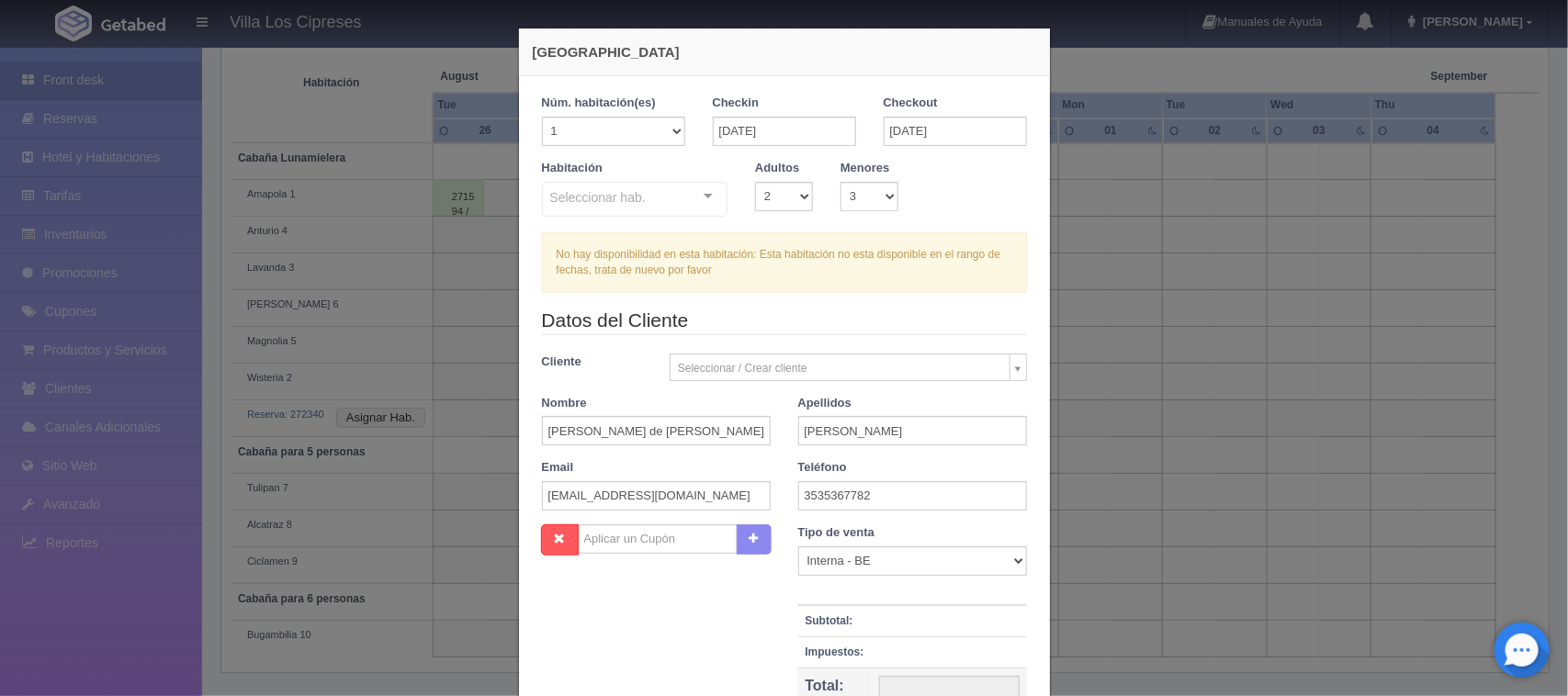
click at [699, 193] on div "Seleccionar hab. Cabaña Lunamielera Cabaña Lunamielera - Sin asignar Anturio 4 …" at bounding box center [634, 201] width 187 height 37
click at [699, 193] on div at bounding box center [709, 197] width 37 height 28
click at [870, 203] on select "0 1 2 3 4 5 6 7 8 9 10" at bounding box center [869, 197] width 58 height 30
click at [878, 200] on select "0 1 2 3 4 5 6 7 8 9 10" at bounding box center [869, 197] width 58 height 30
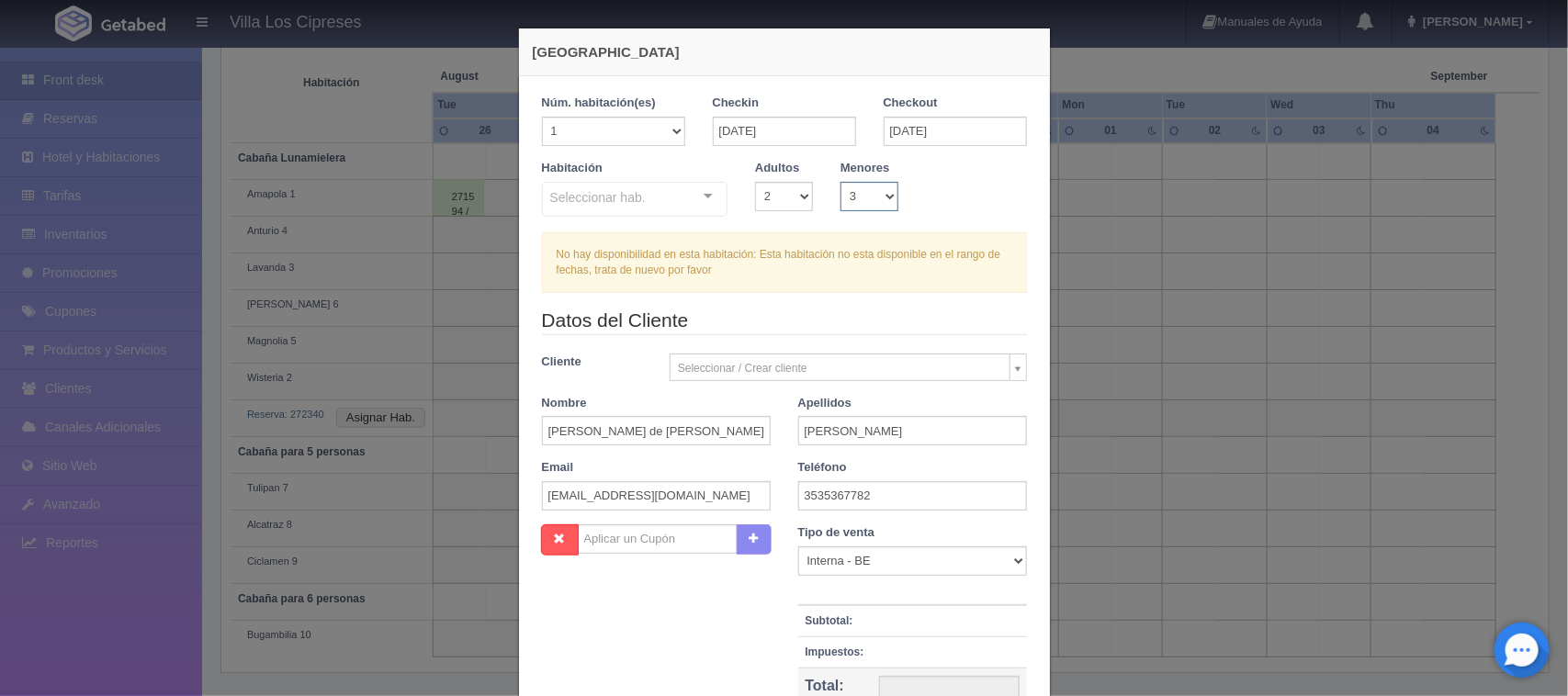
click at [882, 190] on select "0 1 2 3 4 5 6 7 8 9 10" at bounding box center [869, 197] width 58 height 30
click at [802, 196] on select "1 2 3 4 5 6 7 8 9 10" at bounding box center [784, 197] width 58 height 30
click at [755, 182] on select "1 2 3 4 5 6 7 8 9 10" at bounding box center [784, 197] width 58 height 30
click at [888, 190] on select "0 1 2 3 4 5 6 7 8 9 10" at bounding box center [869, 197] width 58 height 30
select select "0"
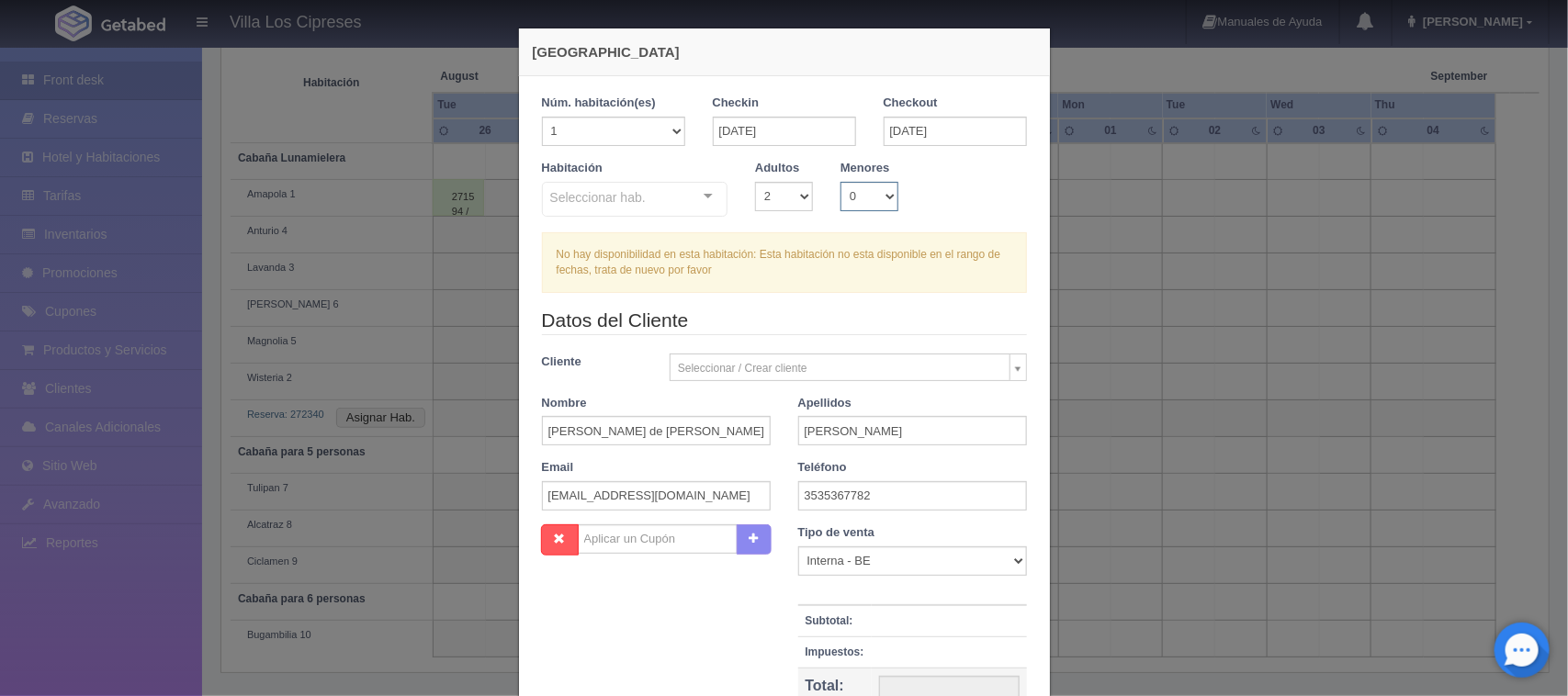
click at [841, 182] on select "0 1 2 3 4 5 6 7 8 9 10" at bounding box center [869, 197] width 58 height 30
drag, startPoint x: 704, startPoint y: 200, endPoint x: 754, endPoint y: 397, distance: 203.2
click at [704, 199] on div at bounding box center [709, 197] width 37 height 28
click at [700, 193] on div at bounding box center [709, 197] width 37 height 28
click at [644, 195] on div "Seleccionar hab." at bounding box center [634, 200] width 187 height 35
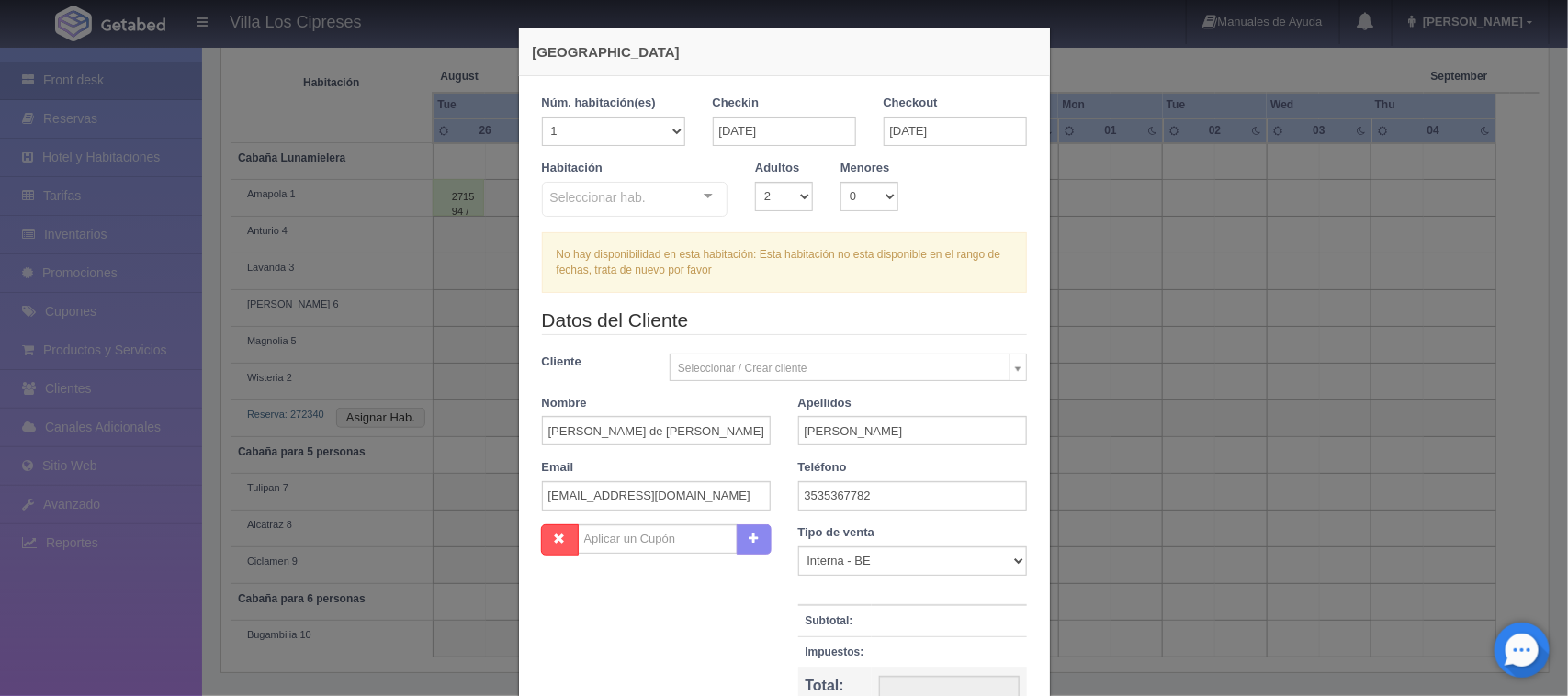
click at [550, 199] on input "text" at bounding box center [550, 196] width 0 height 19
click at [550, 190] on input "text" at bounding box center [550, 196] width 0 height 19
click at [646, 184] on div "Seleccionar hab." at bounding box center [634, 200] width 187 height 35
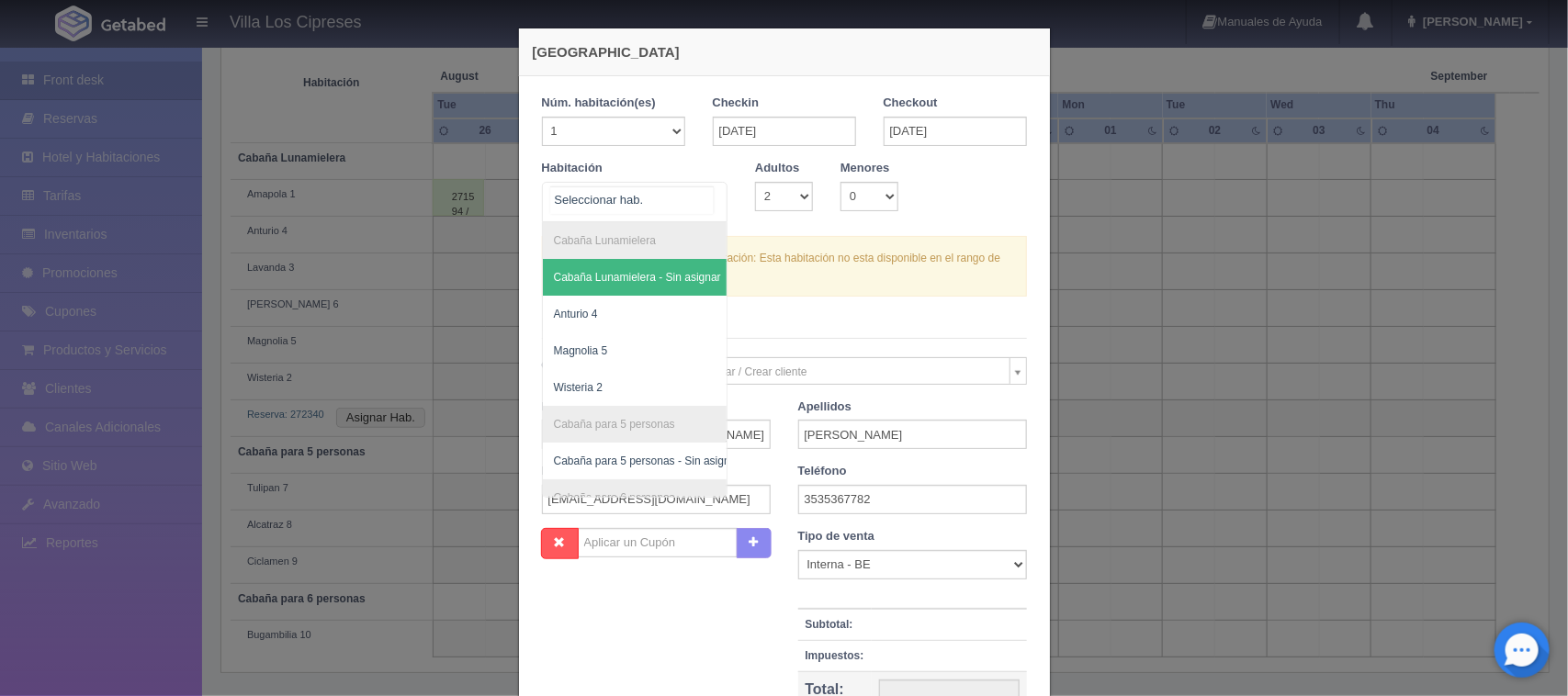
click at [609, 281] on span "Cabaña Lunamielera - Sin asignar" at bounding box center [637, 278] width 167 height 13
click at [613, 281] on span "Cabaña Lunamielera - Sin asignar" at bounding box center [637, 278] width 167 height 13
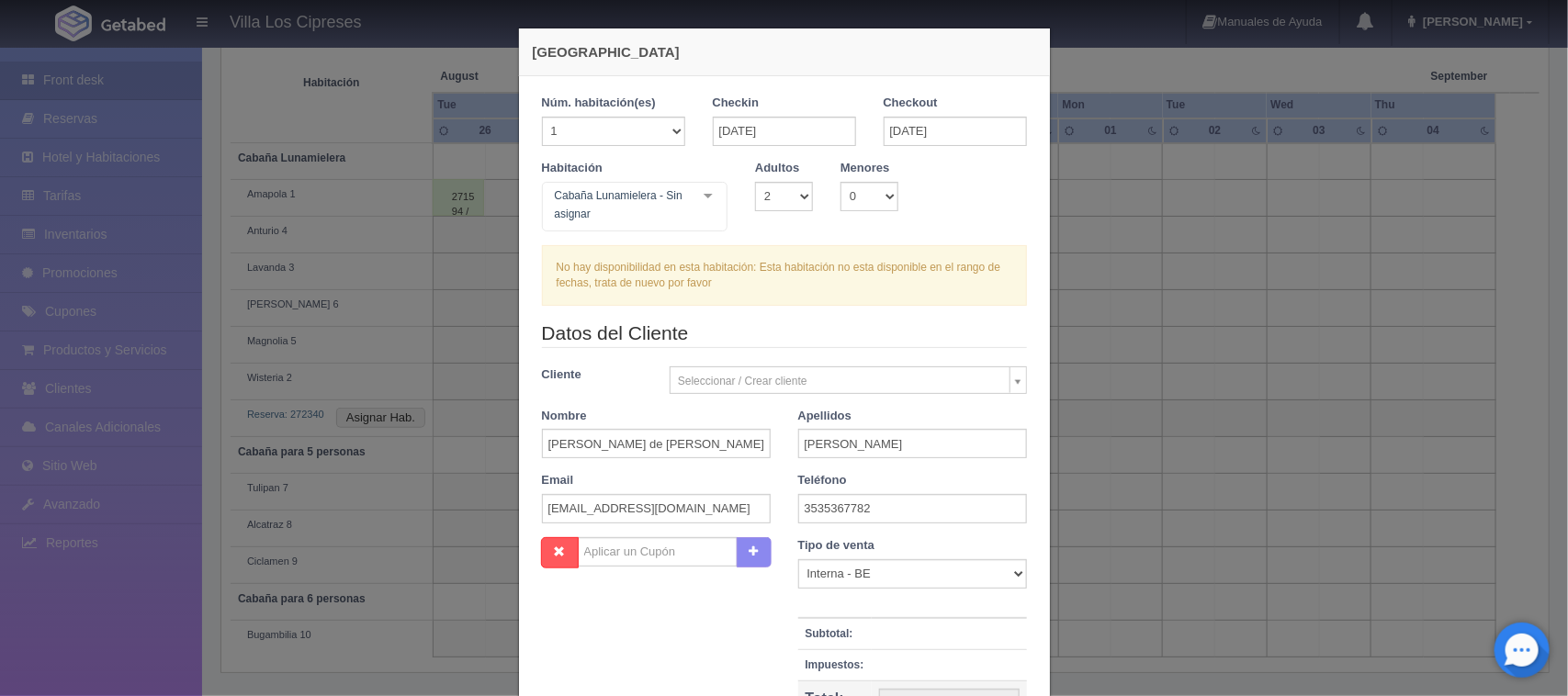
click at [707, 194] on div at bounding box center [709, 197] width 37 height 28
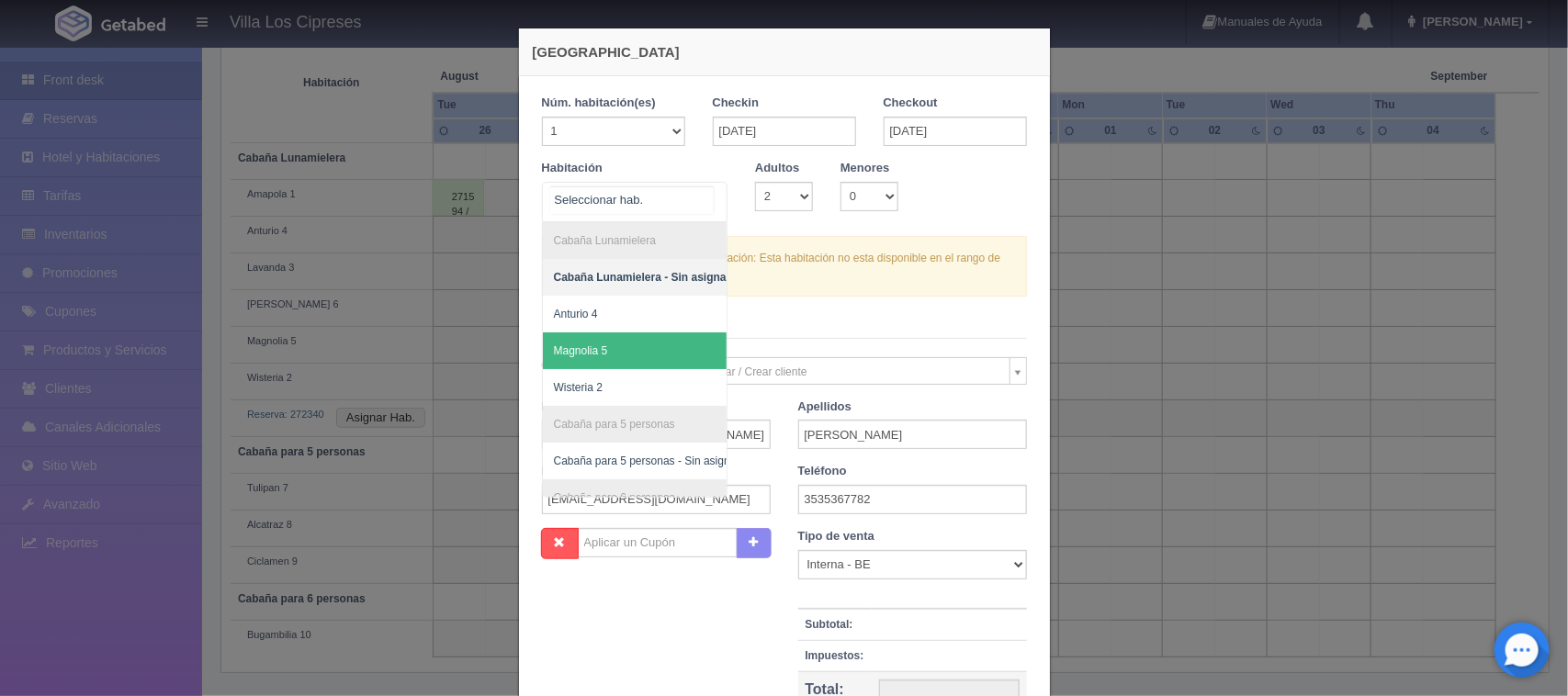
scroll to position [111, 0]
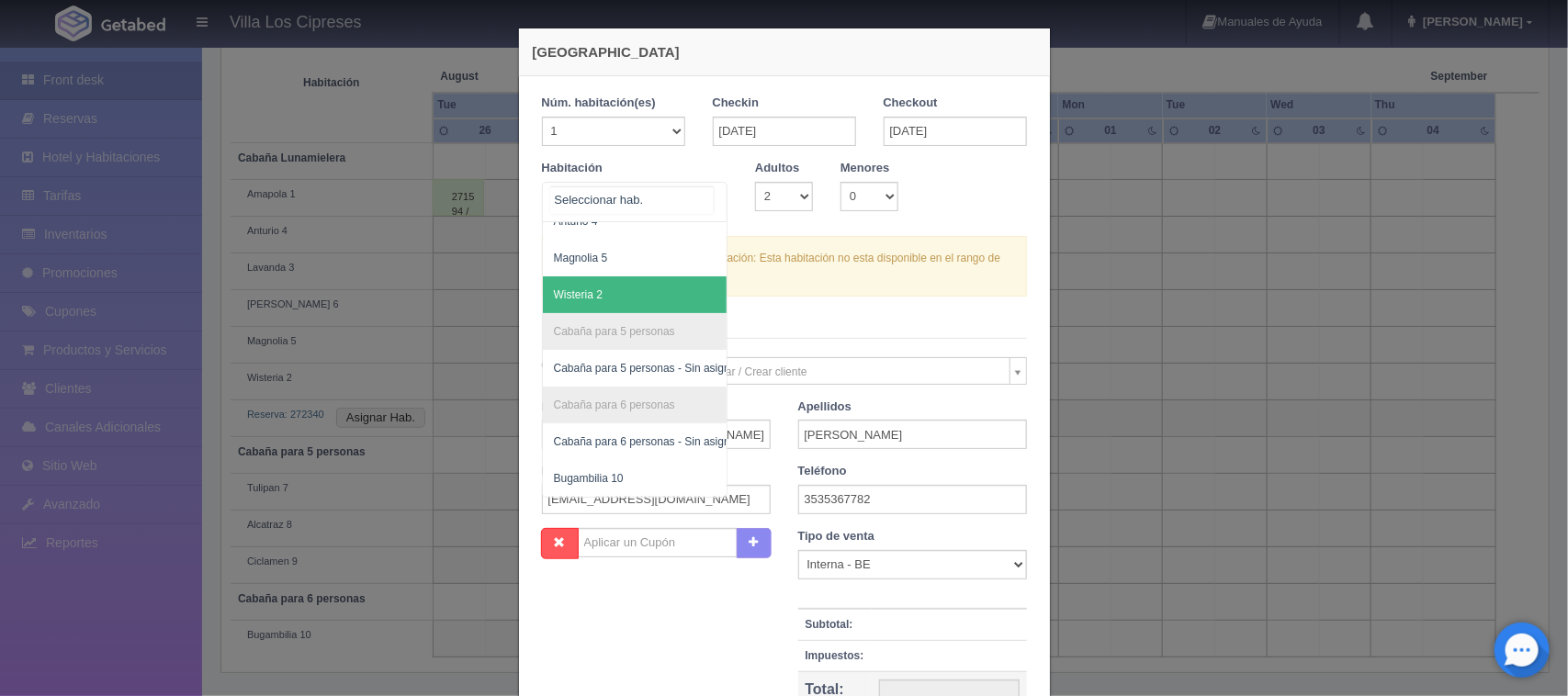
click at [593, 288] on span "Wisteria 2" at bounding box center [578, 295] width 48 height 13
click at [593, 279] on span "Wisteria 2" at bounding box center [647, 295] width 208 height 37
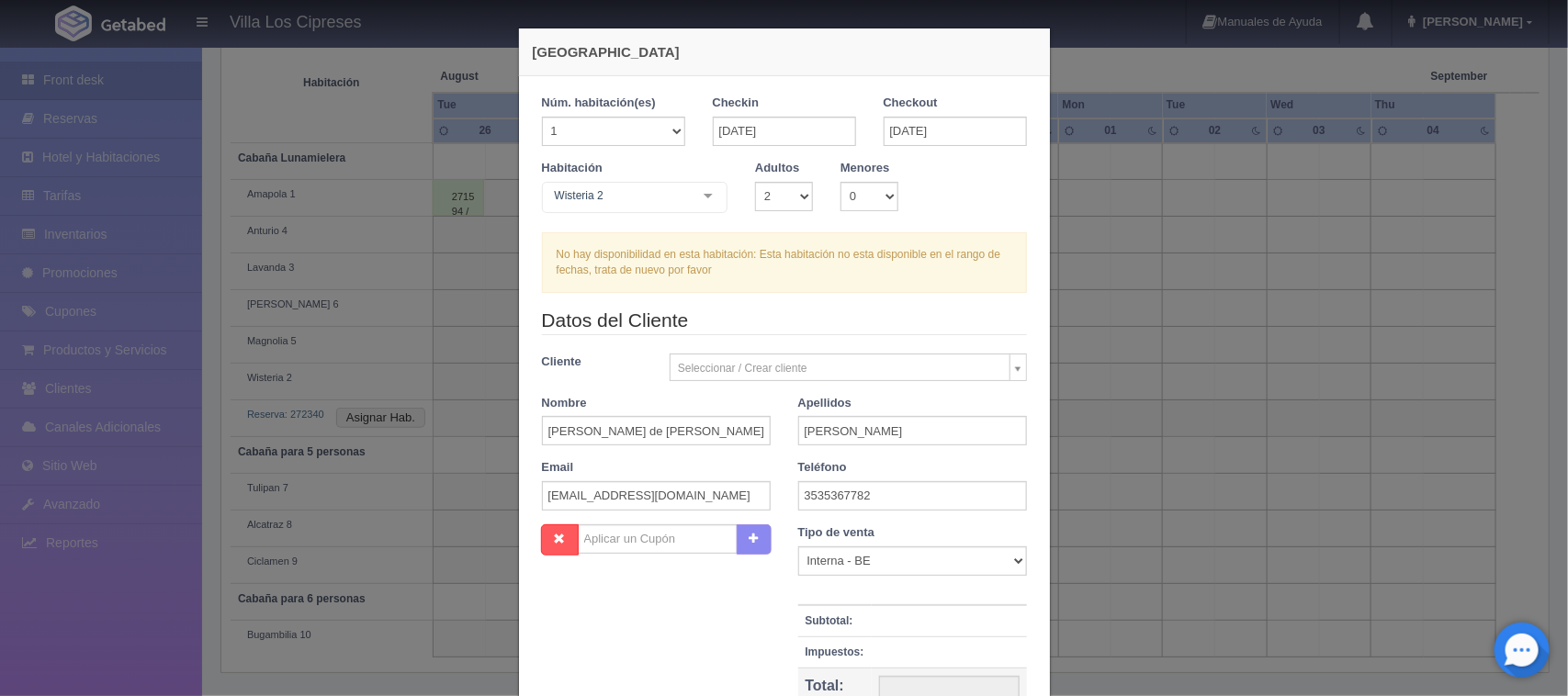
checkbox input "false"
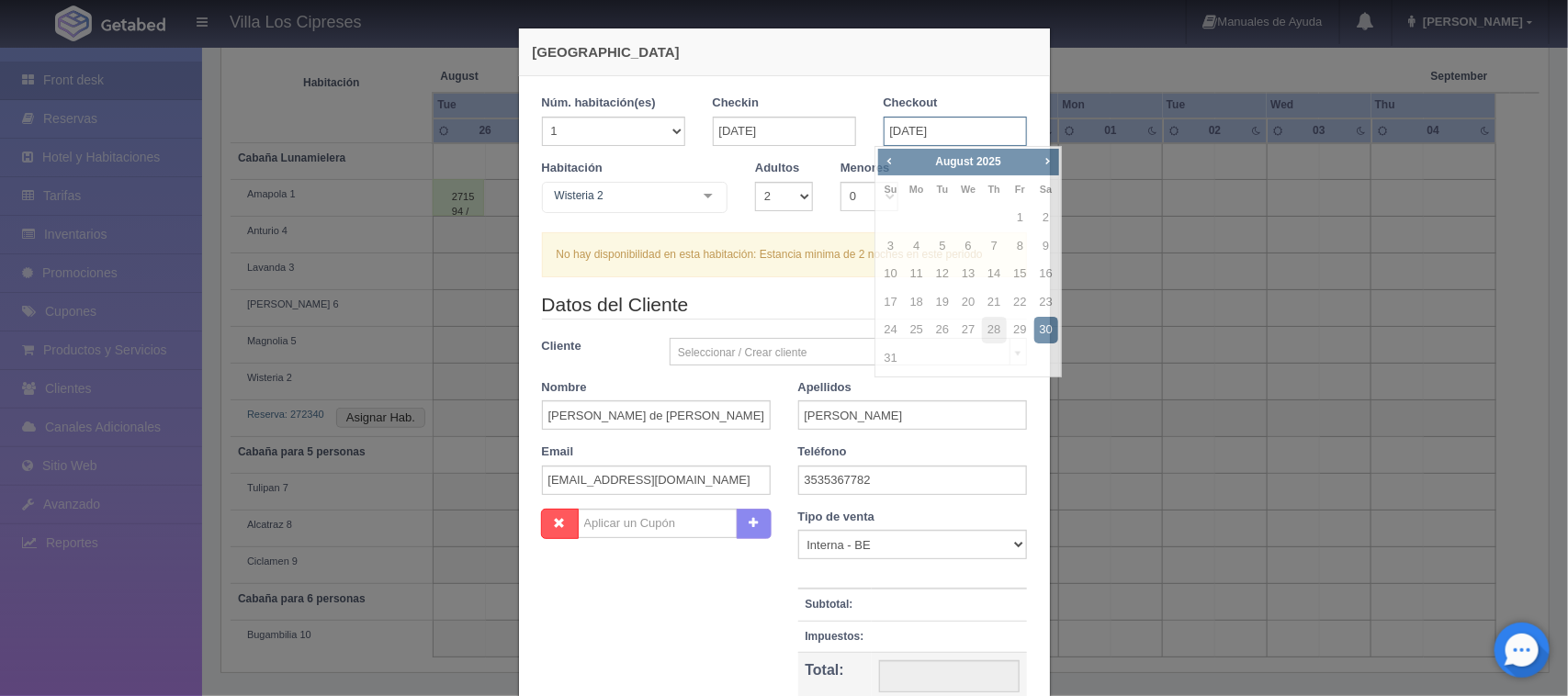
click at [892, 131] on input "30-08-2025" at bounding box center [955, 132] width 143 height 30
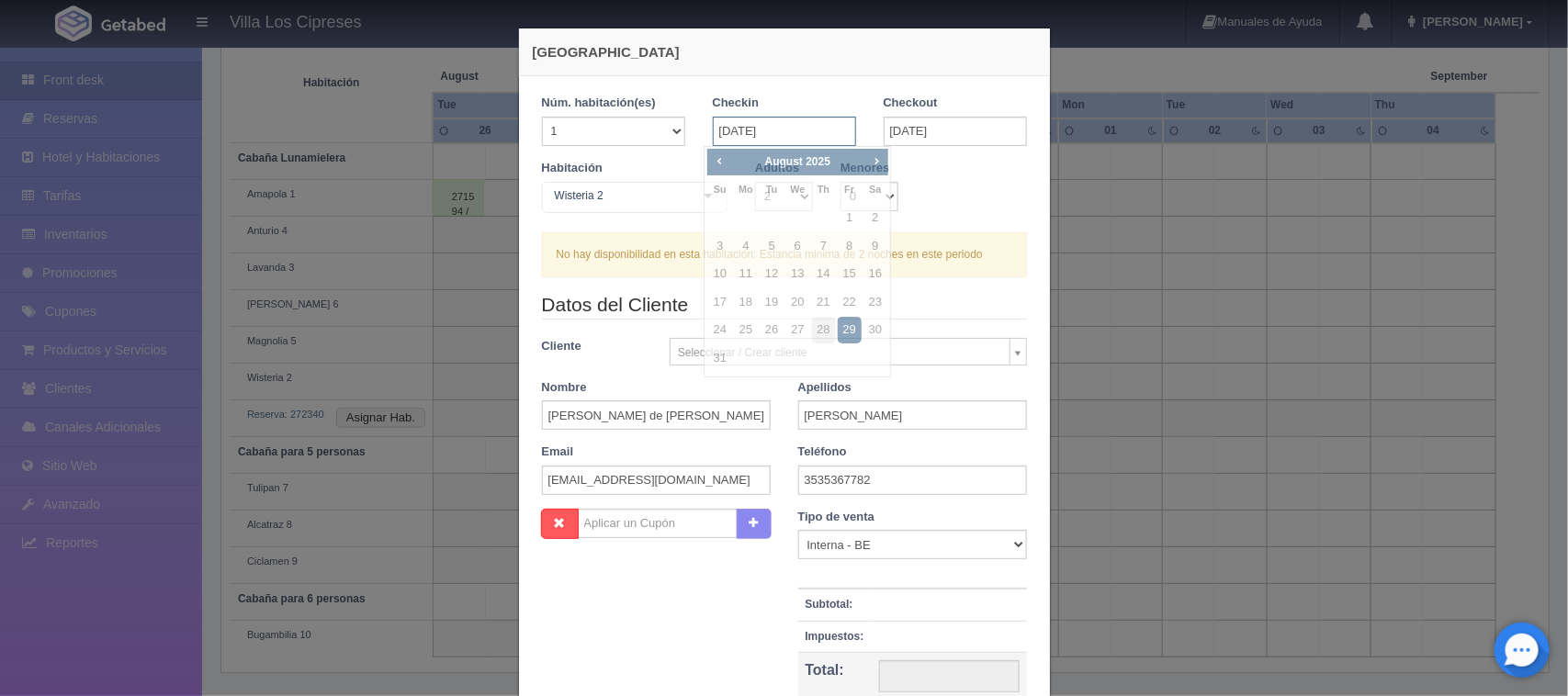
click at [717, 128] on input "29-08-2025" at bounding box center [784, 132] width 143 height 30
click at [788, 328] on link "27" at bounding box center [797, 330] width 24 height 27
type input "27-08-2025"
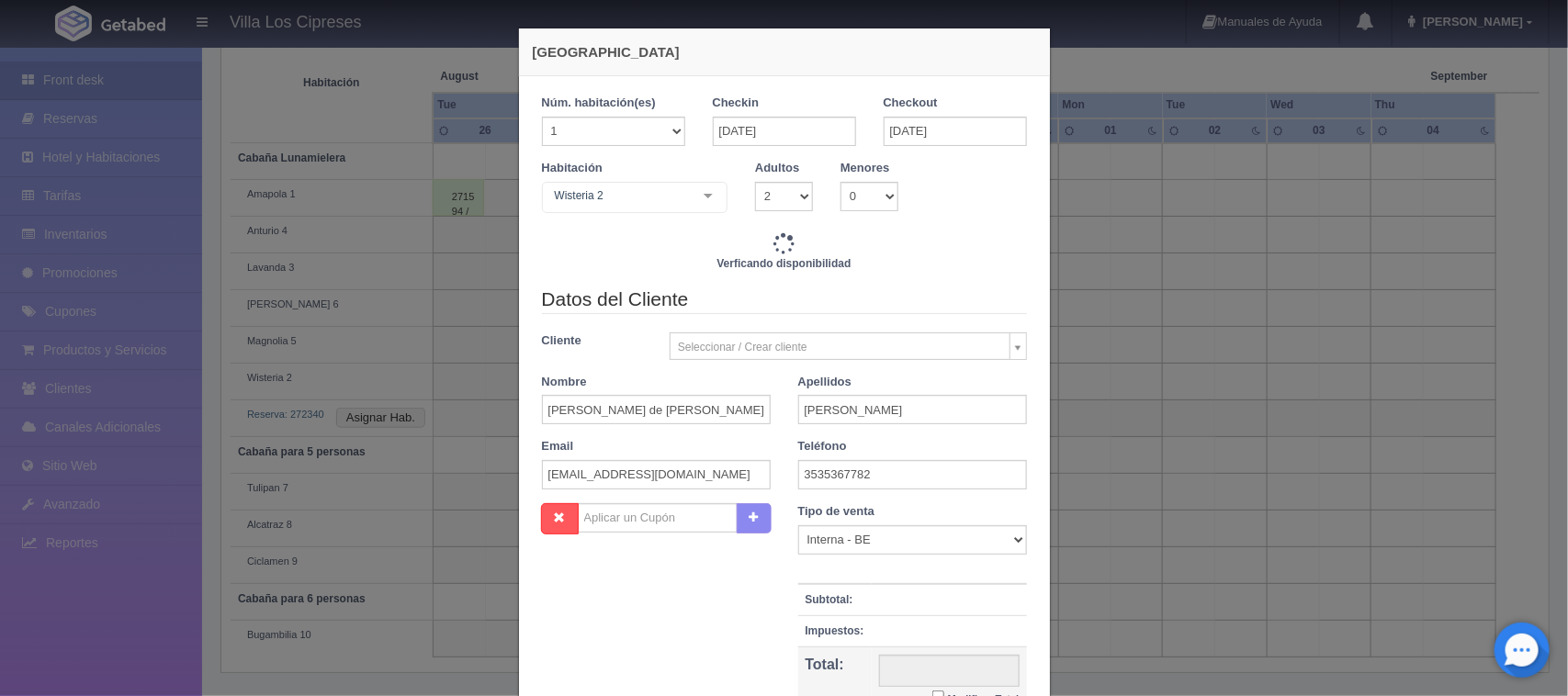
checkbox input "false"
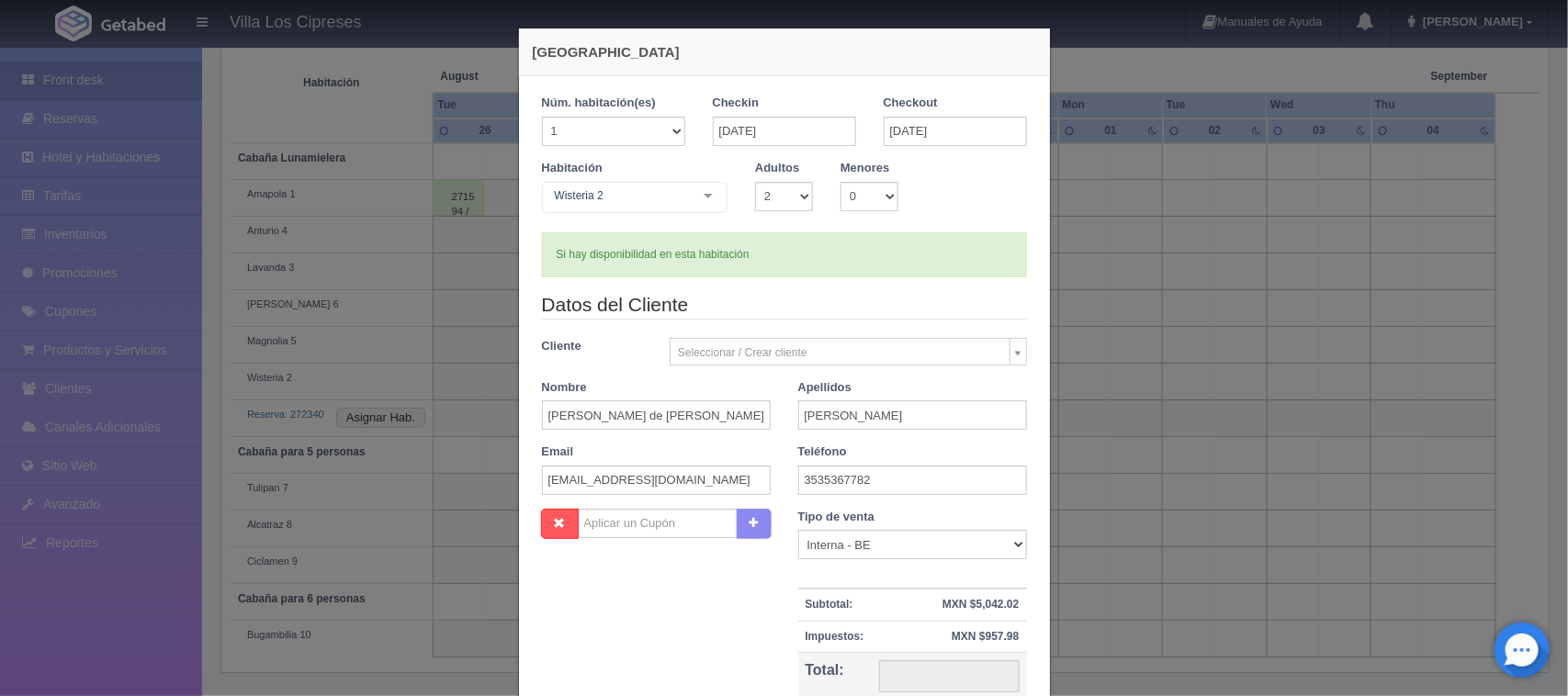
type input "6000.00"
checkbox input "false"
drag, startPoint x: 929, startPoint y: 38, endPoint x: 1145, endPoint y: 61, distance: 217.2
click at [1145, 61] on div "Nueva Reserva 1 Núm. habitación(es) 1 2 3 4 5 6 7 8 9 10 11 12 13 14 15 16 17 1…" at bounding box center [784, 348] width 1568 height 696
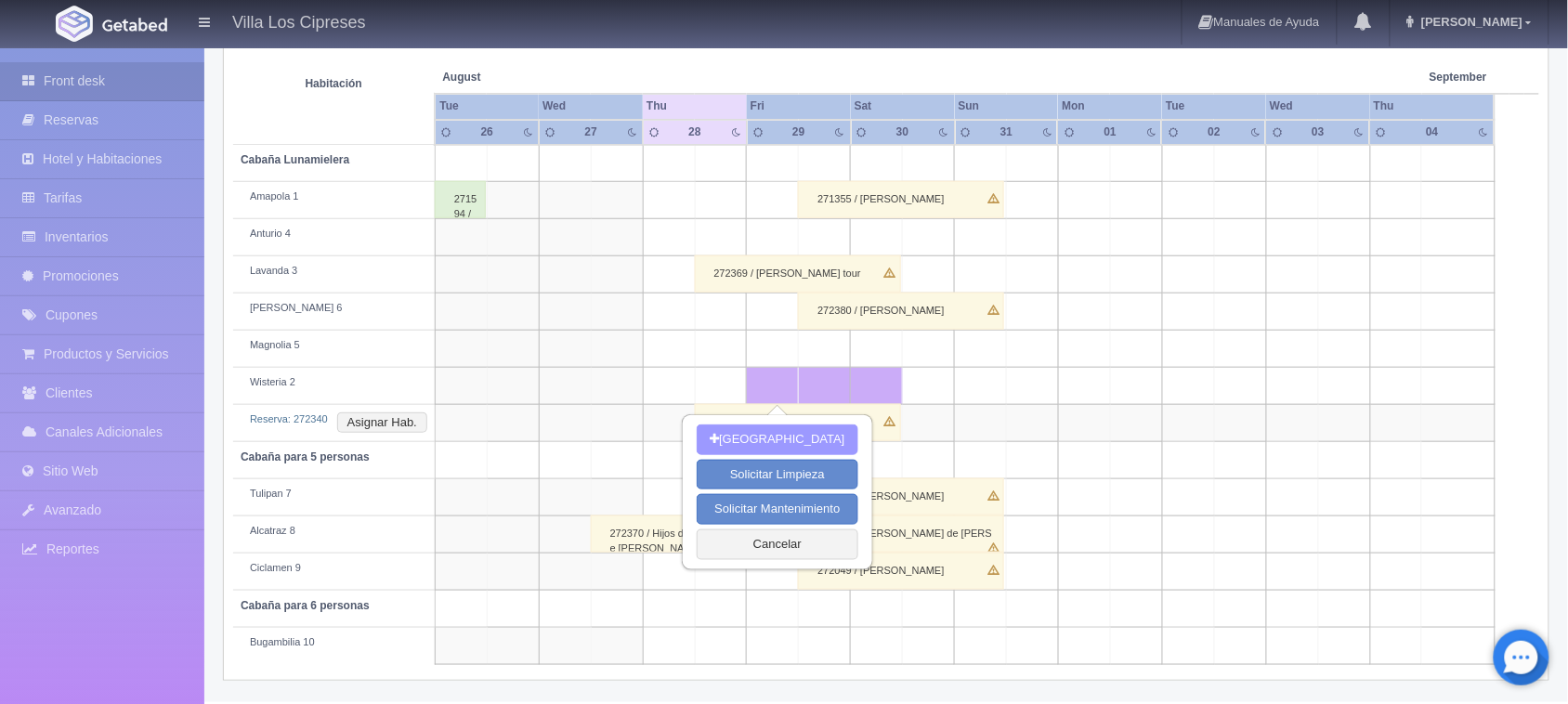
click at [767, 430] on button "[GEOGRAPHIC_DATA]" at bounding box center [777, 440] width 161 height 31
type input "29-08-2025"
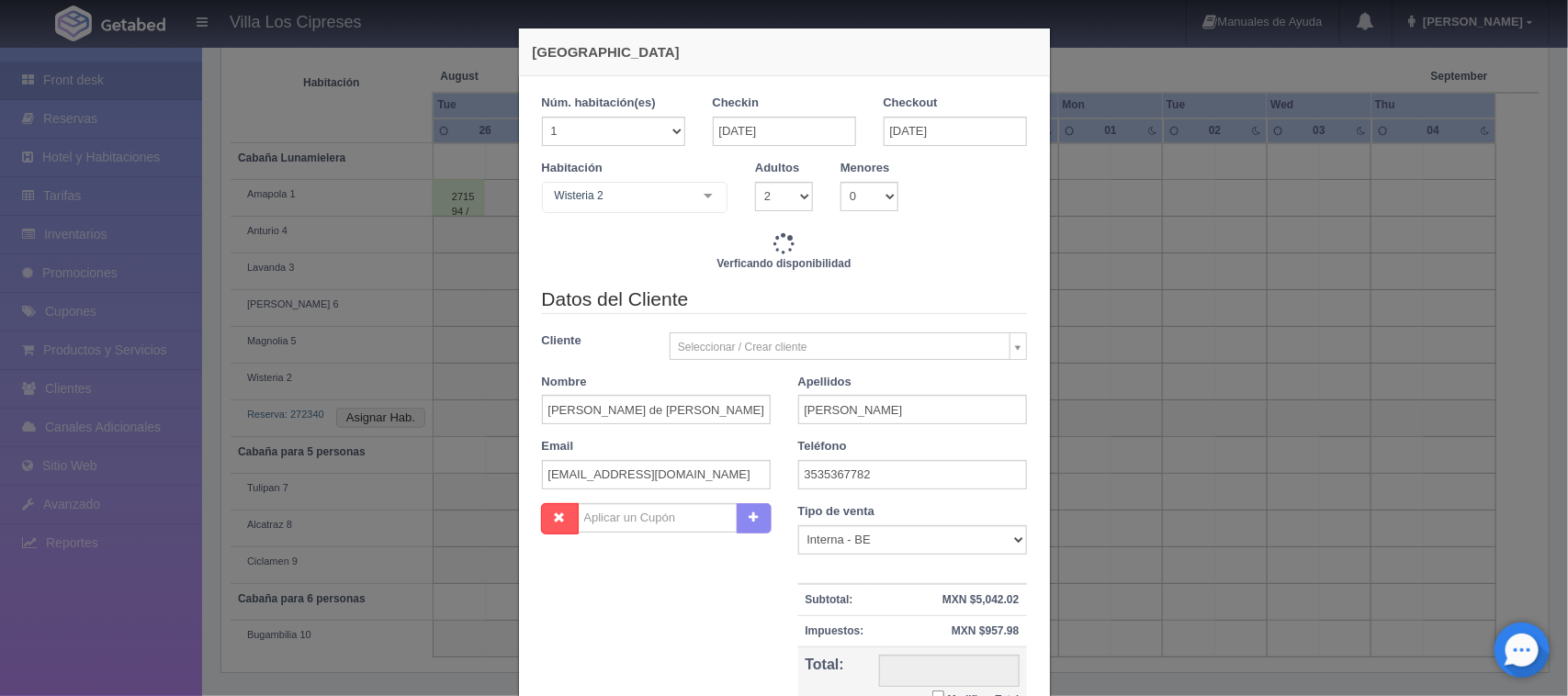
checkbox input "false"
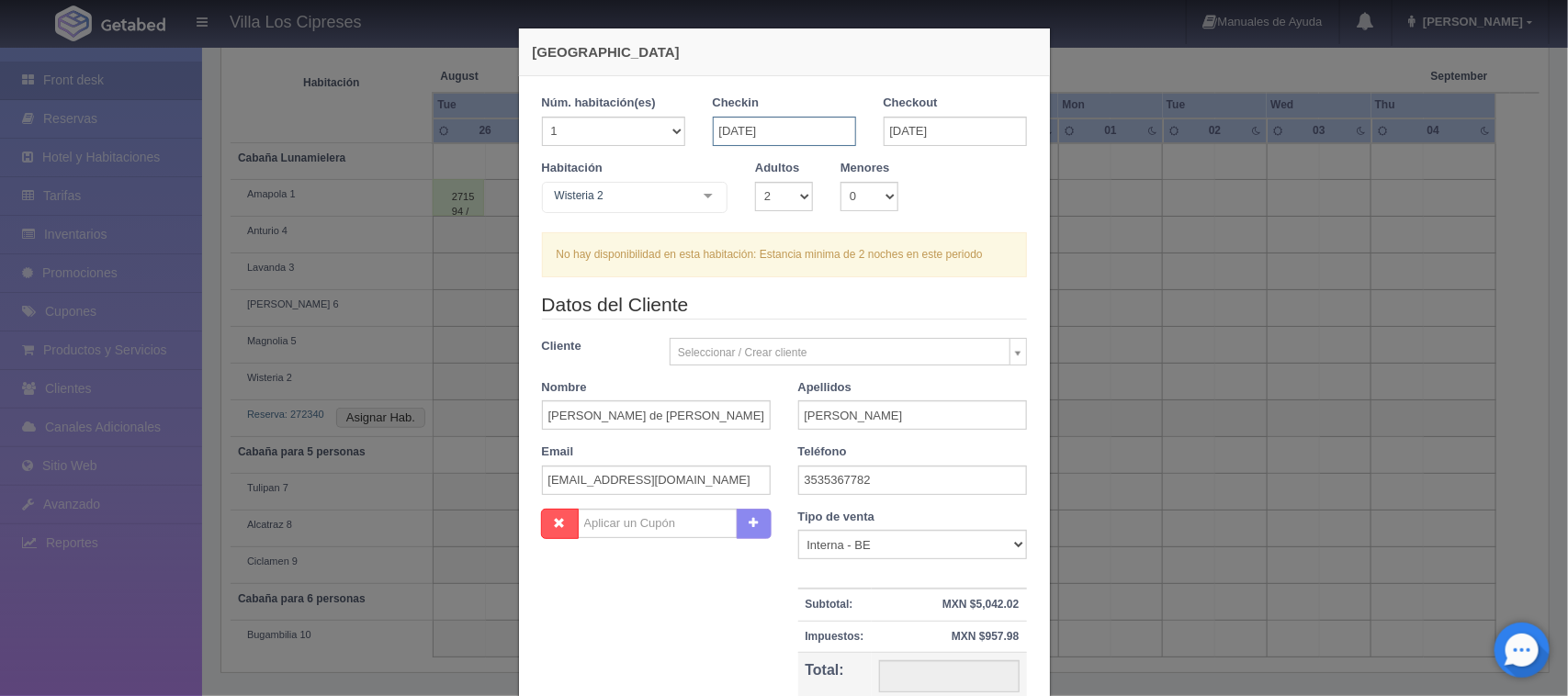
click at [723, 130] on input "29-08-2025" at bounding box center [784, 132] width 143 height 30
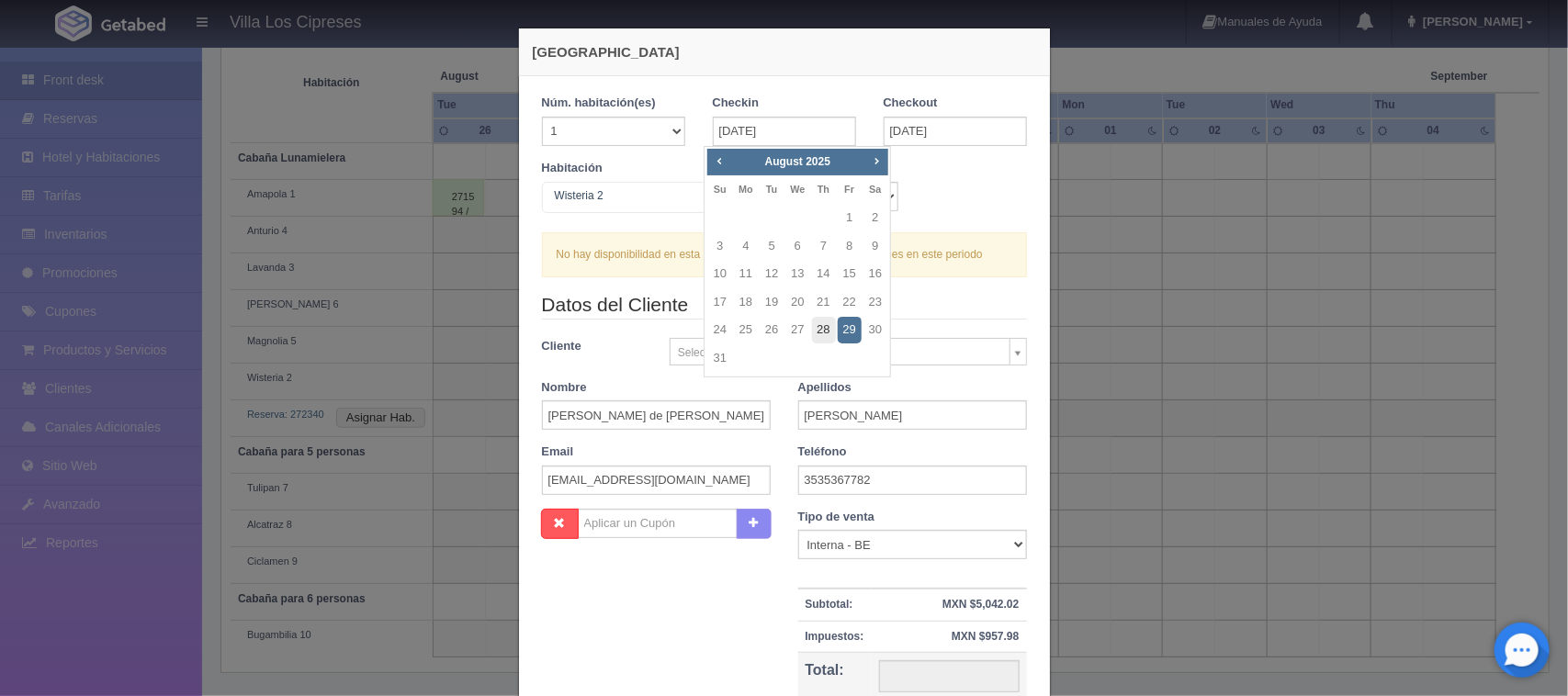
click at [822, 331] on link "28" at bounding box center [824, 330] width 24 height 27
type input "28-08-2025"
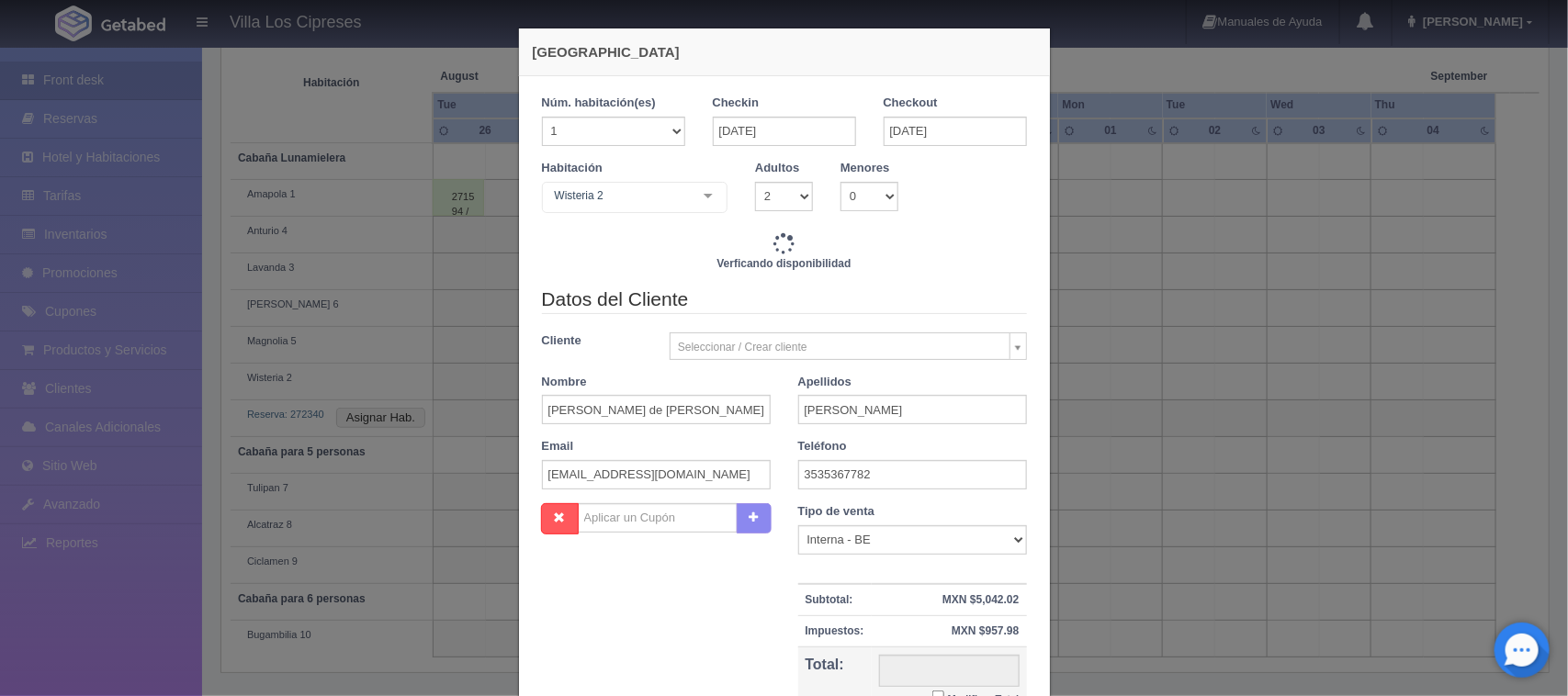
checkbox input "false"
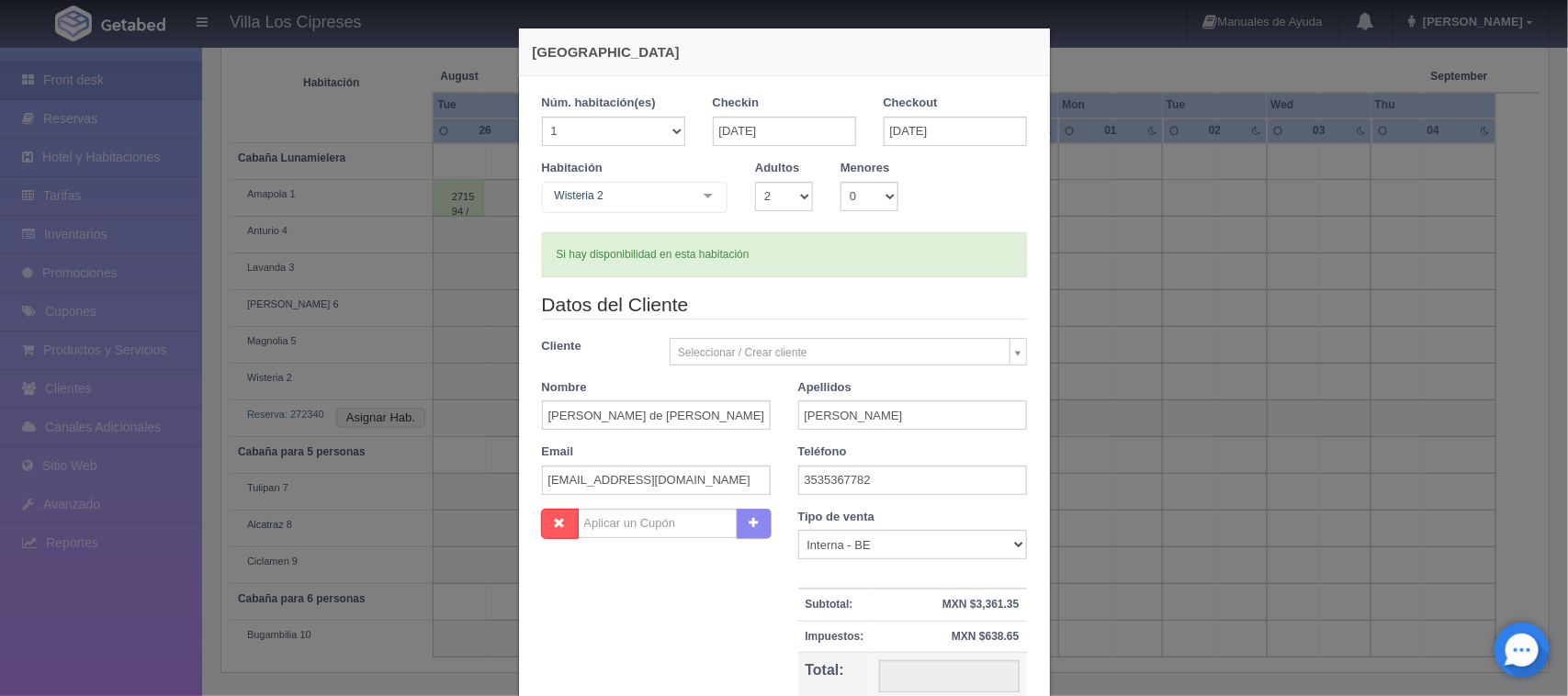
type input "4000.00"
checkbox input "false"
click at [751, 350] on body "Villa Los Cipreses Manuales de Ayuda Actualizaciones recientes Hugo Mi Perfil S…" at bounding box center [784, 209] width 1568 height 970
click at [896, 341] on body "Villa Los Cipreses Manuales de Ayuda Actualizaciones recientes Hugo Mi Perfil S…" at bounding box center [784, 209] width 1568 height 970
click at [999, 351] on body "Villa Los Cipreses Manuales de Ayuda Actualizaciones recientes Hugo Mi Perfil S…" at bounding box center [784, 209] width 1568 height 970
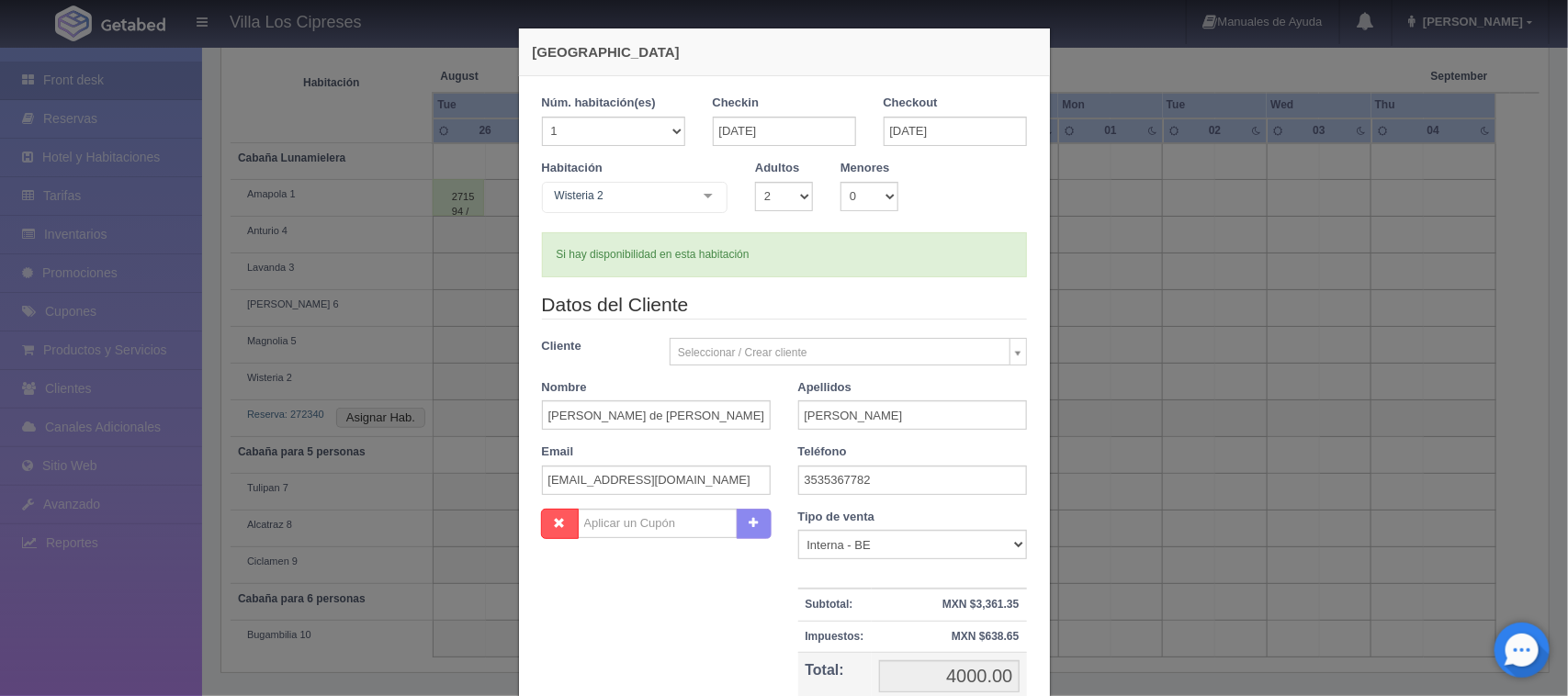
click at [1007, 351] on body "Villa Los Cipreses Manuales de Ayuda Actualizaciones recientes Hugo Mi Perfil S…" at bounding box center [784, 209] width 1568 height 970
click at [892, 334] on div "Datos del Cliente Cliente Seleccionar / Crear cliente Nuevo Cliente Abel Magaña…" at bounding box center [785, 400] width 513 height 217
click at [810, 354] on body "Villa Los Cipreses Manuales de Ayuda Actualizaciones recientes Hugo Mi Perfil S…" at bounding box center [784, 209] width 1568 height 970
click at [764, 348] on body "Villa Los Cipreses Manuales de Ayuda Actualizaciones recientes Hugo Mi Perfil S…" at bounding box center [784, 209] width 1568 height 970
click at [654, 398] on div "Nombre Jose de jesus" at bounding box center [657, 404] width 256 height 51
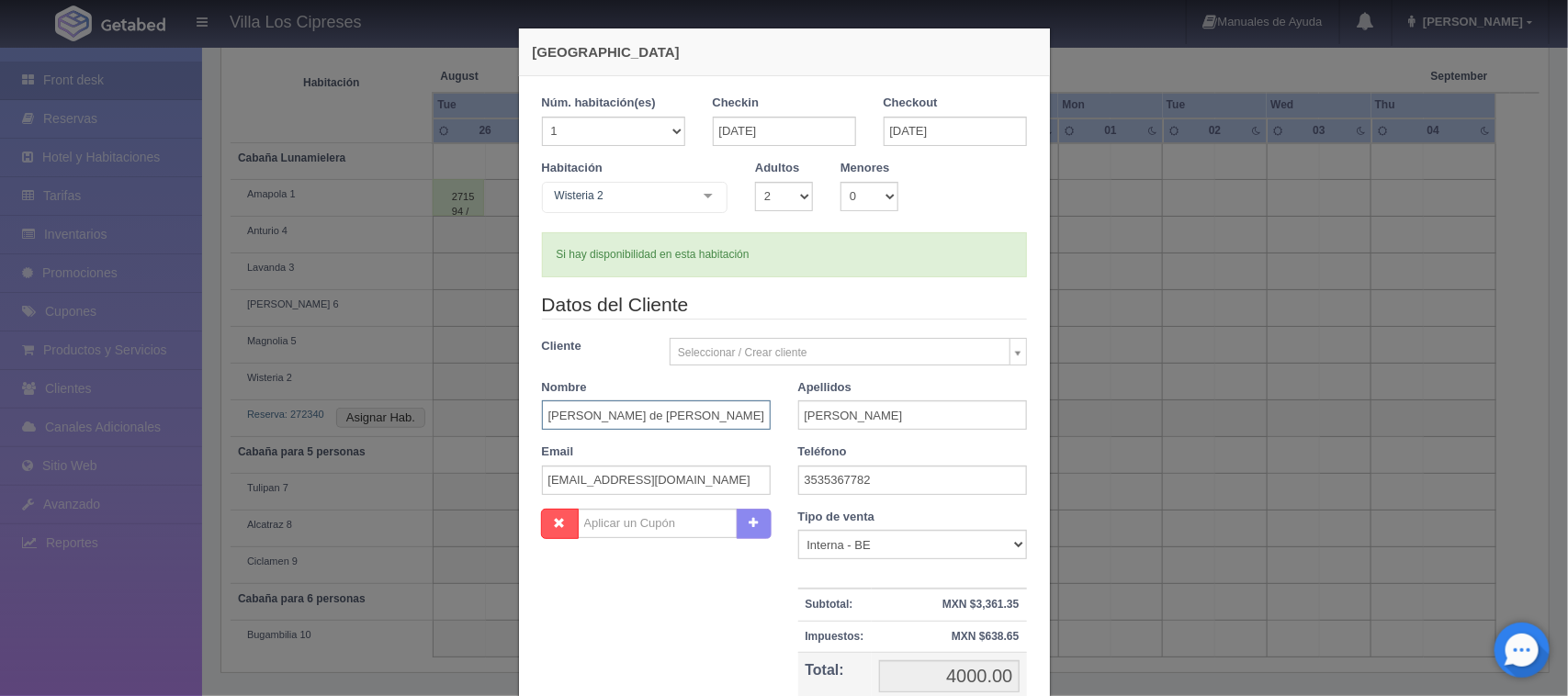
click at [654, 402] on input "Jose de jesus" at bounding box center [656, 415] width 229 height 30
click at [749, 354] on body "Villa Los Cipreses Manuales de Ayuda Actualizaciones recientes Hugo Mi Perfil S…" at bounding box center [784, 209] width 1568 height 970
click at [751, 333] on body "Villa Los Cipreses Manuales de Ayuda Actualizaciones recientes Hugo Mi Perfil S…" at bounding box center [784, 209] width 1568 height 970
click at [750, 351] on body "Villa Los Cipreses Manuales de Ayuda Actualizaciones recientes Hugo Mi Perfil S…" at bounding box center [784, 209] width 1568 height 970
click at [751, 351] on body "Villa Los Cipreses Manuales de Ayuda Actualizaciones recientes Hugo Mi Perfil S…" at bounding box center [784, 209] width 1568 height 970
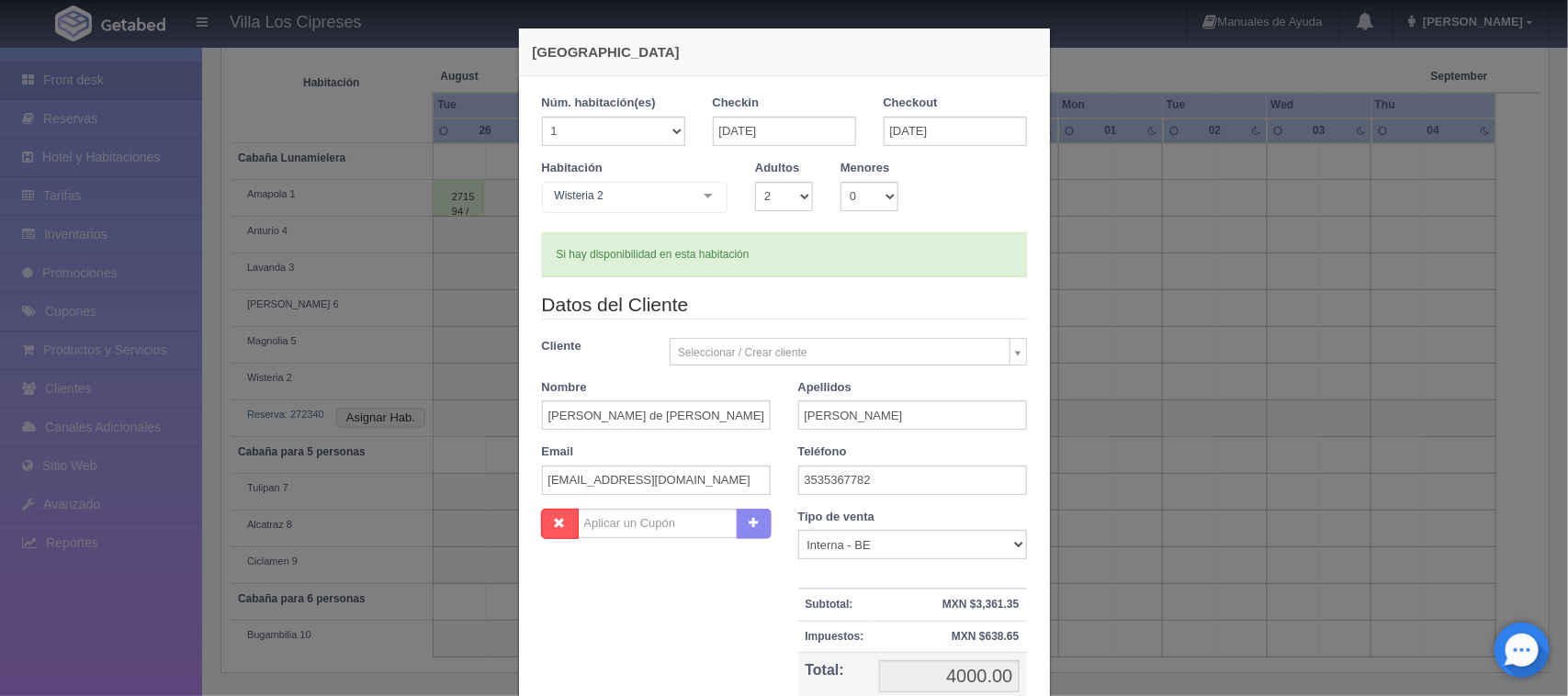
click at [751, 354] on body "Villa Los Cipreses Manuales de Ayuda Actualizaciones recientes Hugo Mi Perfil S…" at bounding box center [784, 209] width 1568 height 970
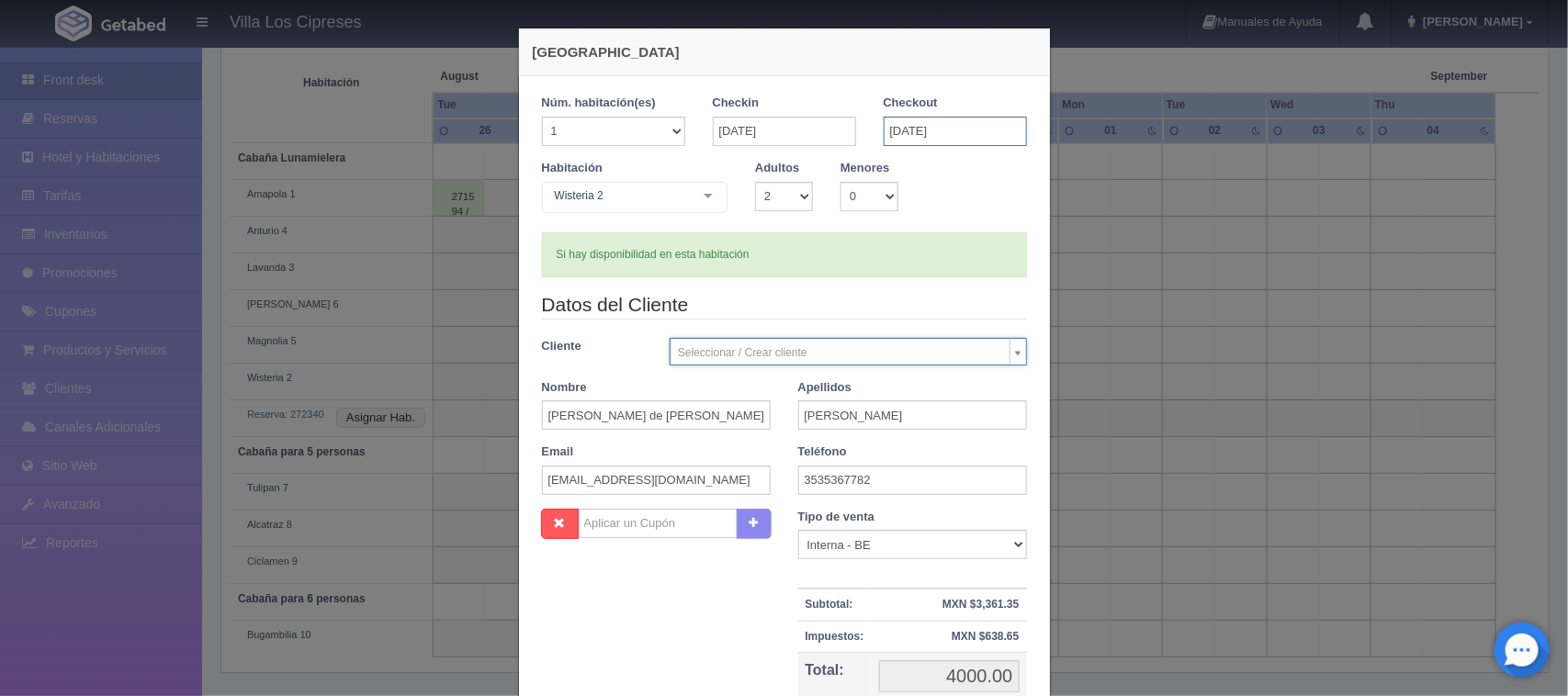
click at [1003, 142] on input "30-08-2025" at bounding box center [955, 132] width 143 height 30
click at [870, 135] on div "Checkout 30-08-2025" at bounding box center [955, 127] width 171 height 65
select select "186509"
type input "Abel"
type input "Magaña"
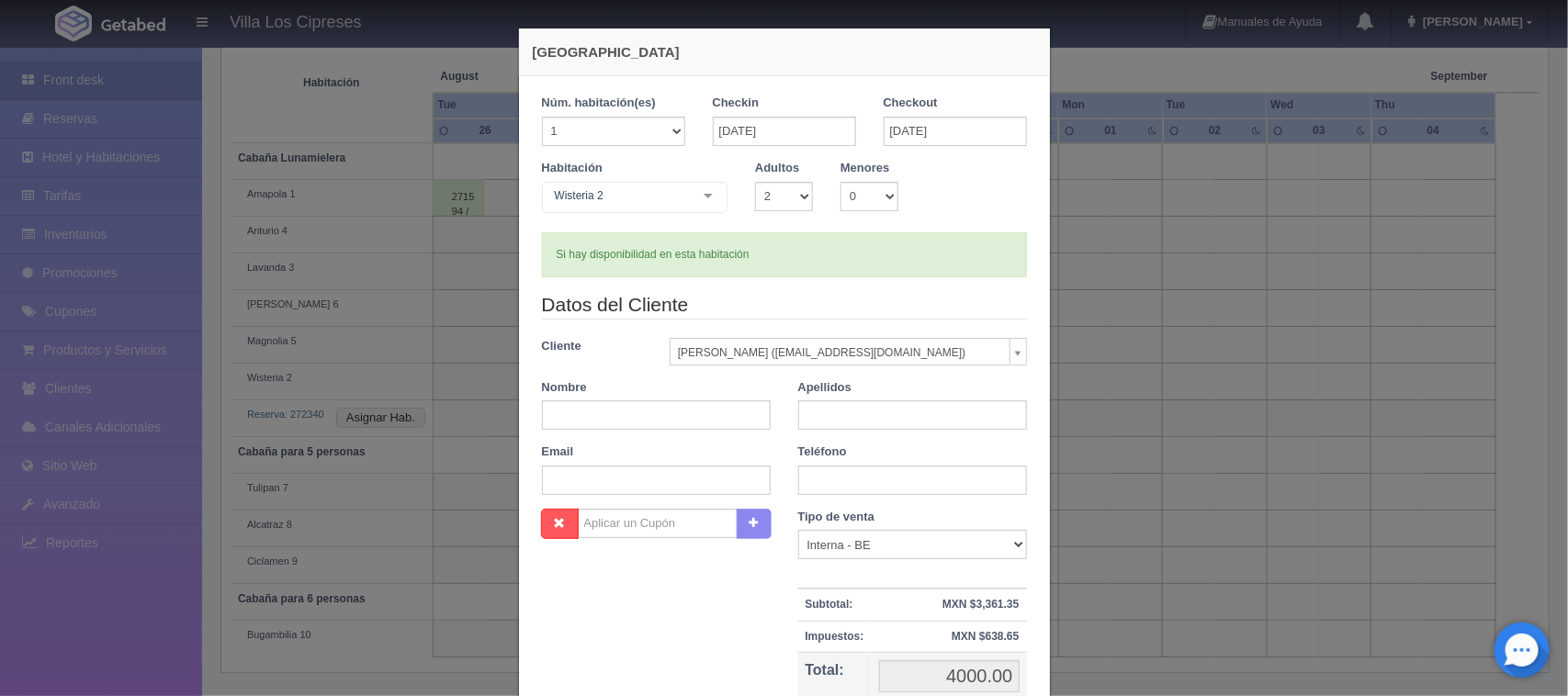
type input "sierratourmazamitla@gmail.com"
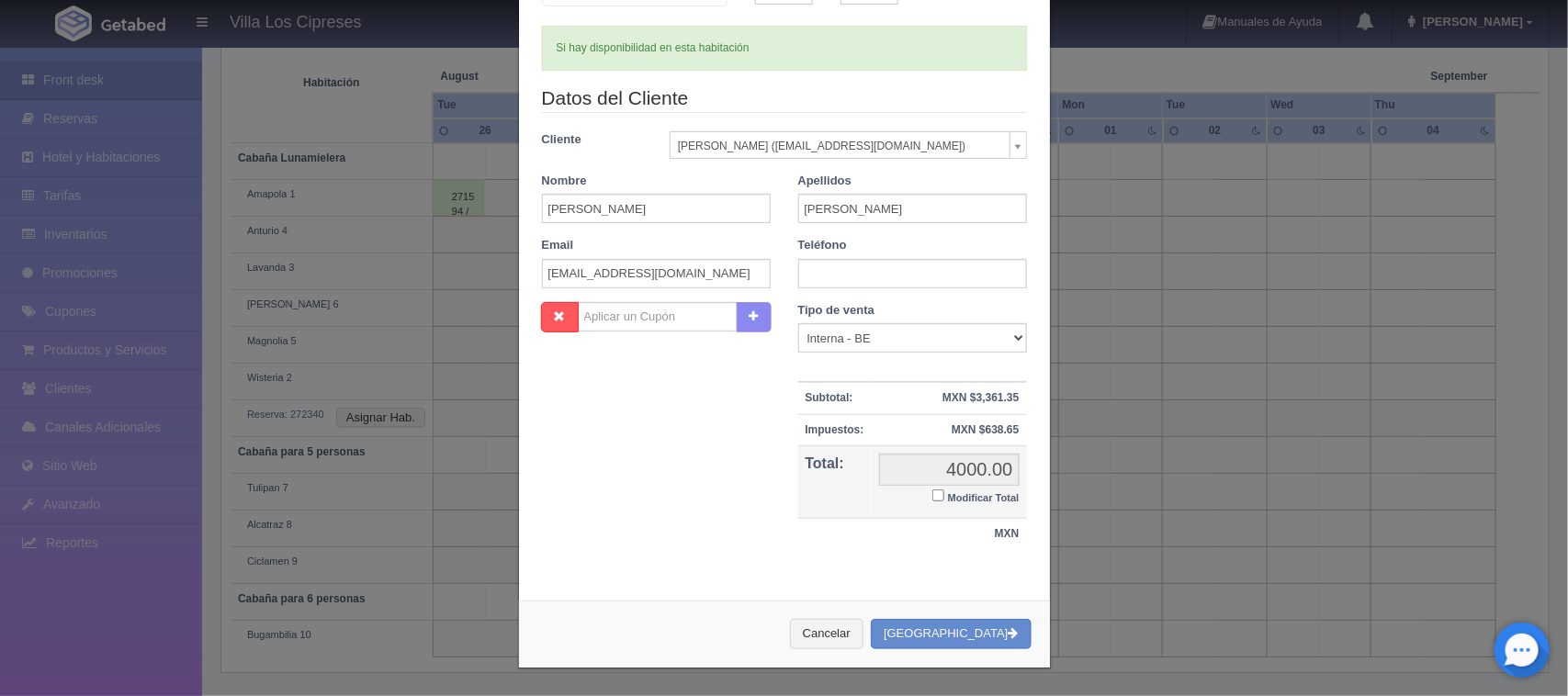
click at [930, 140] on body "Villa Los Cipreses Manuales de Ayuda Actualizaciones recientes Hugo Mi Perfil S…" at bounding box center [784, 209] width 1568 height 970
click at [1000, 143] on body "Villa Los Cipreses Manuales de Ayuda Actualizaciones recientes Hugo Mi Perfil S…" at bounding box center [784, 209] width 1568 height 970
click at [1008, 143] on body "Villa Los Cipreses Manuales de Ayuda Actualizaciones recientes Hugo Mi Perfil S…" at bounding box center [784, 209] width 1568 height 970
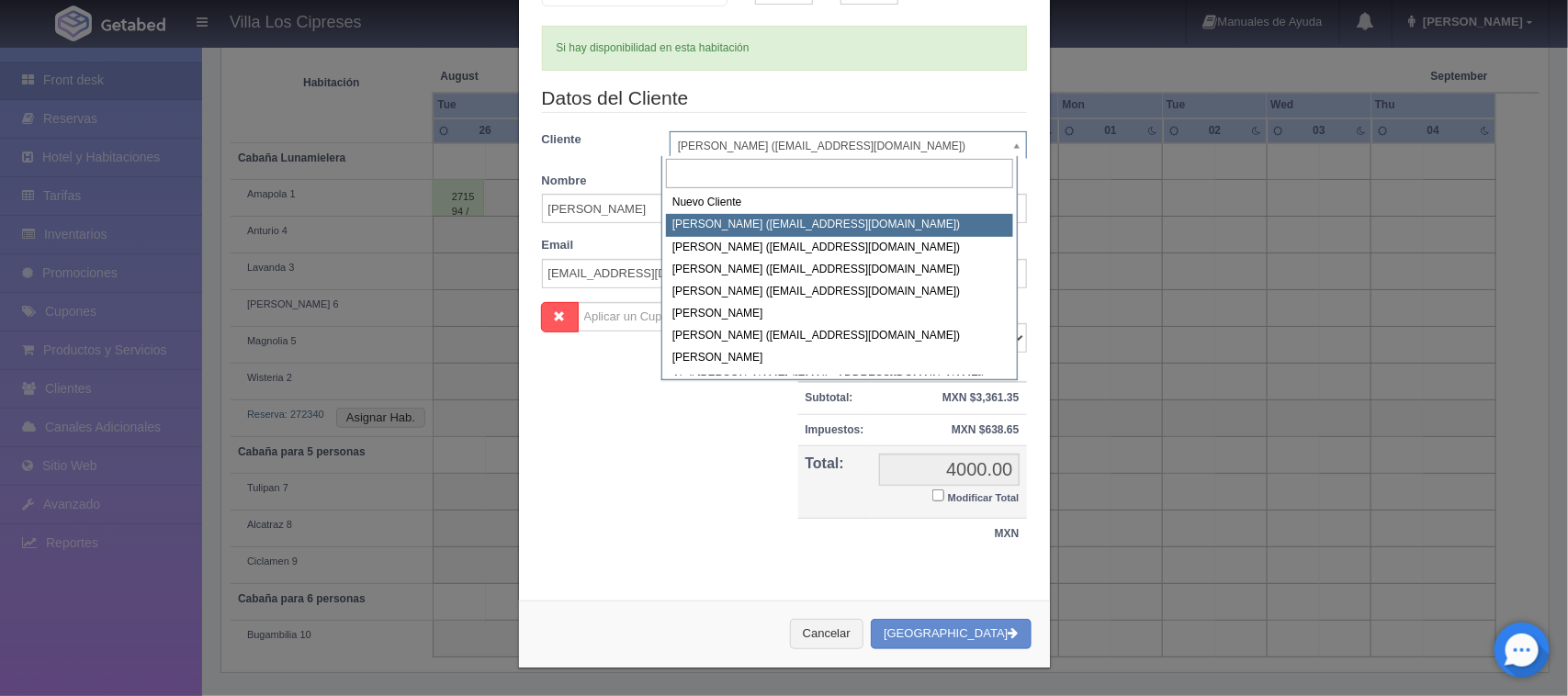
click at [909, 145] on body "Villa Los Cipreses Manuales de Ayuda Actualizaciones recientes Hugo Mi Perfil S…" at bounding box center [784, 209] width 1568 height 970
click at [917, 140] on body "Villa Los Cipreses Manuales de Ayuda Actualizaciones recientes Hugo Mi Perfil S…" at bounding box center [784, 209] width 1568 height 970
type input "n"
click at [917, 140] on body "Villa Los Cipreses Manuales de Ayuda Actualizaciones recientes Hugo Mi Perfil S…" at bounding box center [784, 209] width 1568 height 970
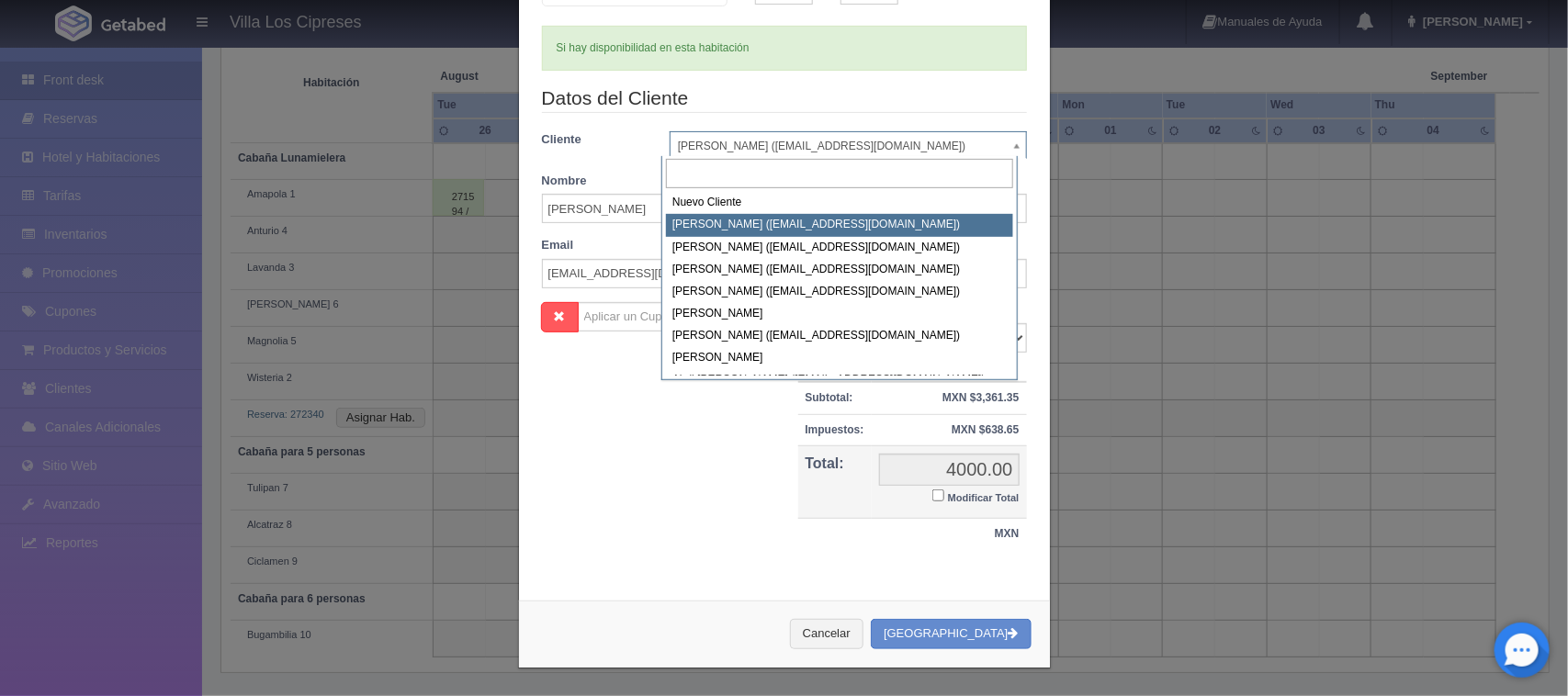
click at [763, 201] on div "Nombre Abel" at bounding box center [657, 198] width 256 height 51
click at [723, 194] on input "Abel" at bounding box center [656, 209] width 229 height 30
click at [718, 199] on input "Abel" at bounding box center [656, 209] width 229 height 30
click at [718, 200] on input "Abel" at bounding box center [656, 209] width 229 height 30
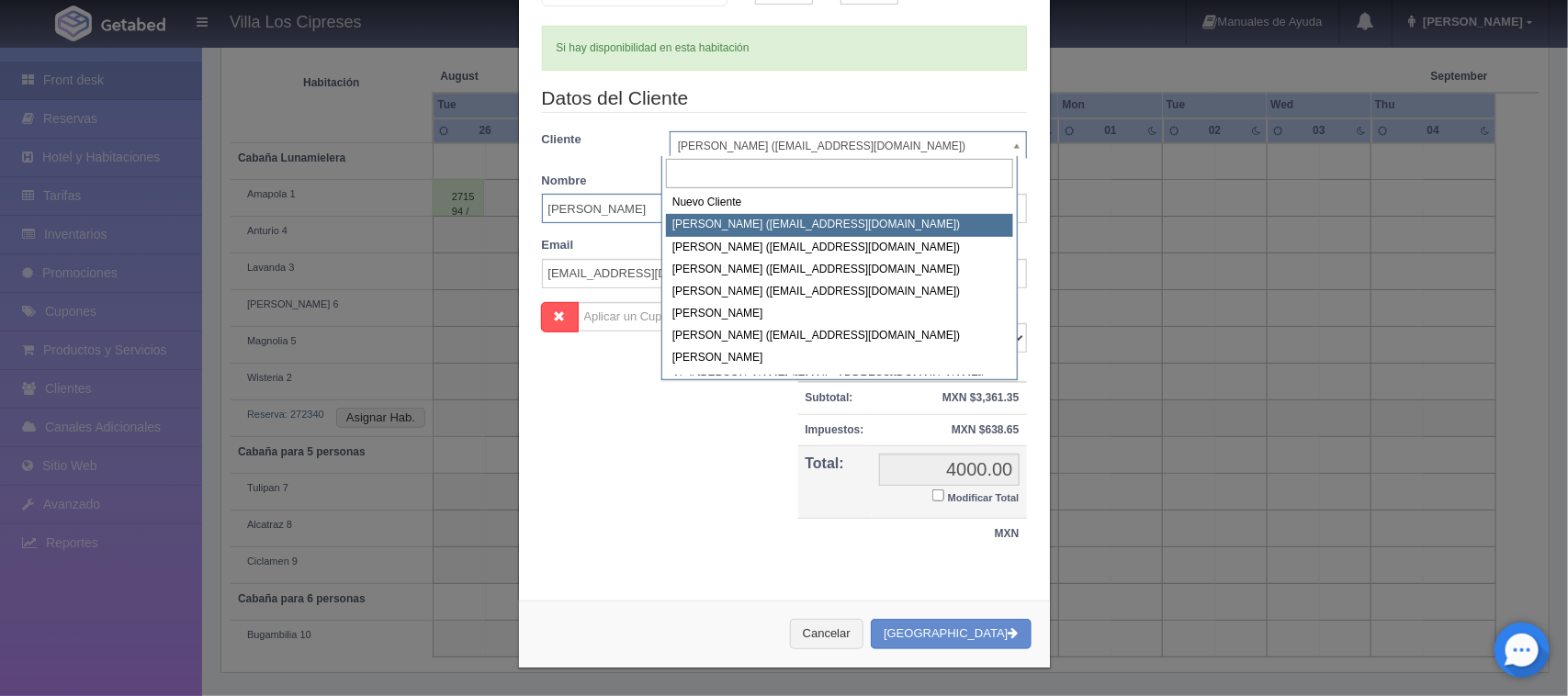
click at [718, 200] on input "Abel" at bounding box center [656, 209] width 229 height 30
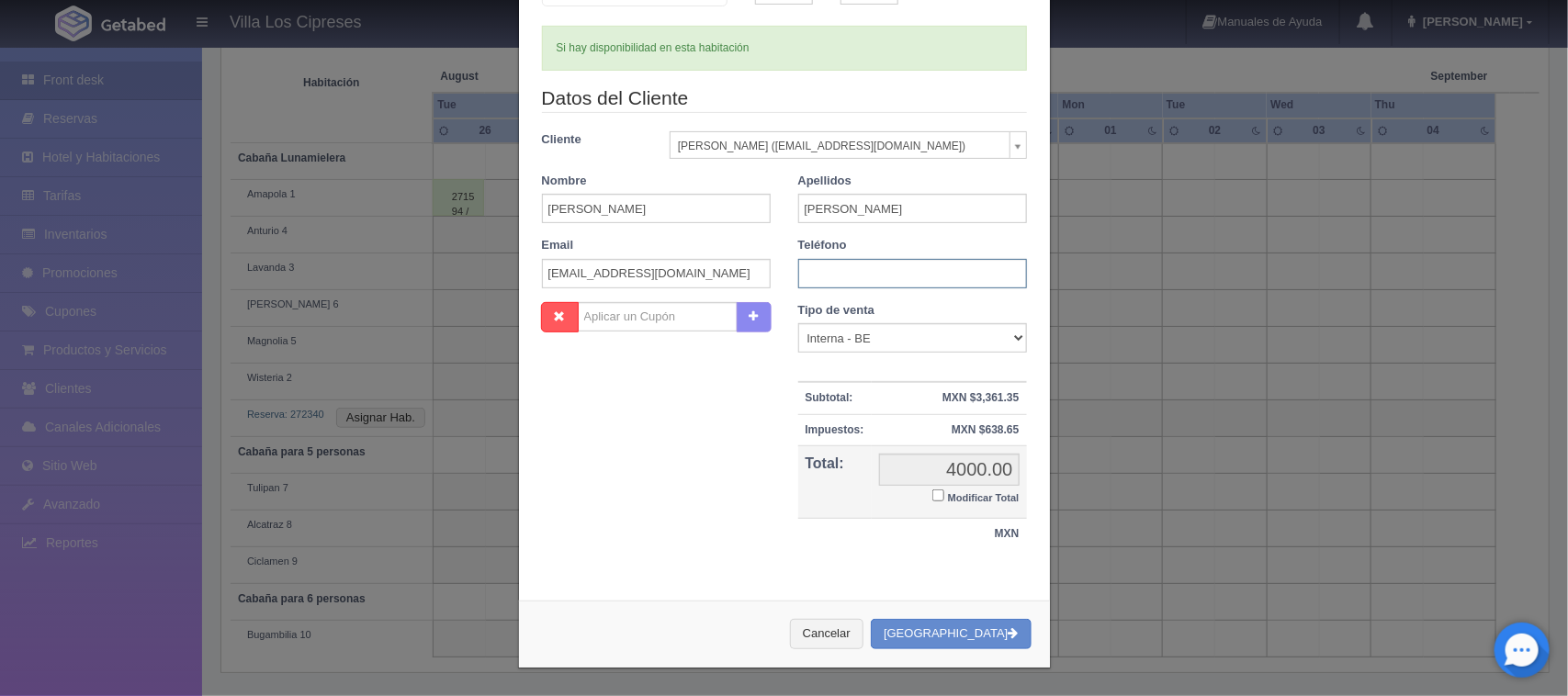
drag, startPoint x: 1052, startPoint y: 287, endPoint x: 744, endPoint y: 179, distance: 326.4
click at [741, 184] on div "Datos del Cliente Cliente Abel Magaña (sierratourmazamitla@gmail.com) Nuevo Cli…" at bounding box center [785, 193] width 513 height 217
click at [746, 175] on div "Nombre Abel" at bounding box center [657, 198] width 256 height 51
click at [788, 286] on div "Datos del Cliente Cliente Abel Magaña (sierratourmazamitla@gmail.com) Nuevo Cli…" at bounding box center [785, 193] width 513 height 217
click at [643, 152] on div "Cliente Abel Magaña (sierratourmazamitla@gmail.com) Nuevo Cliente Abel Magaña (…" at bounding box center [785, 145] width 513 height 28
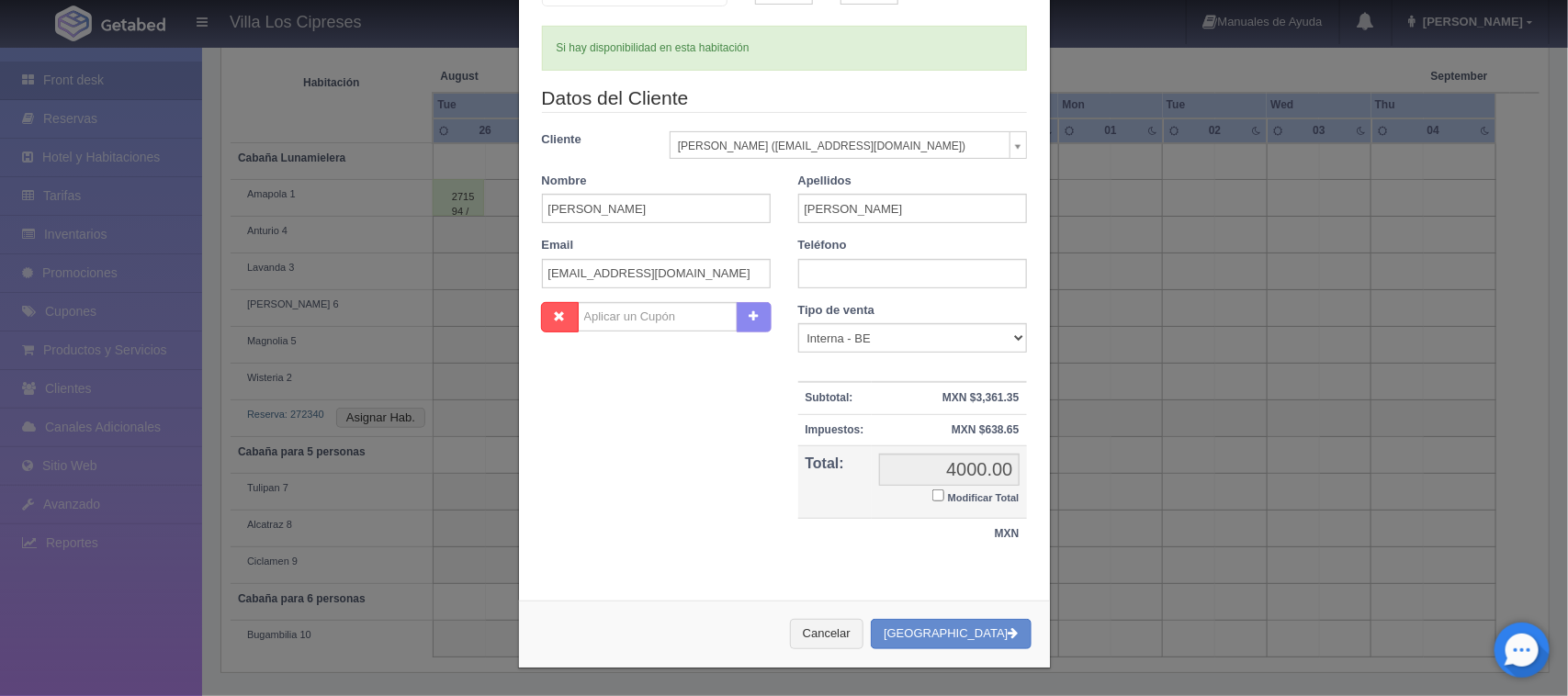
click at [994, 143] on body "Villa Los Cipreses Manuales de Ayuda Actualizaciones recientes Hugo Mi Perfil S…" at bounding box center [784, 209] width 1568 height 970
click at [983, 142] on body "Villa Los Cipreses Manuales de Ayuda Actualizaciones recientes Hugo Mi Perfil S…" at bounding box center [784, 209] width 1568 height 970
click at [1012, 142] on body "Villa Los Cipreses Manuales de Ayuda Actualizaciones recientes Hugo Mi Perfil S…" at bounding box center [784, 209] width 1568 height 970
click at [960, 147] on body "Villa Los Cipreses Manuales de Ayuda Actualizaciones recientes Hugo Mi Perfil S…" at bounding box center [784, 209] width 1568 height 970
click at [914, 144] on body "Villa Los Cipreses Manuales de Ayuda Actualizaciones recientes Hugo Mi Perfil S…" at bounding box center [784, 209] width 1568 height 970
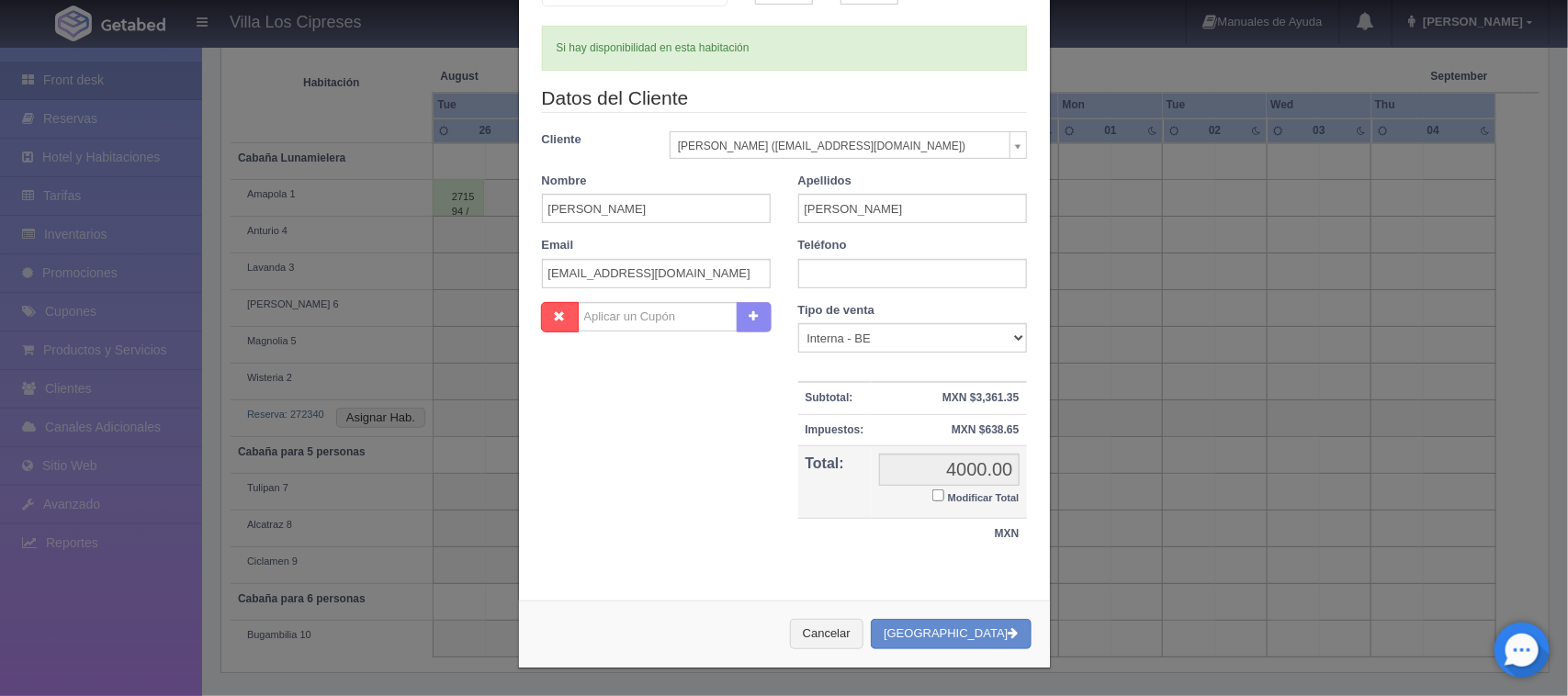
click at [914, 144] on body "Villa Los Cipreses Manuales de Ayuda Actualizaciones recientes Hugo Mi Perfil S…" at bounding box center [784, 209] width 1568 height 970
click at [709, 203] on input "Abel" at bounding box center [656, 209] width 229 height 30
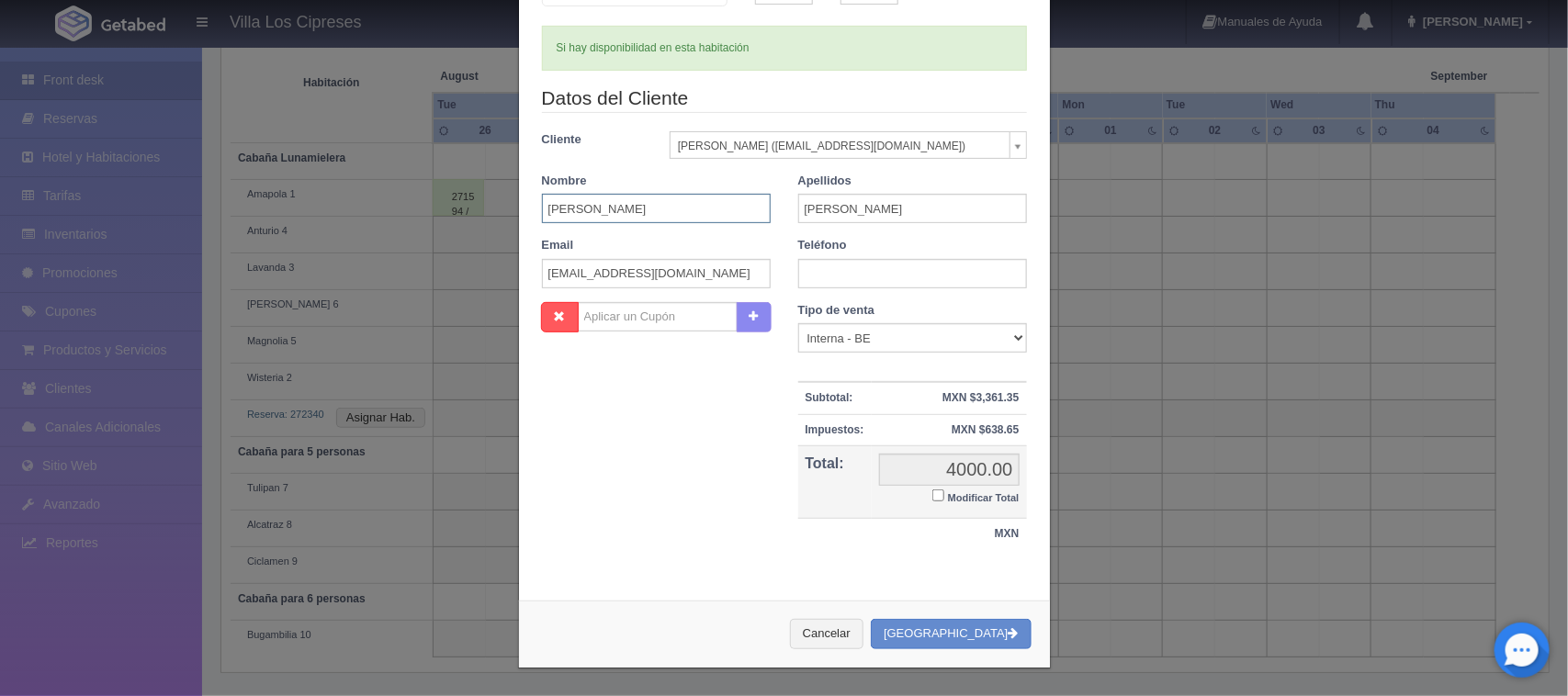
click at [709, 201] on input "Abel" at bounding box center [656, 209] width 229 height 30
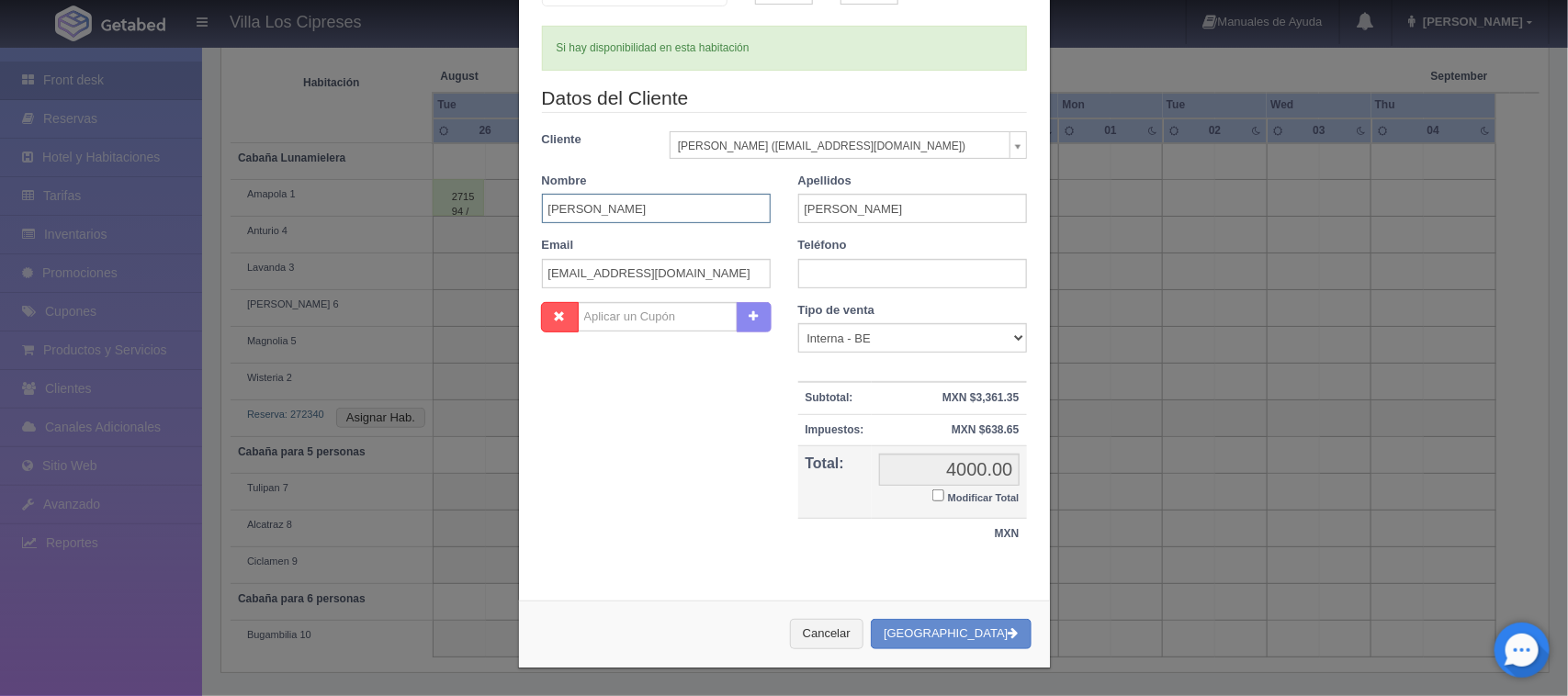
click at [709, 201] on input "Abel" at bounding box center [656, 209] width 229 height 30
select select "-1"
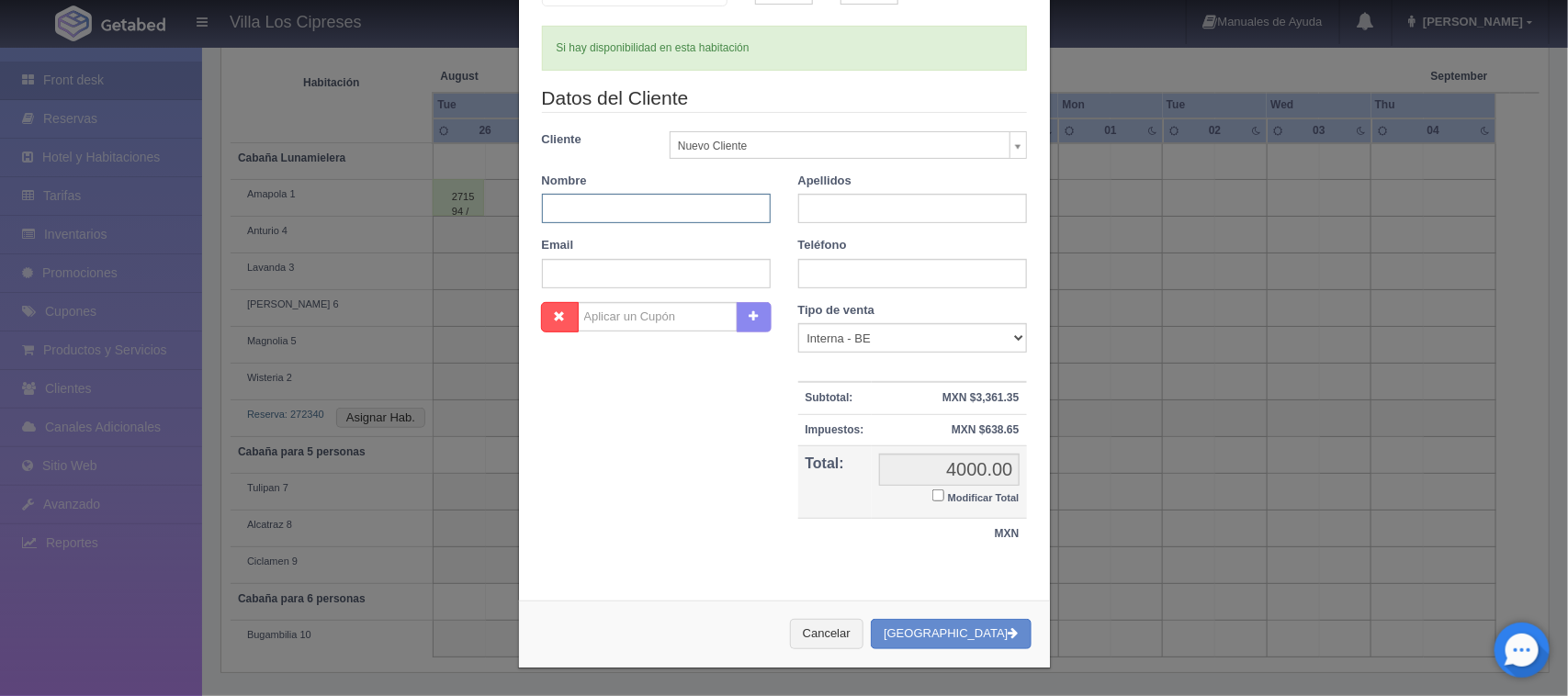
click at [709, 201] on input "text" at bounding box center [656, 209] width 229 height 30
click at [617, 204] on input "text" at bounding box center [656, 209] width 229 height 30
click at [577, 206] on input "sierratur" at bounding box center [656, 209] width 229 height 30
click at [676, 277] on input "text" at bounding box center [656, 274] width 229 height 30
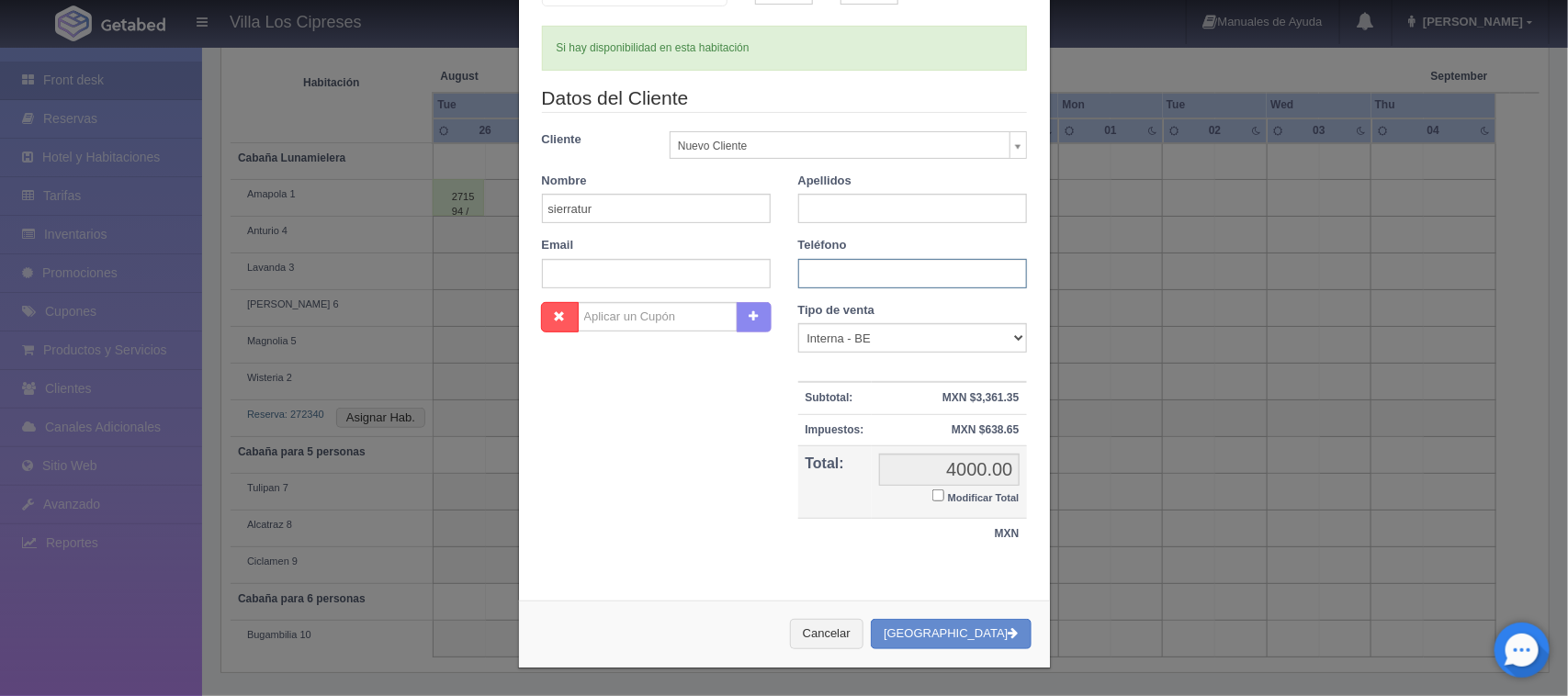
click at [808, 269] on input "text" at bounding box center [912, 274] width 229 height 30
click at [756, 396] on div "Nombre Cupón : Descuentos : Tipo de venta Correo Electronico Interna - BE Llama…" at bounding box center [785, 436] width 513 height 268
click at [967, 631] on button "[GEOGRAPHIC_DATA]" at bounding box center [950, 634] width 160 height 31
click at [799, 207] on input "text" at bounding box center [912, 209] width 229 height 30
click at [591, 212] on input "sierratur" at bounding box center [656, 209] width 229 height 30
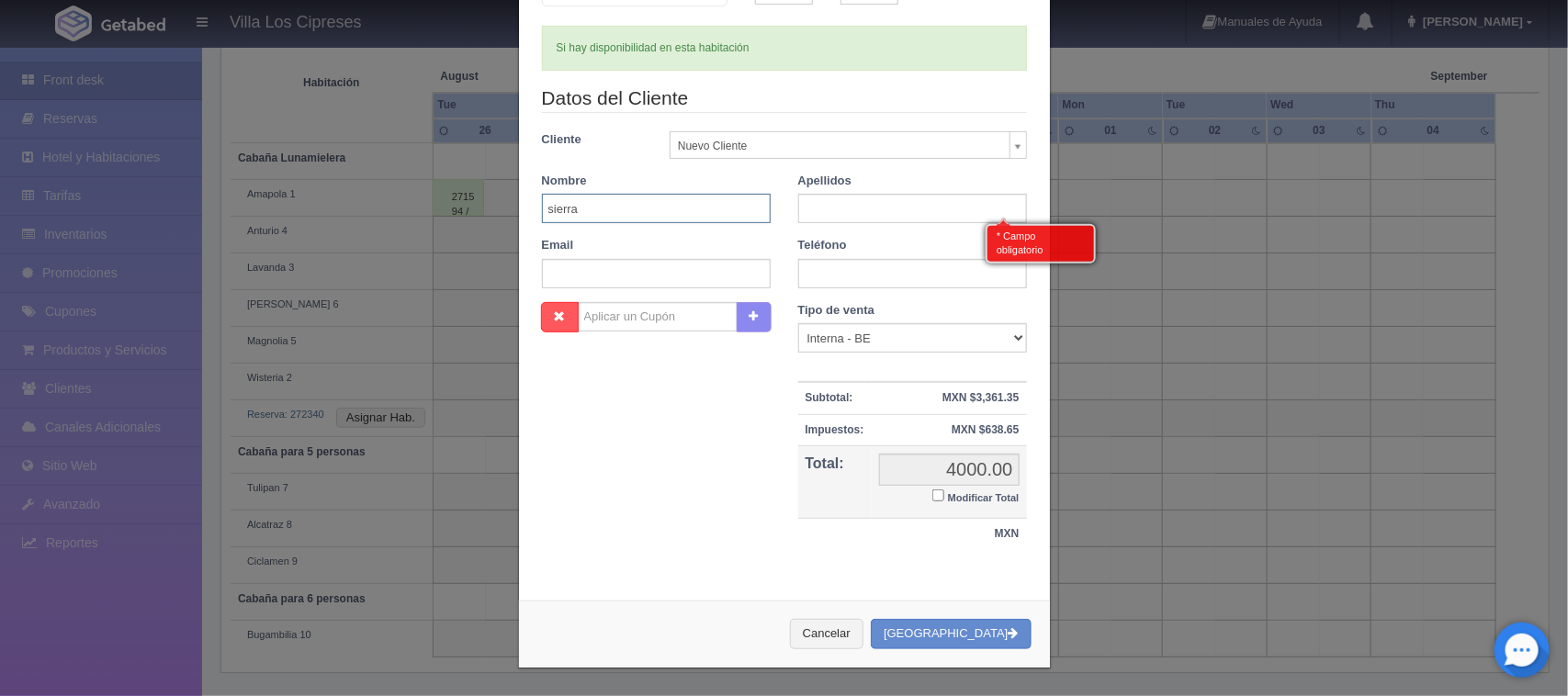
type input "sierra"
click at [831, 204] on input "text" at bounding box center [912, 209] width 229 height 30
click at [822, 207] on input "tures mazamitla" at bounding box center [912, 209] width 229 height 30
type input "tur mazamitla"
click at [951, 638] on button "[GEOGRAPHIC_DATA]" at bounding box center [950, 634] width 160 height 31
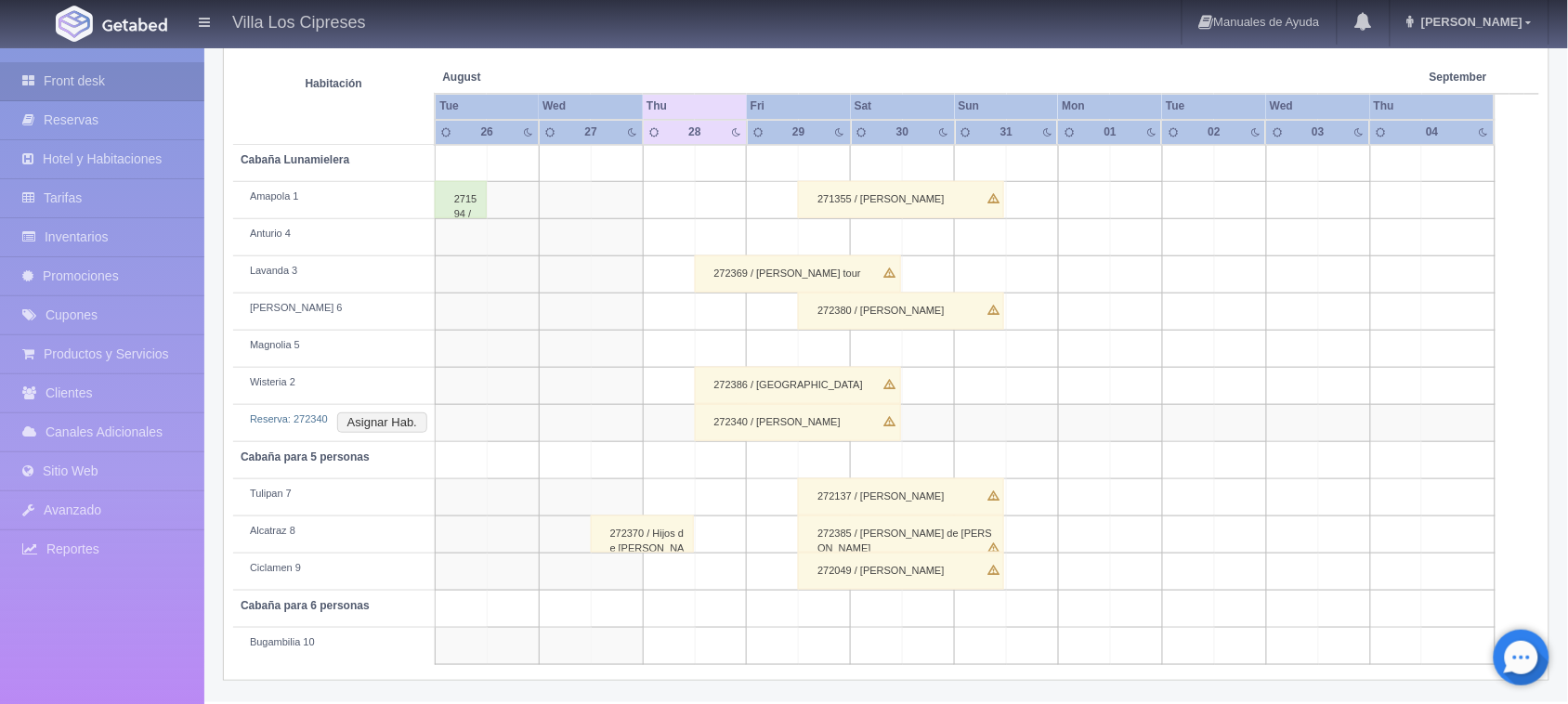
scroll to position [325, 0]
